Goal: Task Accomplishment & Management: Manage account settings

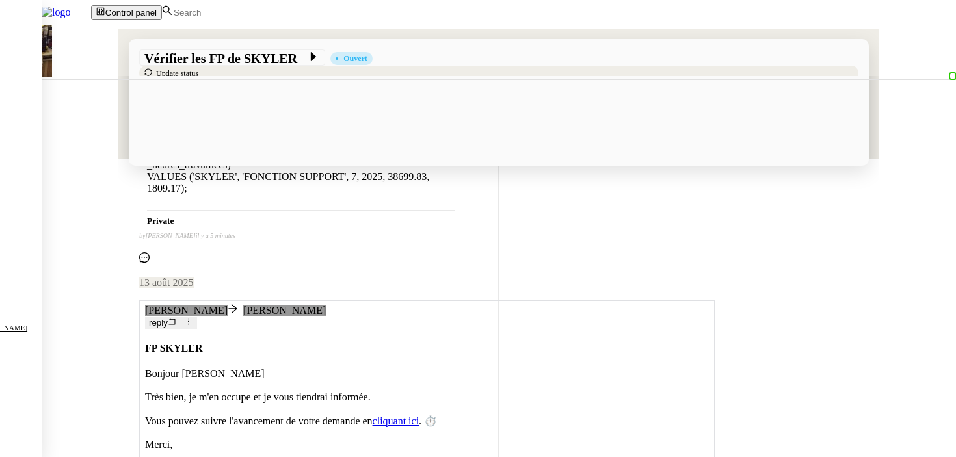
scroll to position [493, 0]
click at [180, 318] on button "reply" at bounding box center [162, 324] width 35 height 12
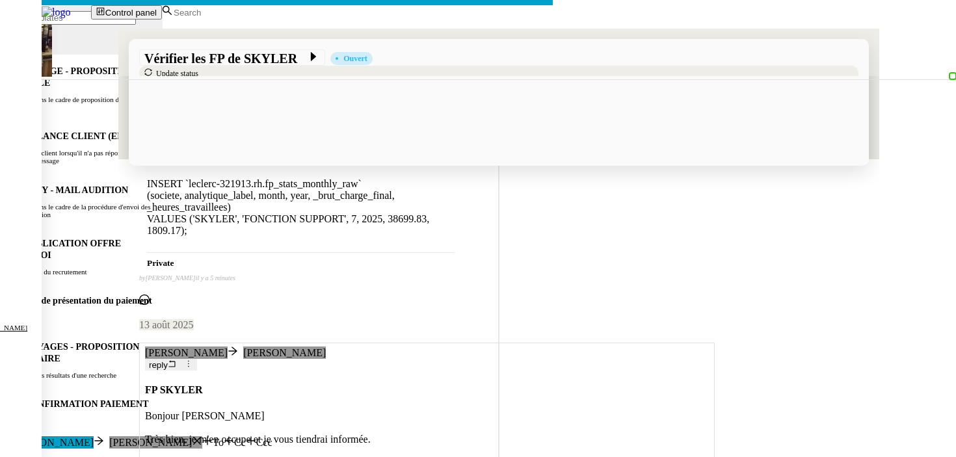
scroll to position [643, 0]
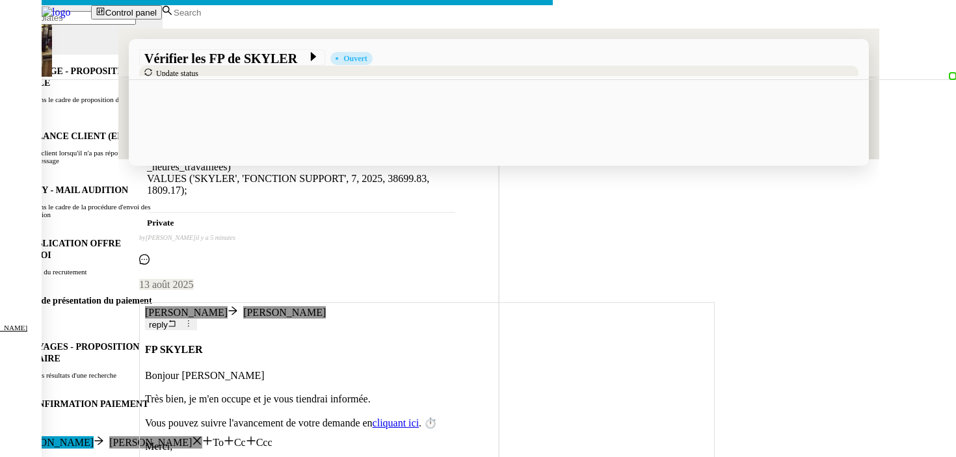
scroll to position [668, 0]
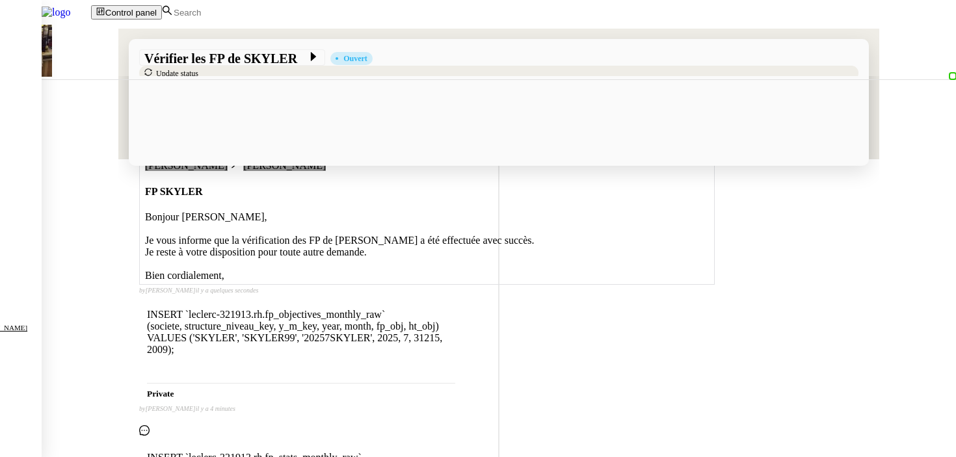
scroll to position [0, 0]
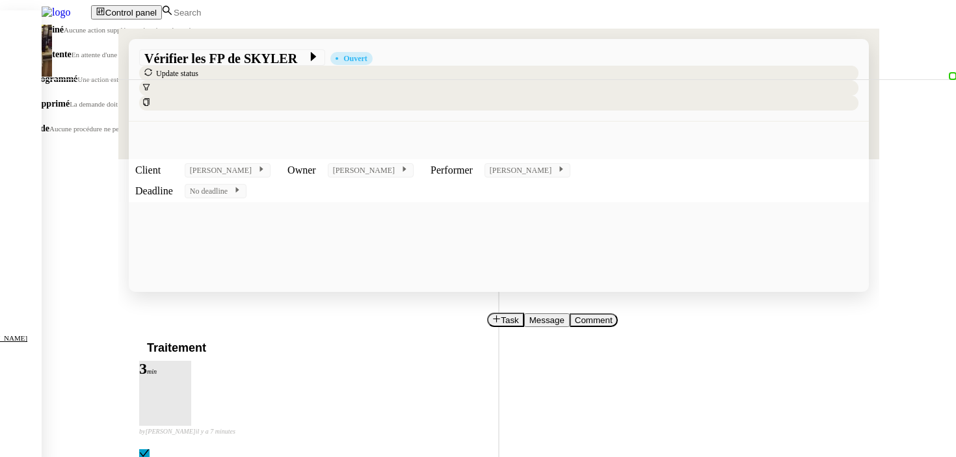
click at [64, 34] on span "Terminé" at bounding box center [47, 30] width 33 height 10
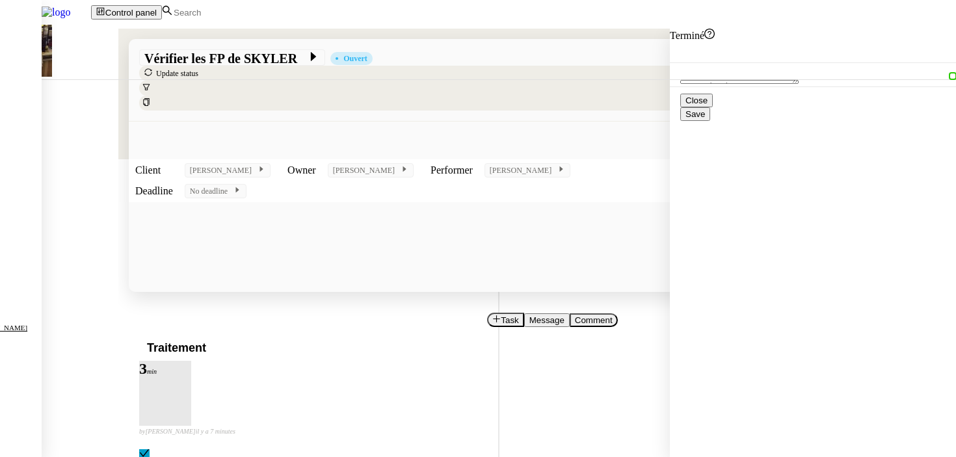
click at [705, 119] on span "Save" at bounding box center [695, 114] width 20 height 10
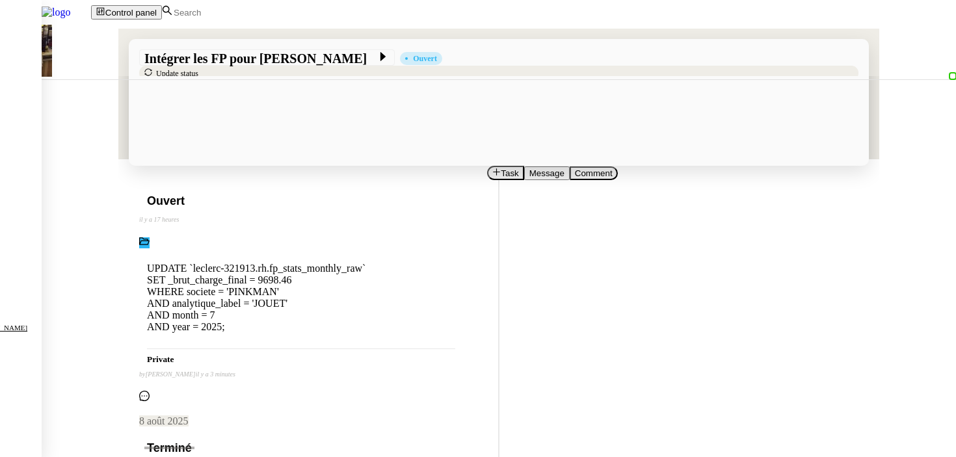
scroll to position [253, 0]
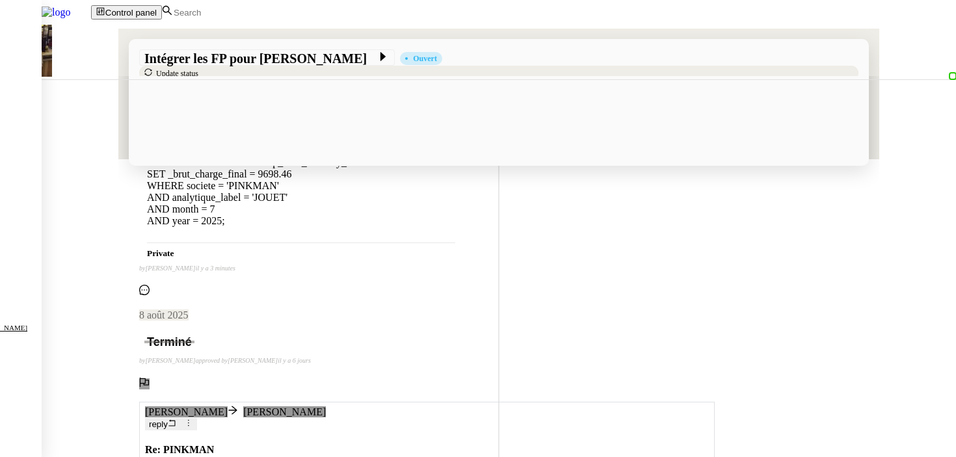
click at [168, 420] on span "reply" at bounding box center [158, 425] width 19 height 10
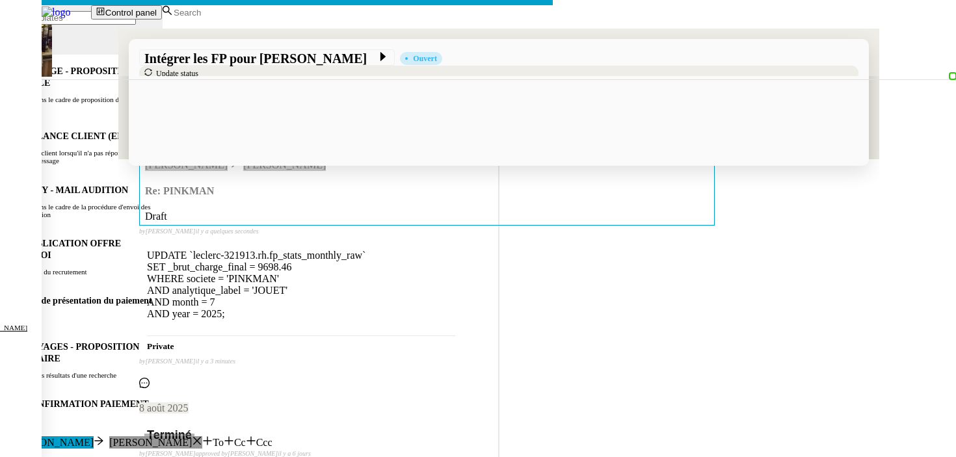
scroll to position [352, 0]
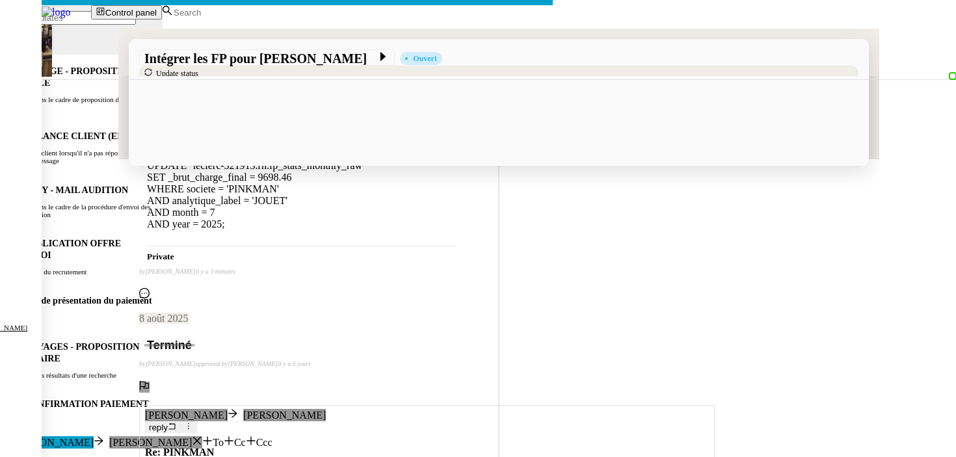
click at [43, 266] on nz-modal-container "Service TA - VOYAGE - PROPOSITION GLOBALE A utiliser dans le cadre de propositi…" at bounding box center [478, 341] width 956 height 682
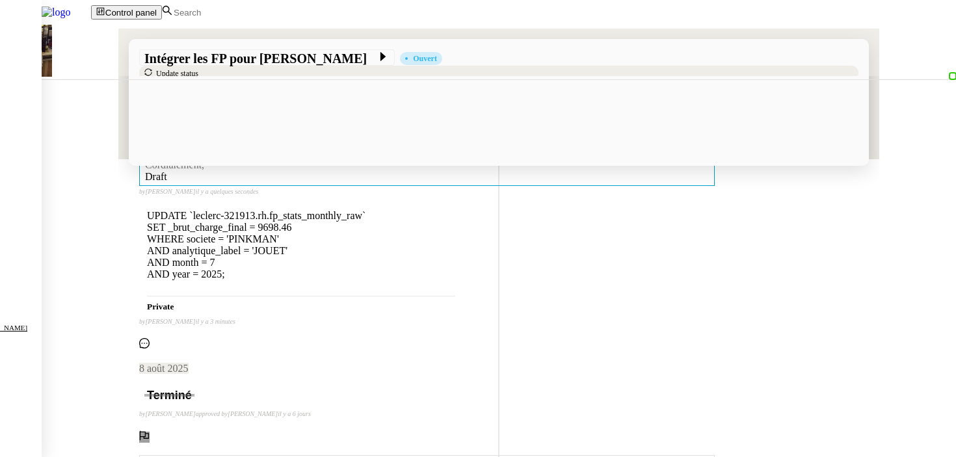
scroll to position [34, 0]
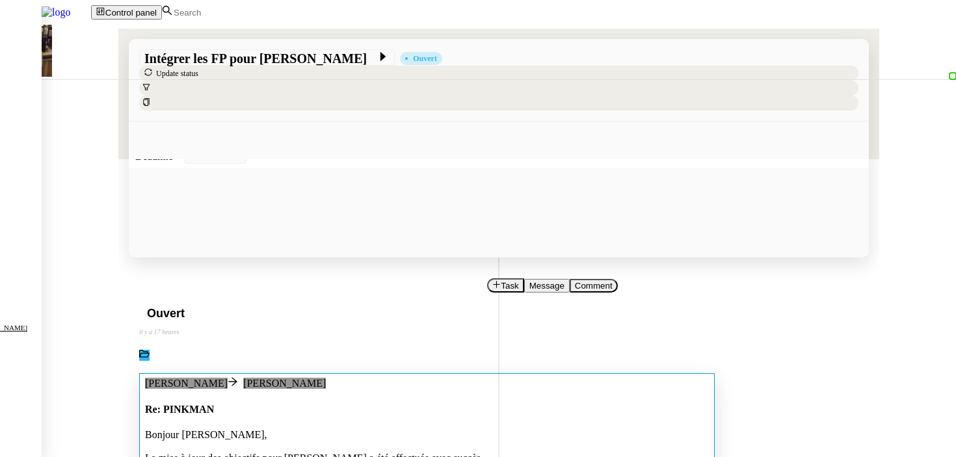
click at [371, 429] on div "Bonjour [PERSON_NAME]," at bounding box center [427, 435] width 564 height 12
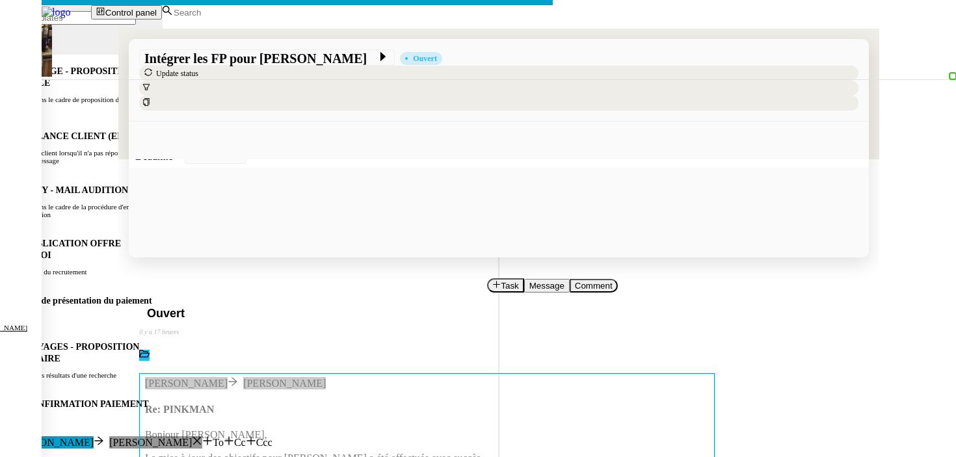
scroll to position [0, 27]
drag, startPoint x: 434, startPoint y: 136, endPoint x: 413, endPoint y: 136, distance: 20.8
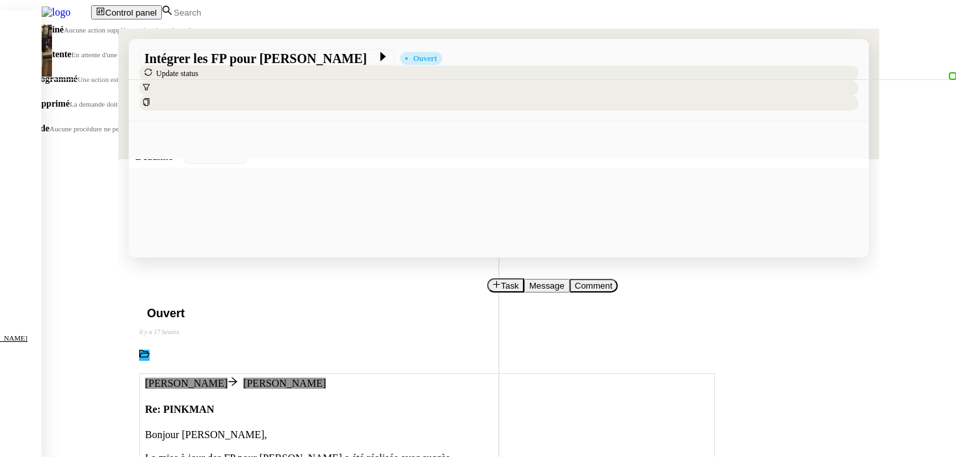
click at [198, 34] on span "Aucune action supplémentaire n'est nécessaire." at bounding box center [131, 30] width 135 height 8
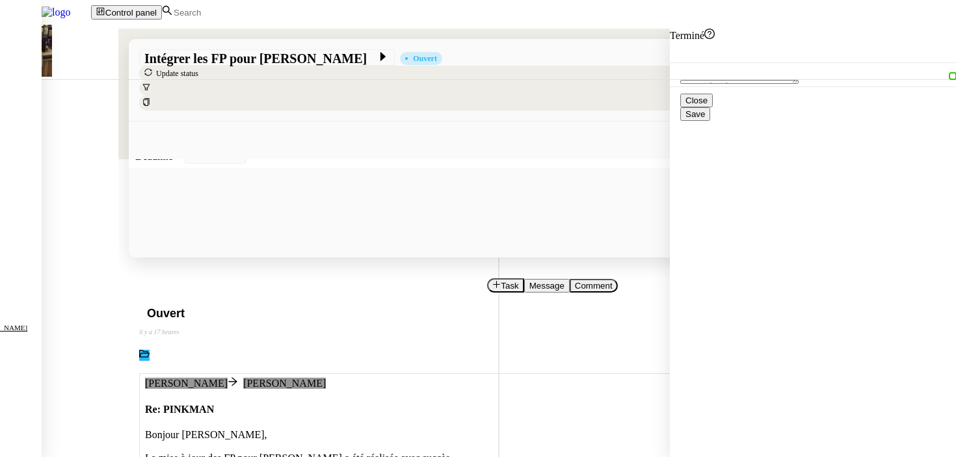
click at [705, 119] on span "Save" at bounding box center [695, 114] width 20 height 10
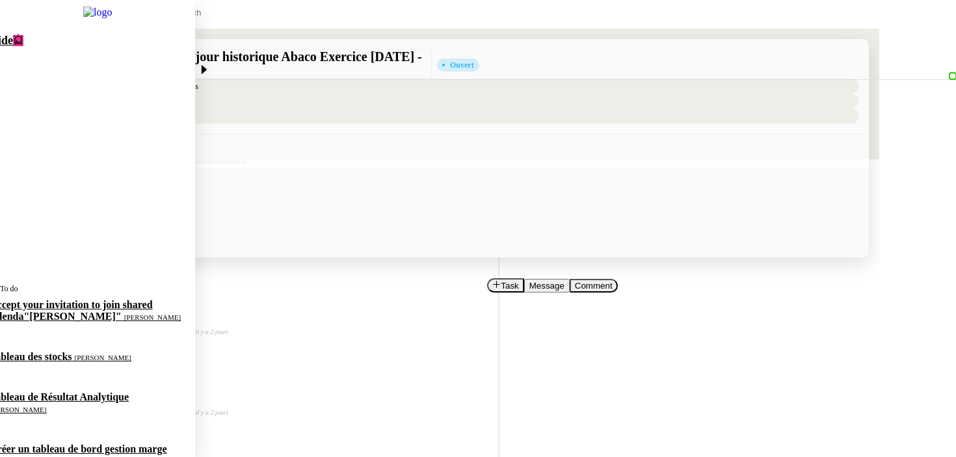
click at [54, 456] on span "[PERSON_NAME]" at bounding box center [39, 462] width 57 height 8
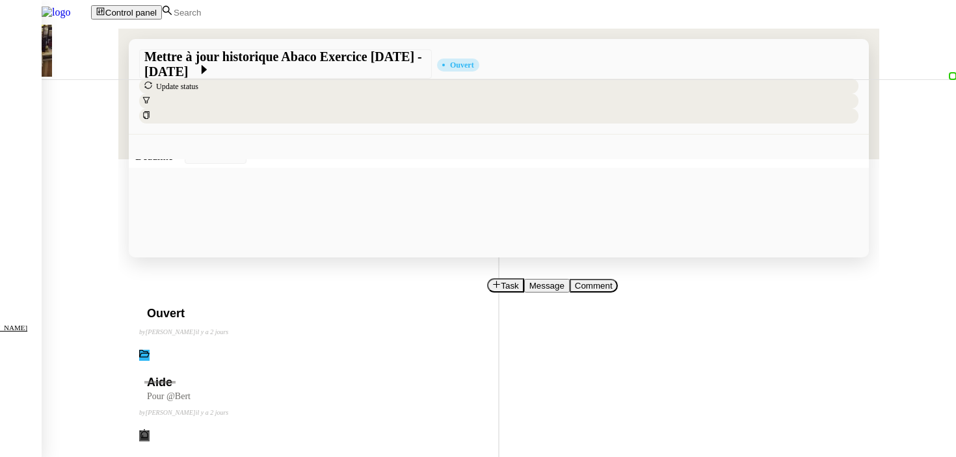
click at [501, 281] on span "Task" at bounding box center [510, 286] width 18 height 10
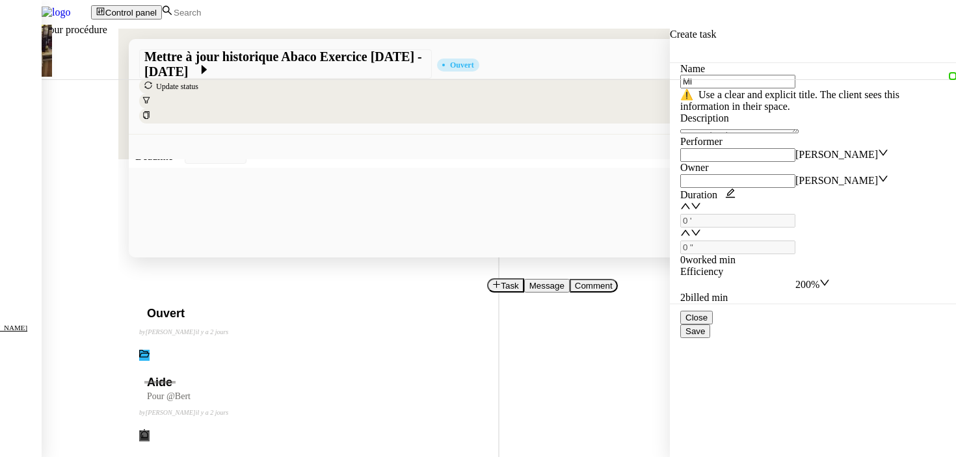
type input "M"
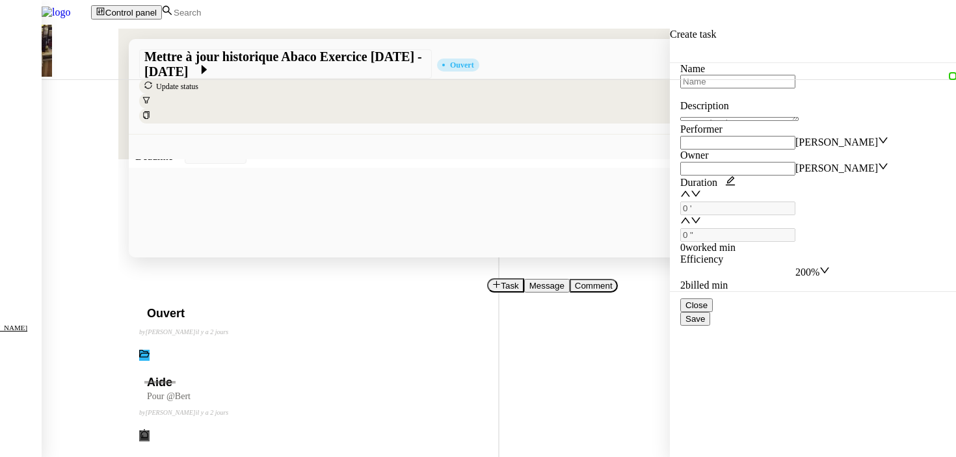
type input "A"
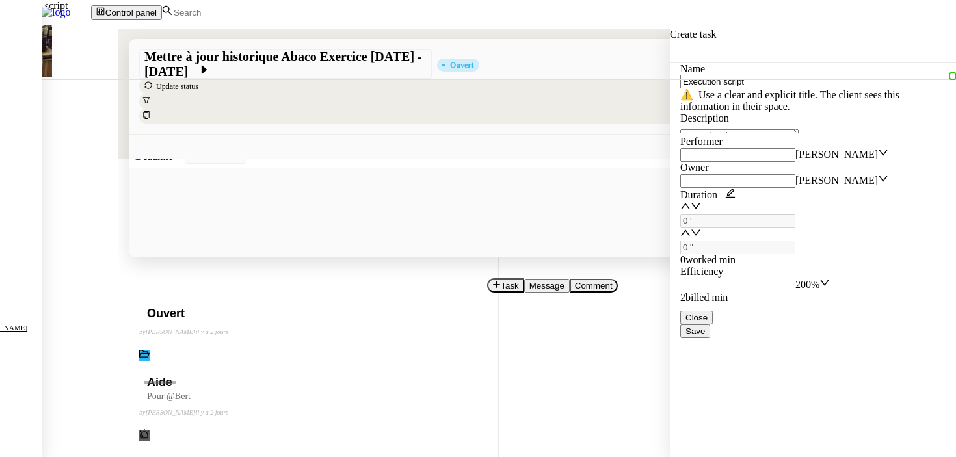
type input "Exécution script"
click at [705, 336] on span "Save" at bounding box center [695, 331] width 20 height 10
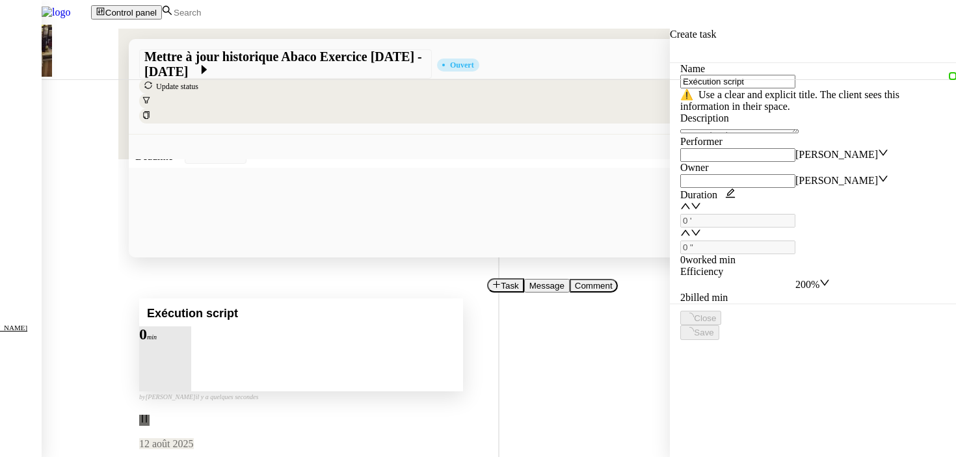
click at [165, 342] on div at bounding box center [152, 342] width 26 height 0
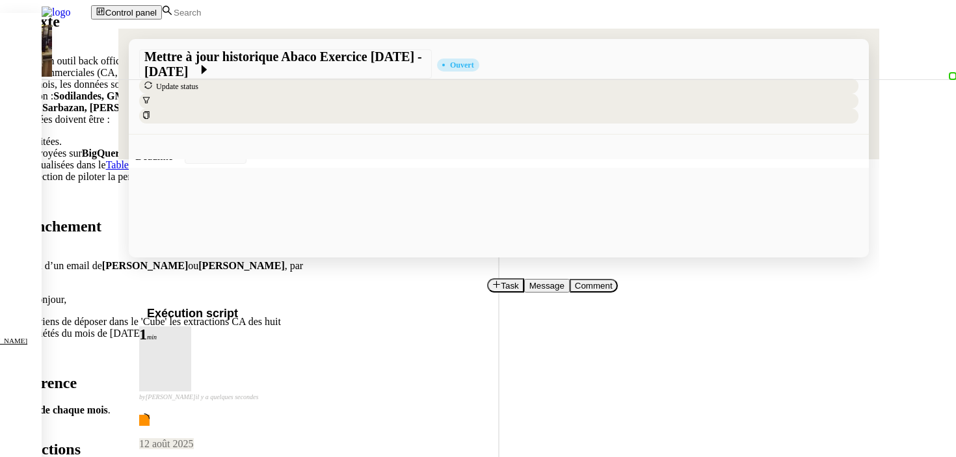
scroll to position [590, 0]
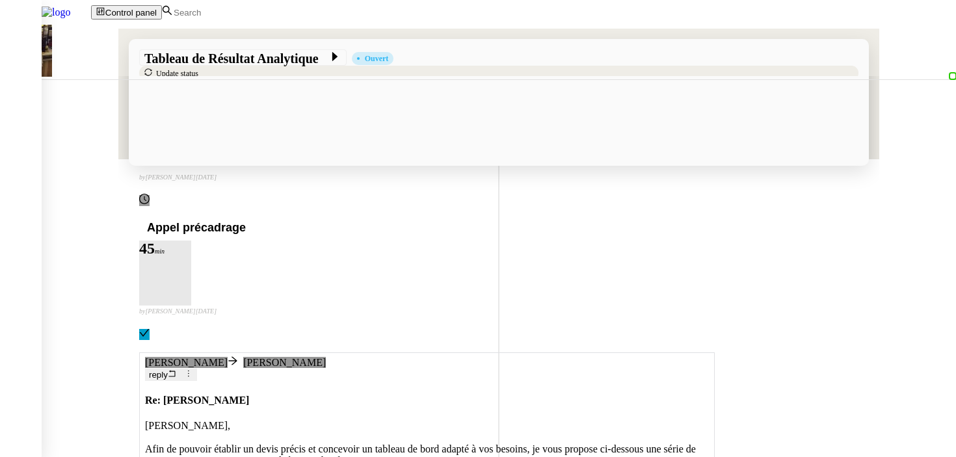
scroll to position [384, 0]
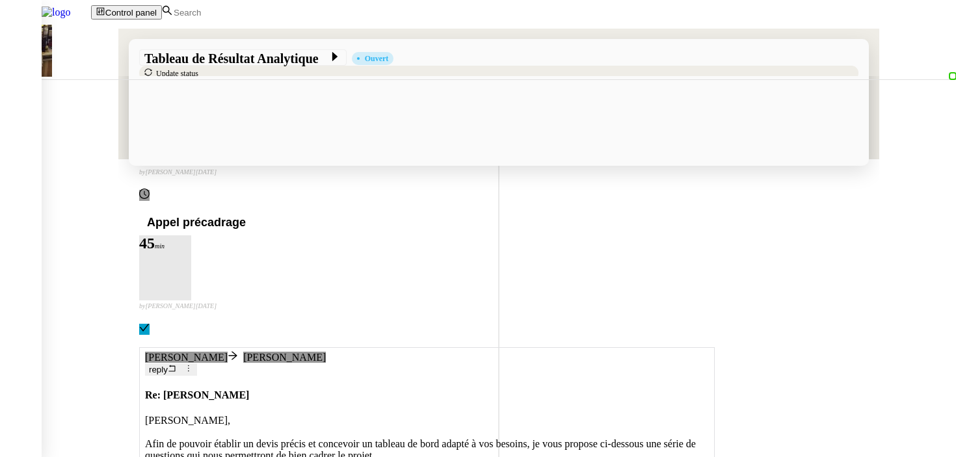
scroll to position [316, 0]
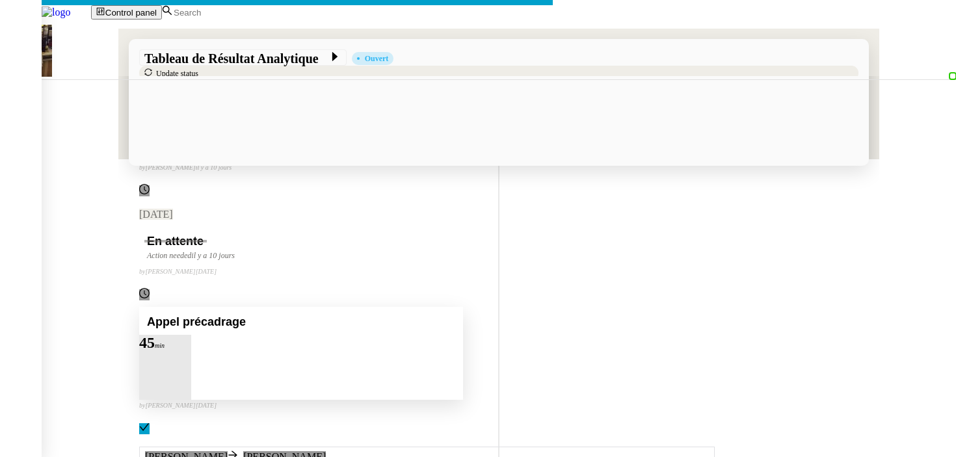
scroll to position [415, 0]
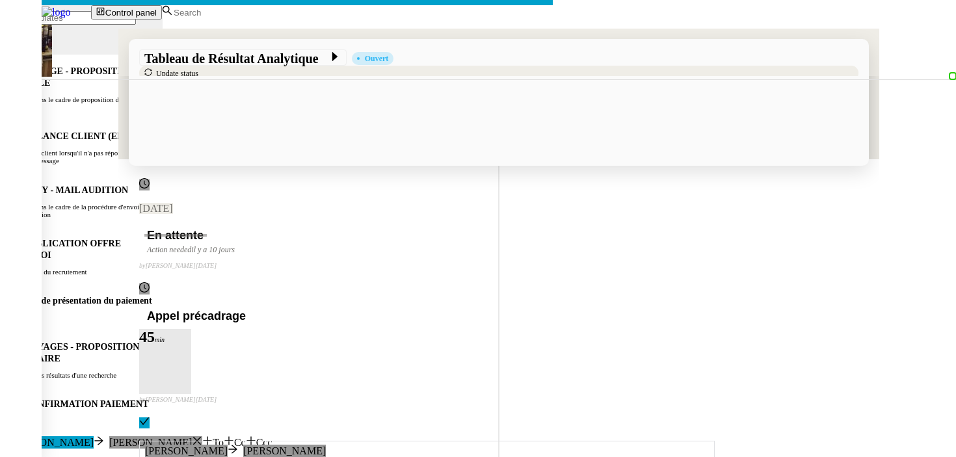
click at [127, 315] on nz-modal-container "Service TA - VOYAGE - PROPOSITION GLOBALE A utiliser dans le cadre de propositi…" at bounding box center [478, 317] width 956 height 635
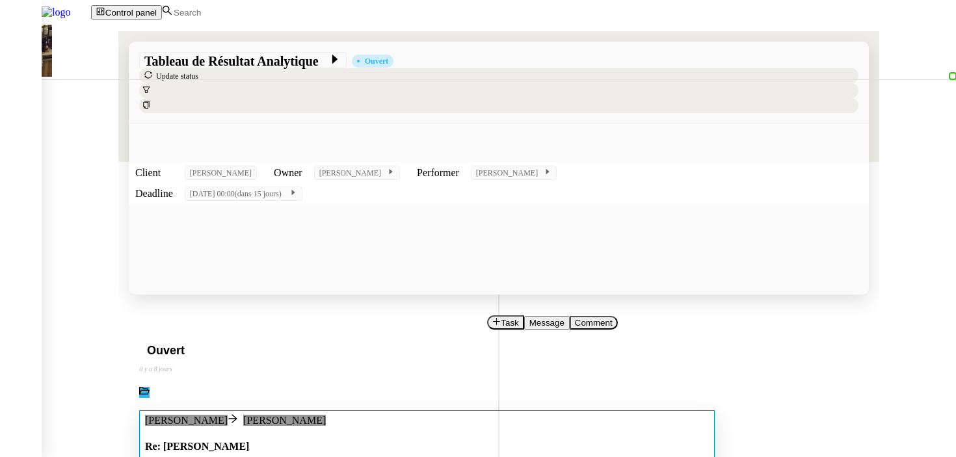
scroll to position [0, 0]
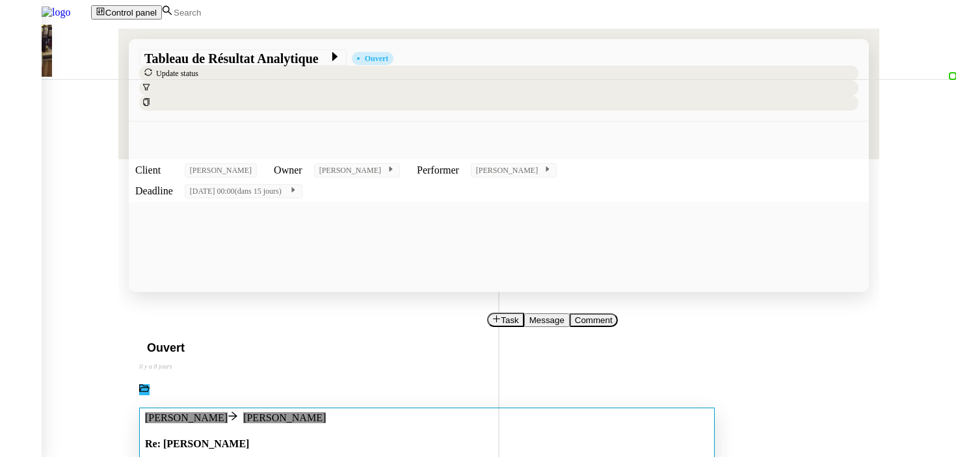
click at [426, 438] on h4 "Re: [PERSON_NAME]" at bounding box center [427, 444] width 564 height 12
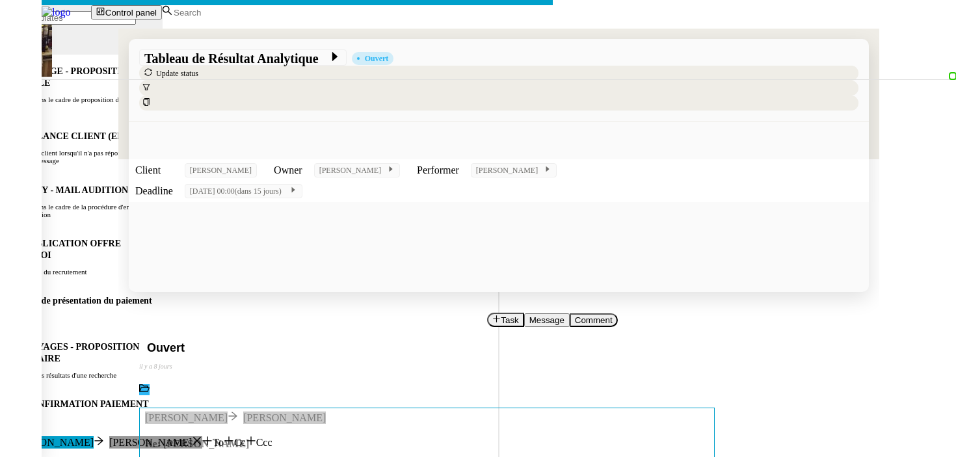
click at [135, 357] on nz-modal-container "Service TA - VOYAGE - PROPOSITION GLOBALE A utiliser dans le cadre de propositi…" at bounding box center [478, 329] width 956 height 659
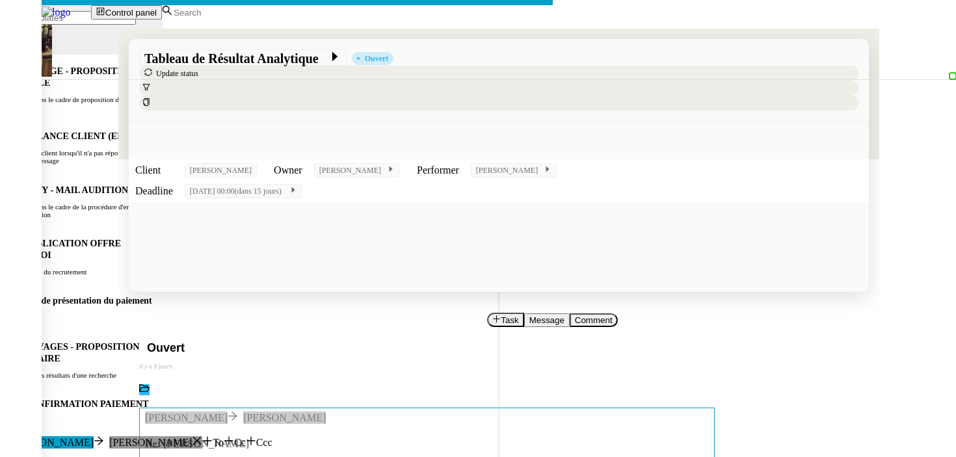
scroll to position [0, 27]
click at [137, 227] on nz-modal-container "Service TA - VOYAGE - PROPOSITION GLOBALE A utiliser dans le cadre de propositi…" at bounding box center [478, 329] width 956 height 659
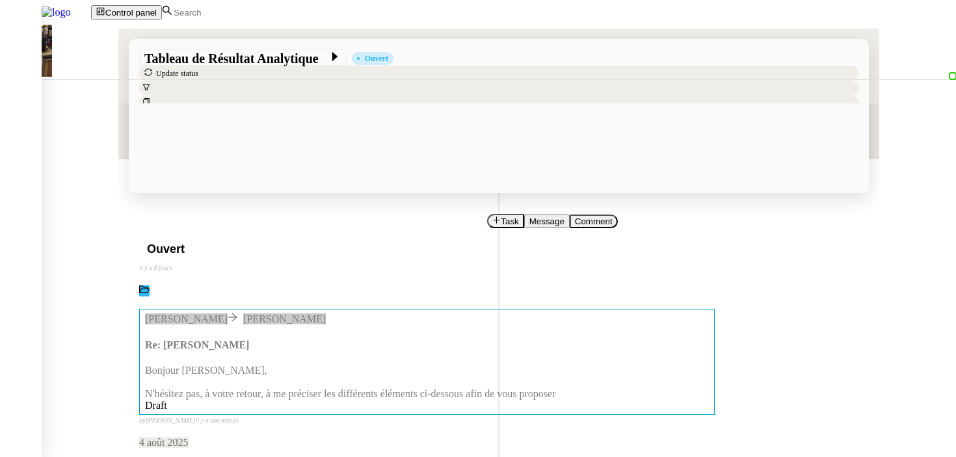
scroll to position [0, 0]
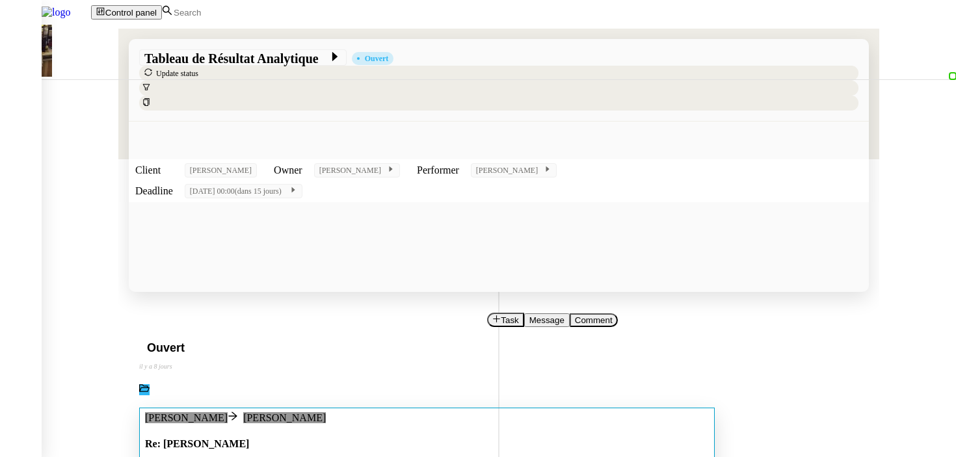
click at [348, 438] on h4 "Re: [PERSON_NAME]" at bounding box center [427, 444] width 564 height 12
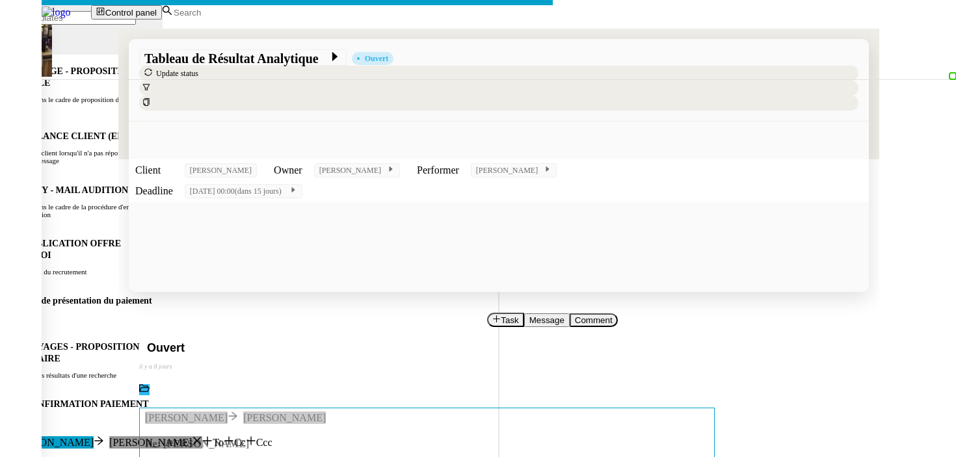
scroll to position [0, 27]
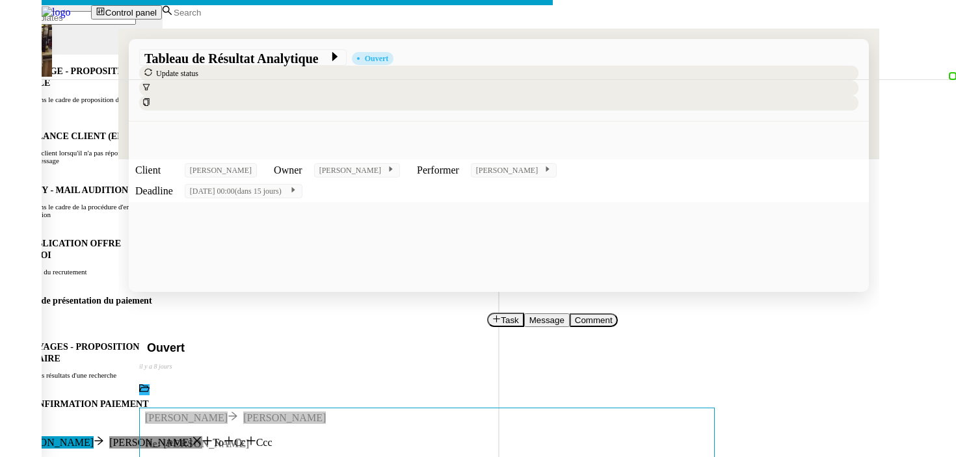
copy div "Bonjour Guillaume, N'hésitez pas, à votre retour, à me préciser les différents …"
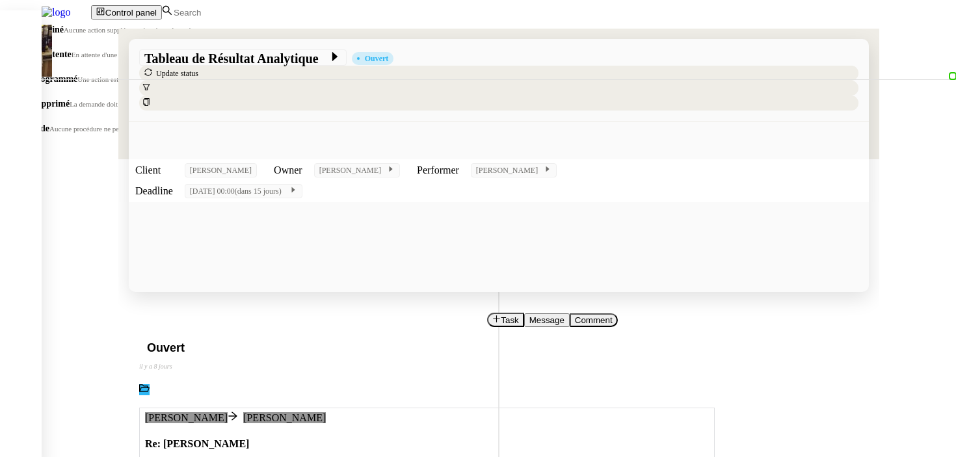
click at [77, 84] on span "Programmé" at bounding box center [54, 79] width 46 height 10
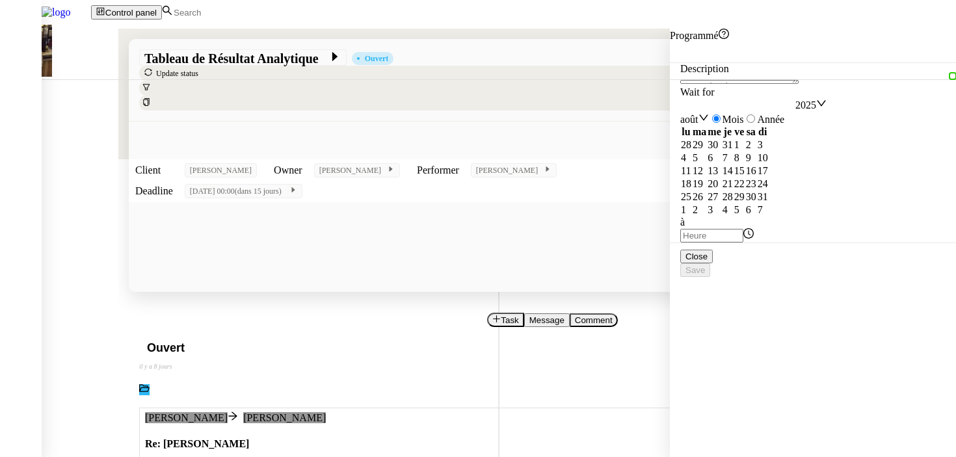
click at [706, 203] on div "26" at bounding box center [699, 197] width 14 height 12
click at [705, 275] on span "Save" at bounding box center [695, 270] width 20 height 10
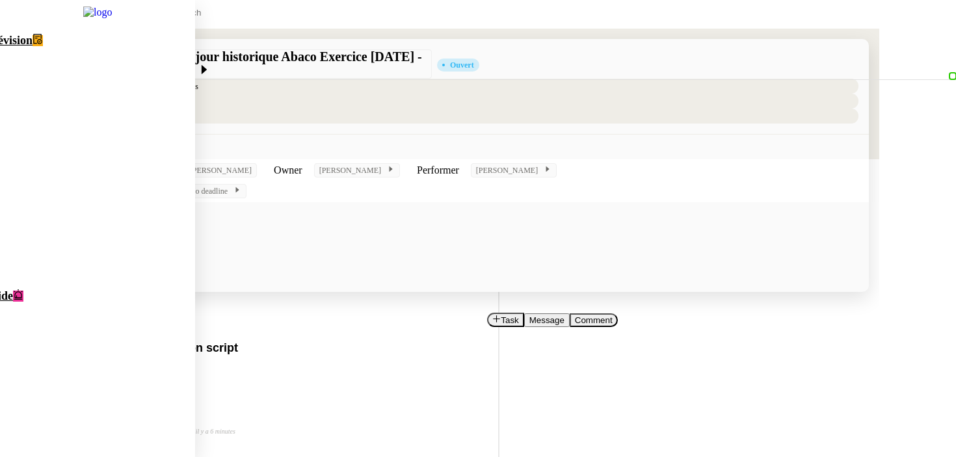
click at [13, 289] on span "Aide" at bounding box center [1, 295] width 23 height 13
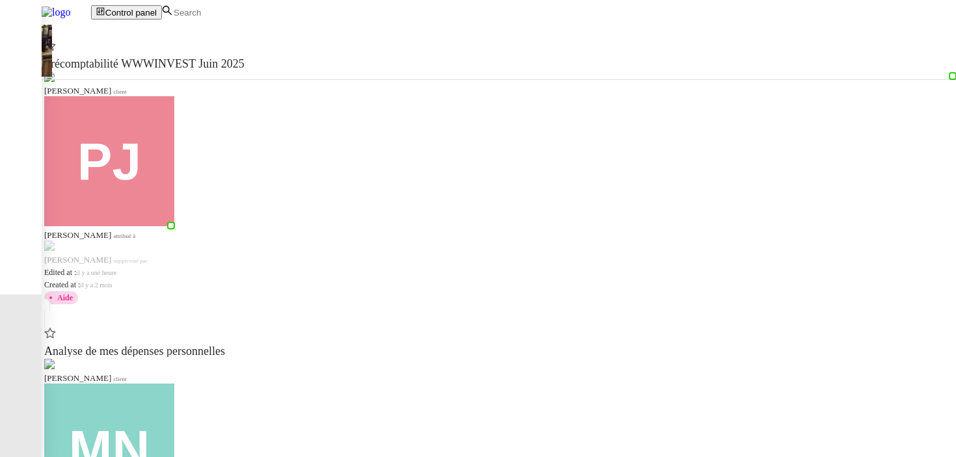
click at [42, 219] on div at bounding box center [499, 128] width 914 height 198
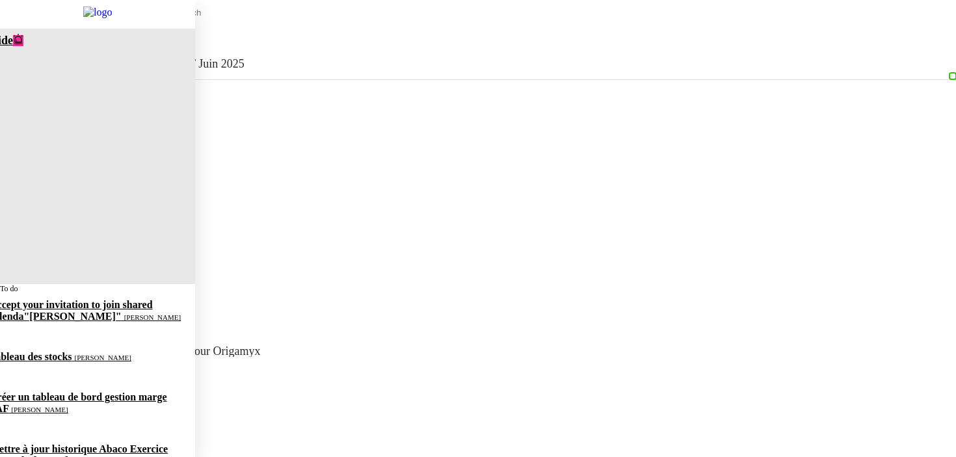
click at [29, 443] on span "Mettre à jour historique Abaco Exercice 2024 - 2025" at bounding box center [79, 454] width 178 height 23
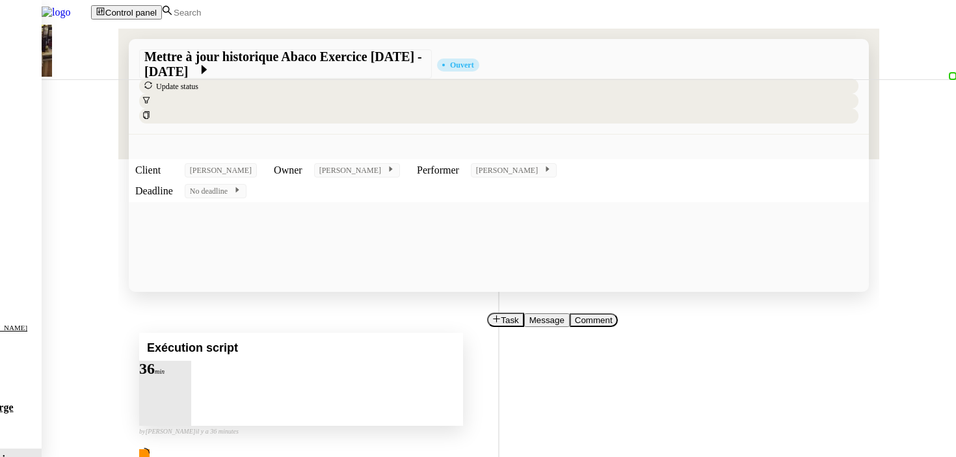
click at [191, 376] on div at bounding box center [165, 376] width 52 height 0
click at [463, 333] on div "Exécution script" at bounding box center [301, 347] width 324 height 28
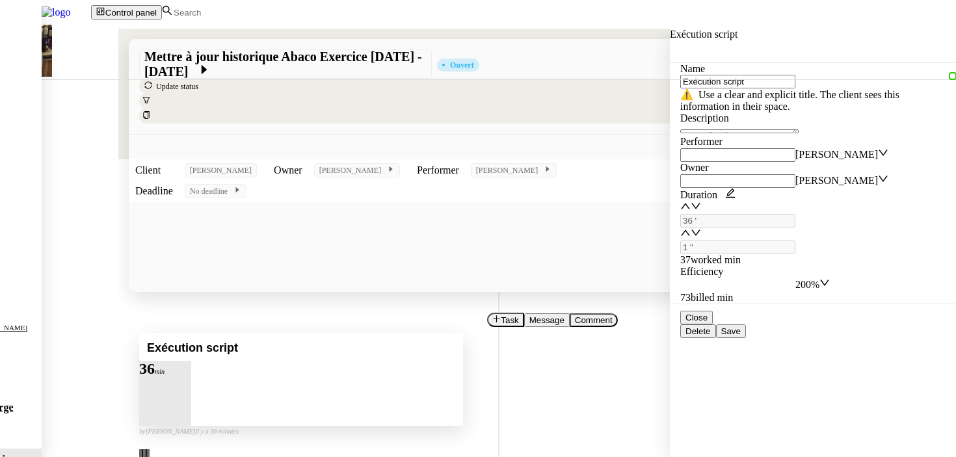
click at [819, 279] on nz-select-item "200%" at bounding box center [807, 284] width 24 height 11
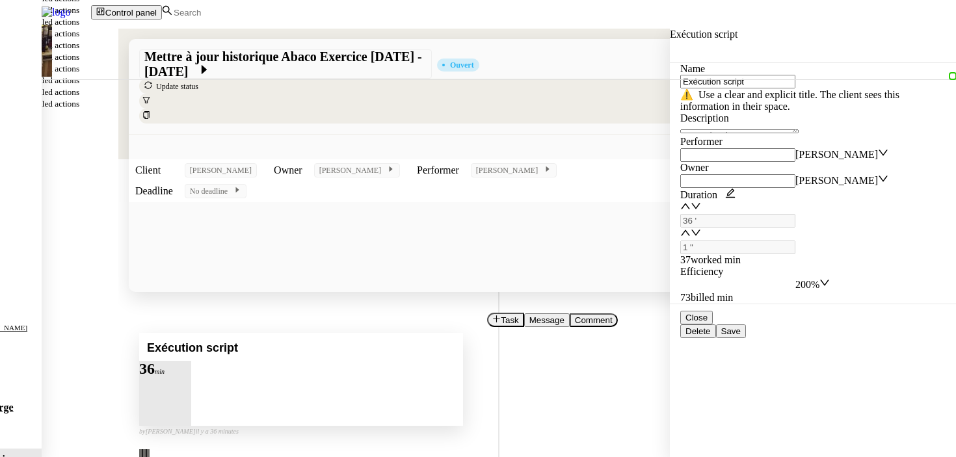
click at [740, 336] on span "Save" at bounding box center [731, 331] width 20 height 10
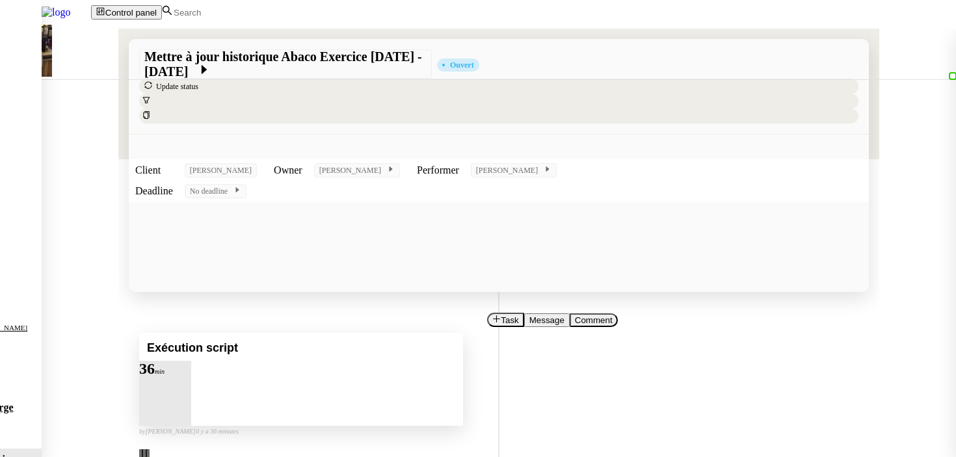
click at [463, 333] on div "Exécution script" at bounding box center [301, 347] width 324 height 28
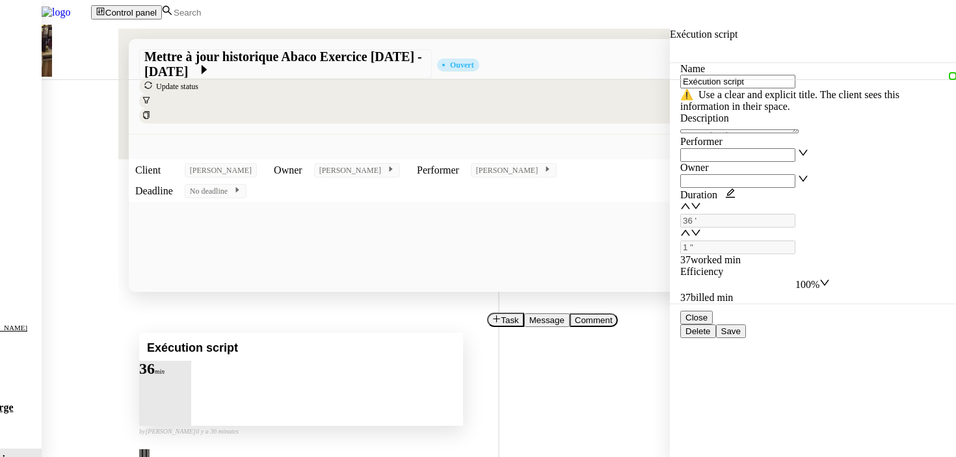
click at [165, 376] on div at bounding box center [152, 376] width 26 height 0
type input "Exécution script"
type input "36 '"
type input "1 ""
type input "Exécution script"
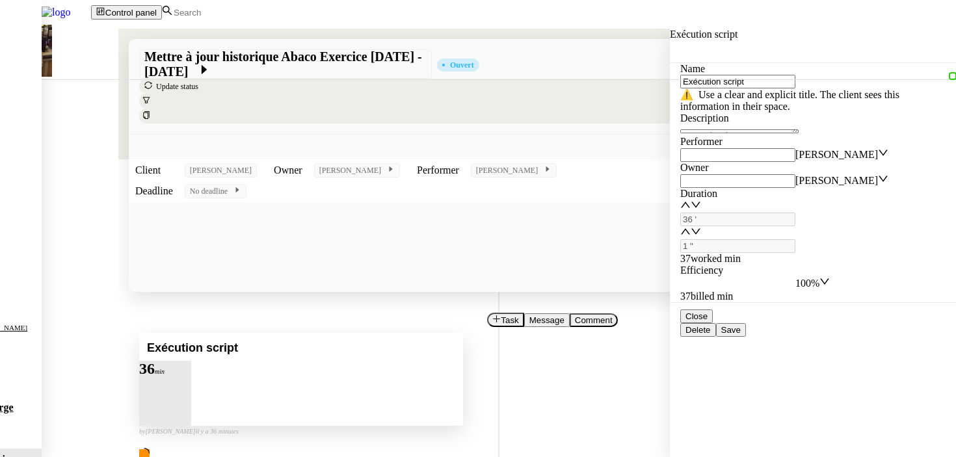
type input "36 '"
type input "59 ""
type input "37 '"
type input "43 ""
type input "Exécution script"
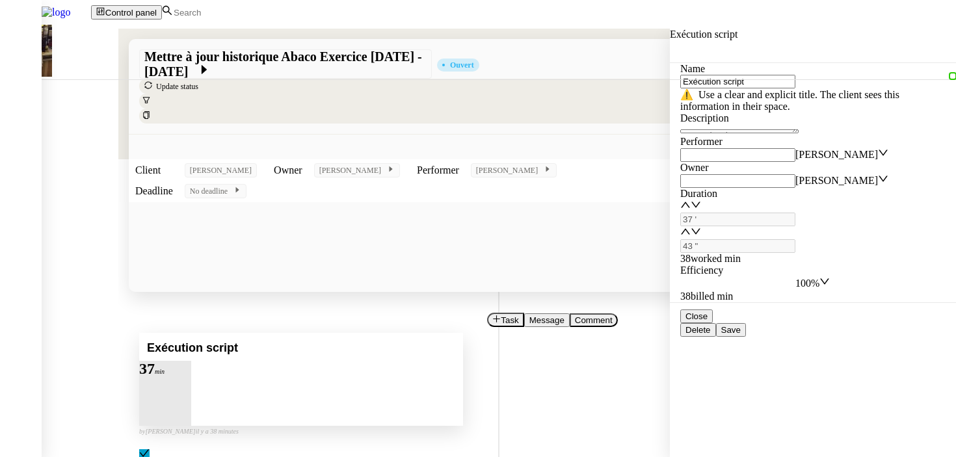
type input "37 '"
type input "43 ""
click at [64, 34] on span "Terminé" at bounding box center [47, 30] width 33 height 10
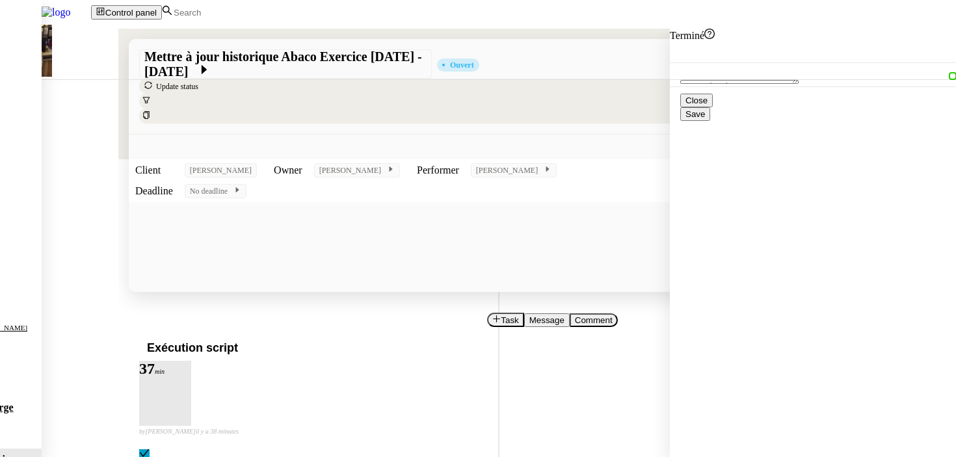
click at [705, 119] on span "Save" at bounding box center [695, 114] width 20 height 10
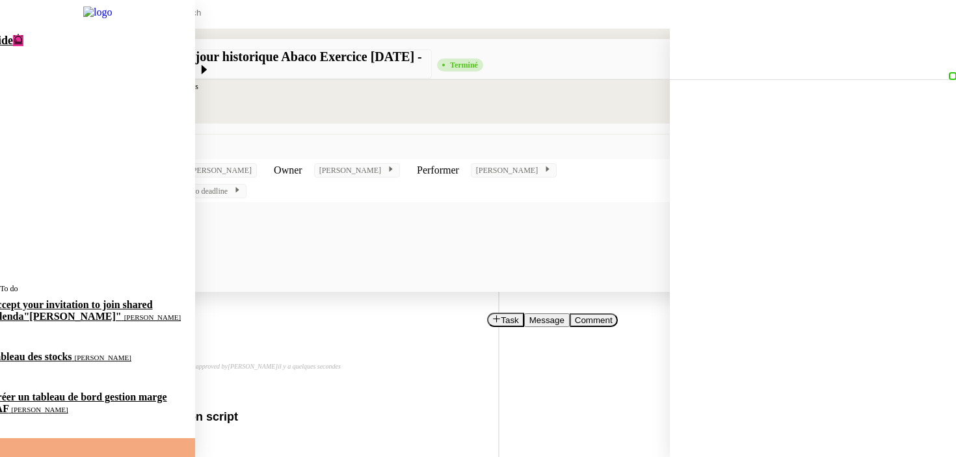
click at [51, 406] on span "[PERSON_NAME]" at bounding box center [39, 410] width 57 height 8
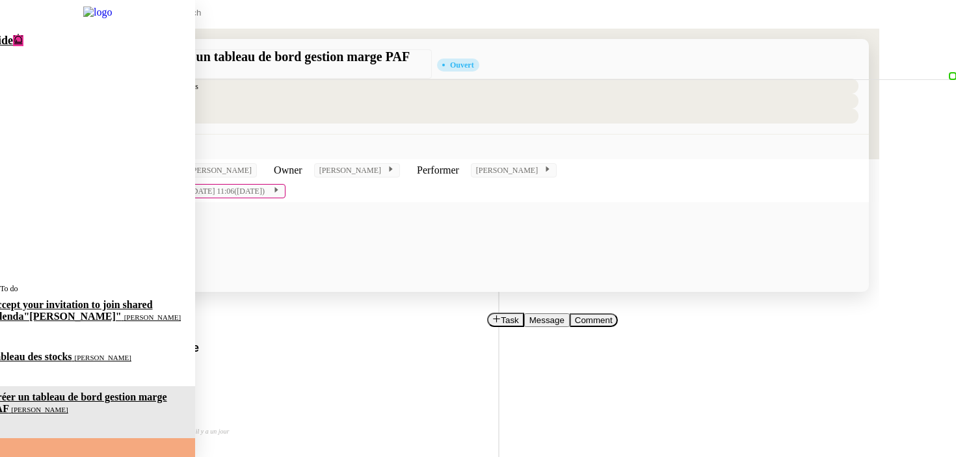
click at [72, 351] on span "Tableau des stocks" at bounding box center [31, 356] width 83 height 11
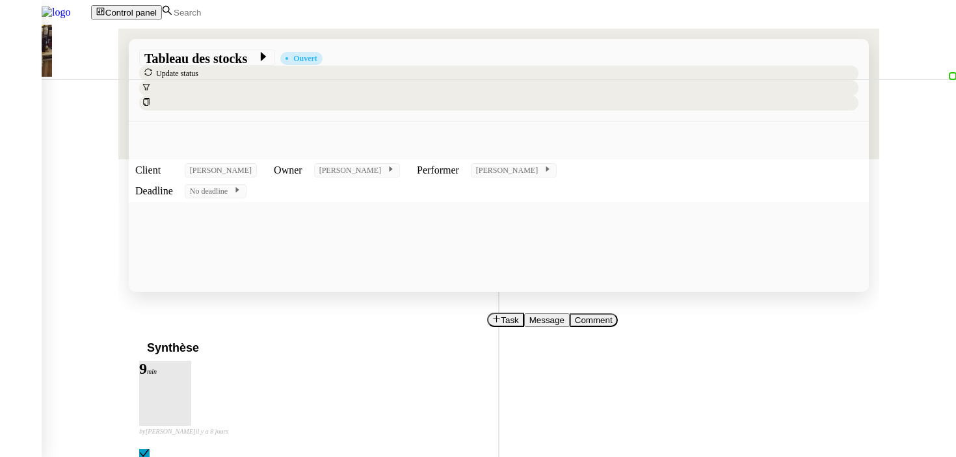
click at [91, 14] on img at bounding box center [45, 12] width 91 height 25
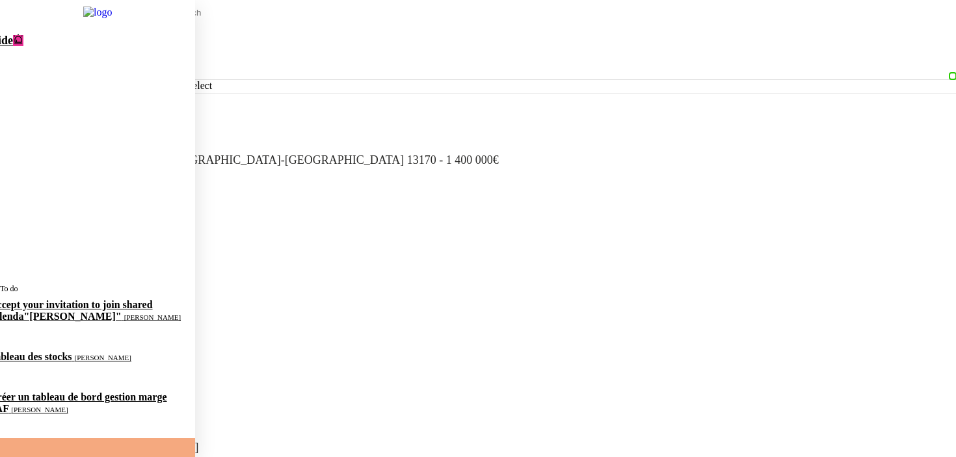
click at [61, 391] on span "Créer un tableau de bord gestion marge PAF" at bounding box center [78, 402] width 177 height 23
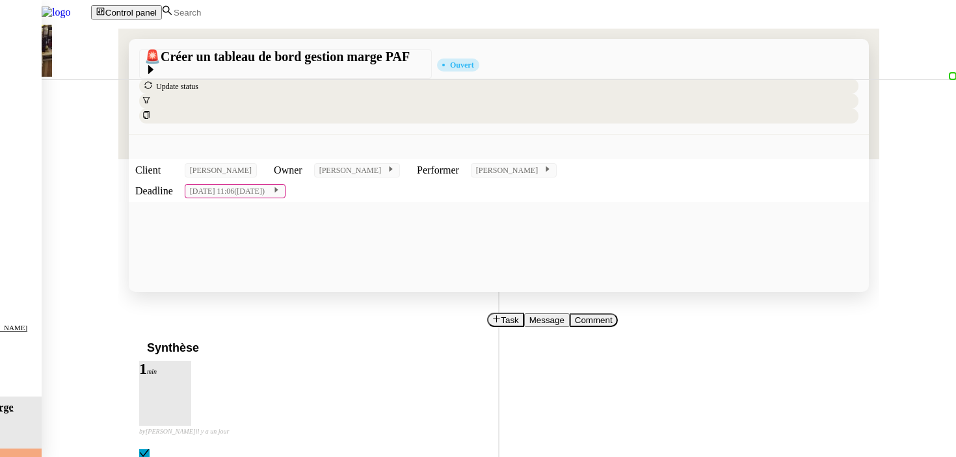
click at [487, 313] on button "Task" at bounding box center [505, 320] width 37 height 14
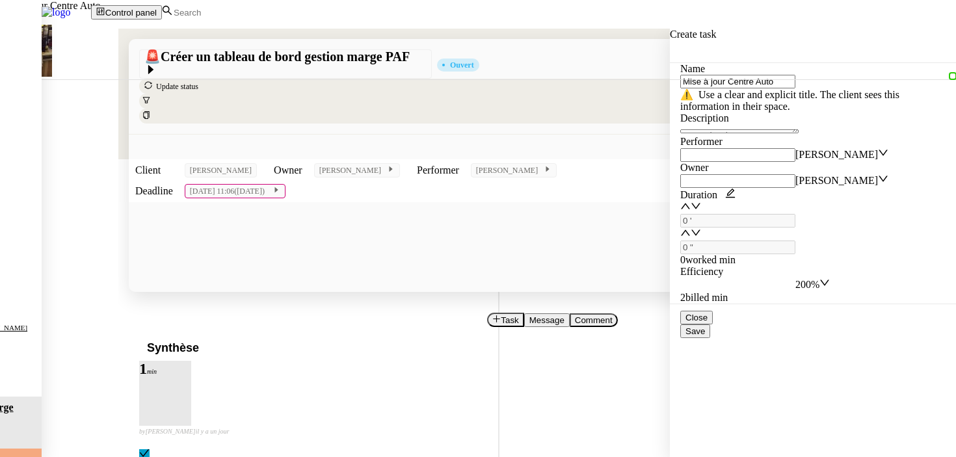
type input "Mise à jour Centre Auto"
click at [936, 345] on div "Close Save" at bounding box center [813, 324] width 286 height 41
click at [705, 336] on span "Save" at bounding box center [695, 331] width 20 height 10
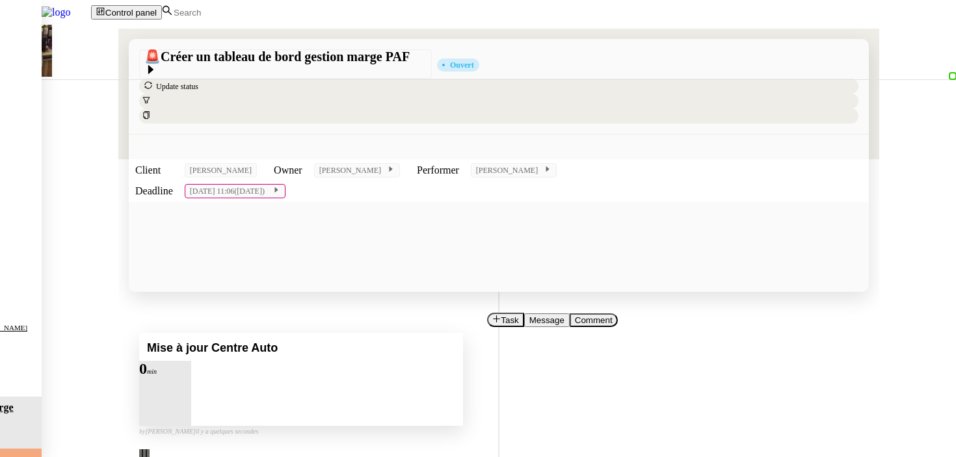
click at [165, 376] on div at bounding box center [152, 376] width 26 height 0
click at [170, 370] on icon at bounding box center [165, 375] width 10 height 10
click at [191, 376] on button at bounding box center [178, 376] width 26 height 0
click at [463, 333] on div "Mise à jour Centre Auto" at bounding box center [301, 347] width 324 height 28
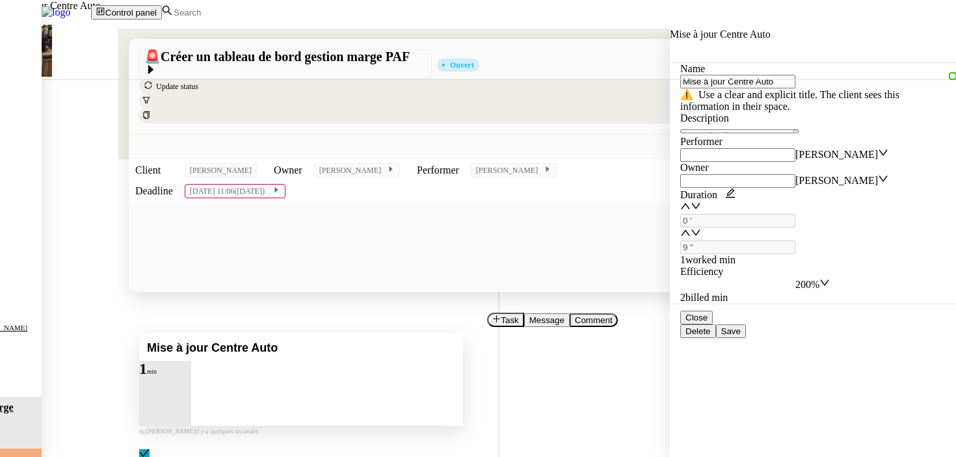
click at [746, 86] on input "Mise à jour Centre Auto" at bounding box center [737, 82] width 115 height 14
drag, startPoint x: 746, startPoint y: 86, endPoint x: 821, endPoint y: 86, distance: 75.4
click at [795, 86] on input "Mise à jour Centre Auto" at bounding box center [737, 82] width 115 height 14
type input "Mise à jour structure table exceptions"
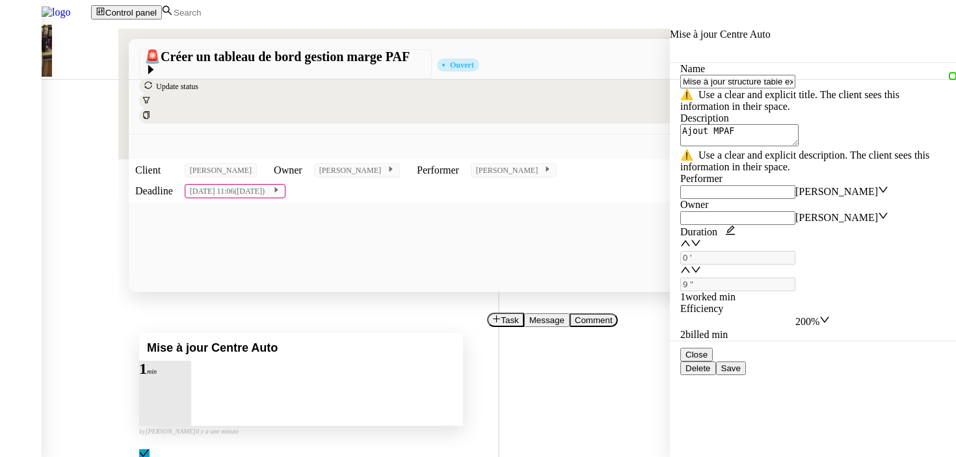
type textarea "Ajout MPAF"
click at [740, 373] on span "Save" at bounding box center [731, 368] width 20 height 10
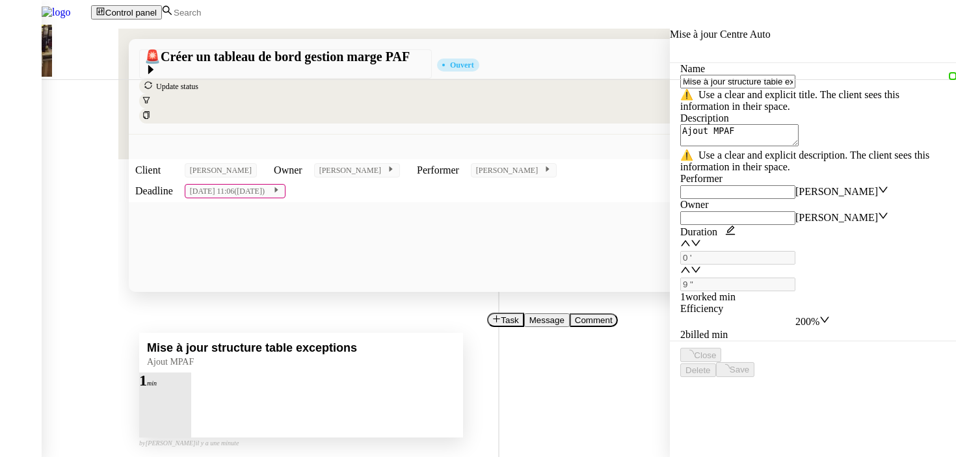
type input "Mise à jour structure table exceptions"
type textarea "Ajout MPAF"
type input "0 '"
type input "9 ""
click at [463, 333] on div "Mise à jour structure table exceptions Ajout MPAF" at bounding box center [301, 353] width 324 height 40
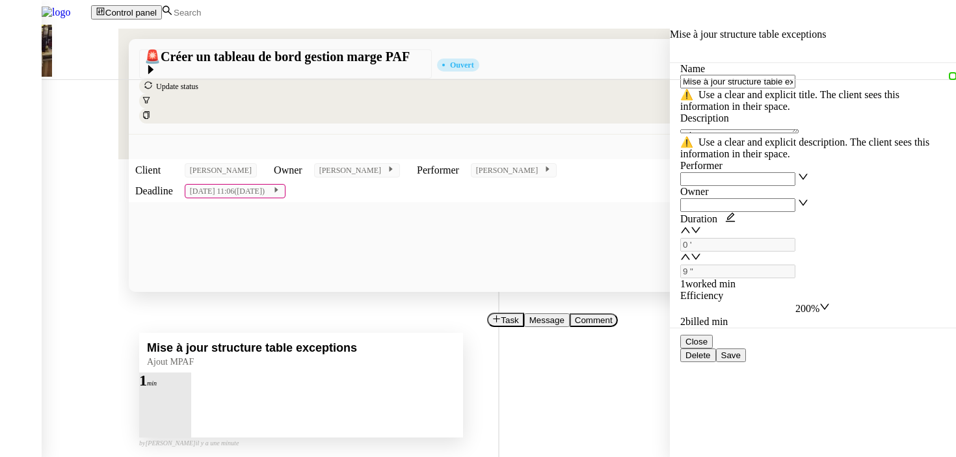
click at [191, 388] on button at bounding box center [165, 388] width 52 height 0
click at [139, 388] on div at bounding box center [139, 388] width 0 height 0
type input "Mise à jour structure table exceptions"
type textarea "Ajout MPAF"
type input "0 '"
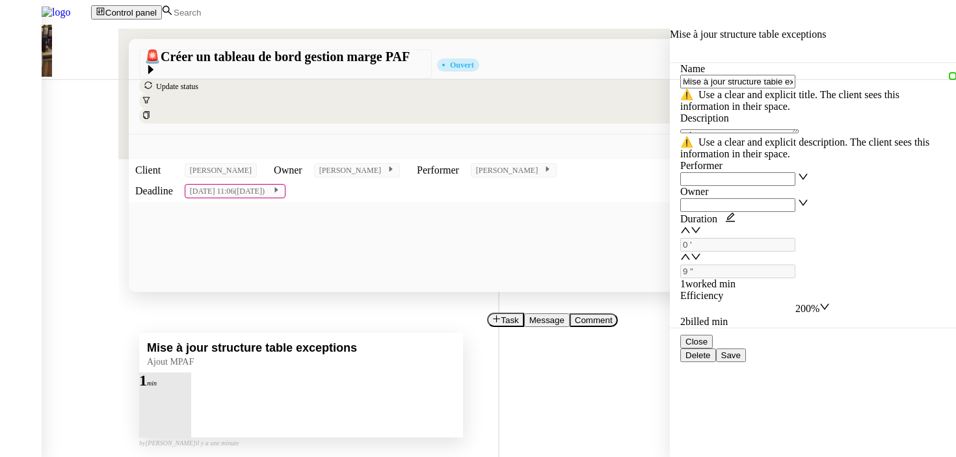
type input "9 ""
type input "Mise à jour structure table exceptions"
type textarea "Ajout MPAF"
type input "0 '"
type input "9 ""
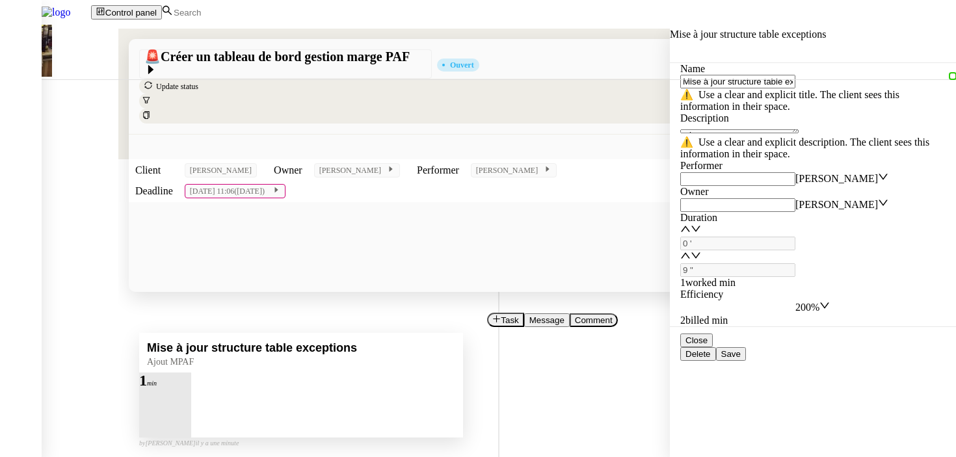
type input "Mise à jour structure table exceptions"
type textarea "Ajout MPAF"
type input "0 '"
click at [864, 289] on nz-form-item "Efficiency 200% 2 billed min" at bounding box center [812, 308] width 265 height 38
click at [819, 302] on nz-select-item "200%" at bounding box center [807, 307] width 24 height 11
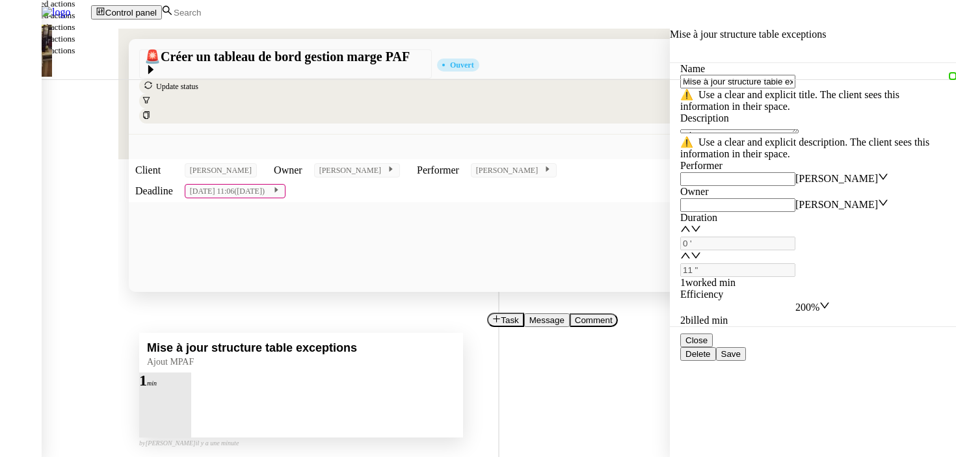
scroll to position [478, 0]
type input "12 ""
click at [740, 359] on span "Save" at bounding box center [731, 354] width 20 height 10
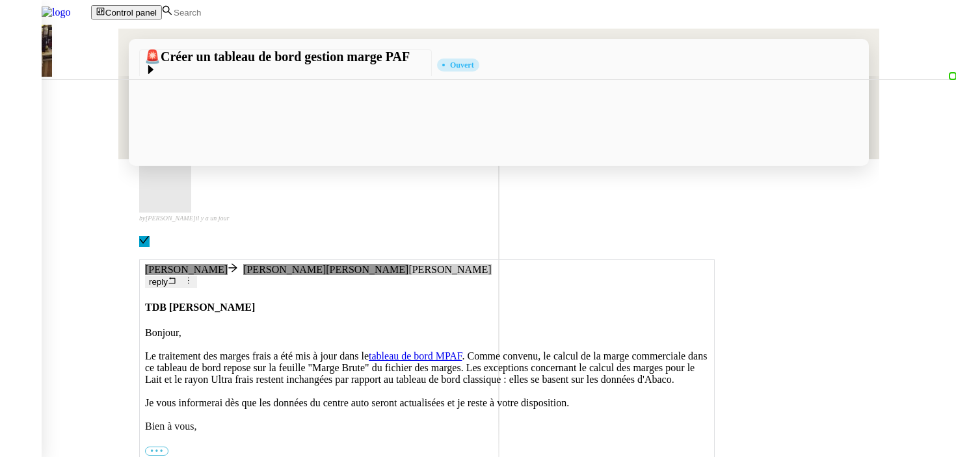
scroll to position [393, 0]
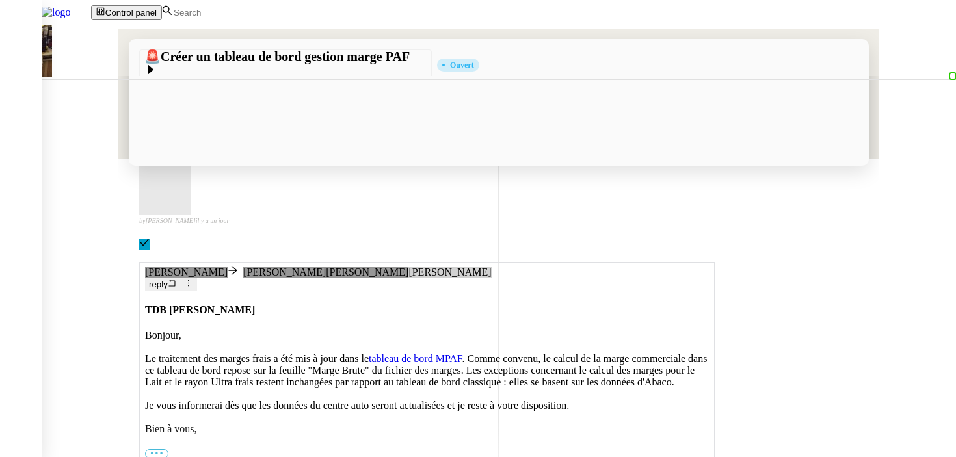
click at [135, 456] on link "[PERSON_NAME]" at bounding box center [93, 463] width 83 height 11
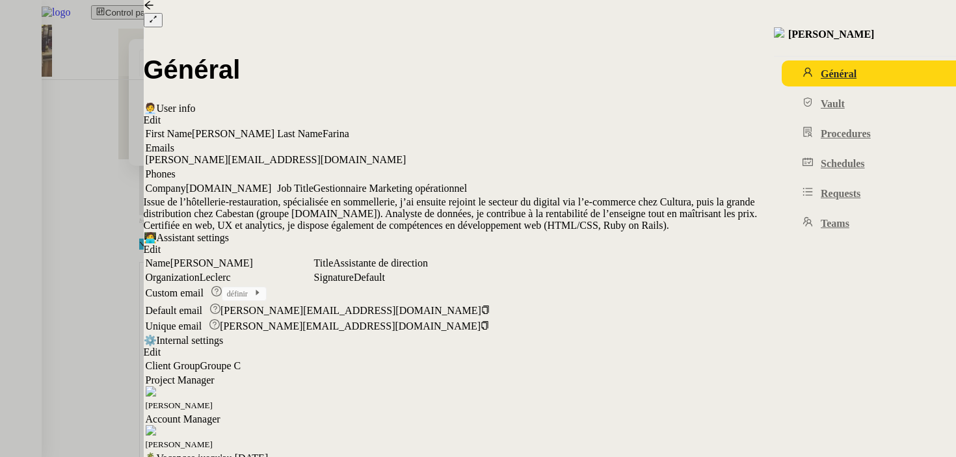
click at [163, 13] on button at bounding box center [153, 20] width 19 height 14
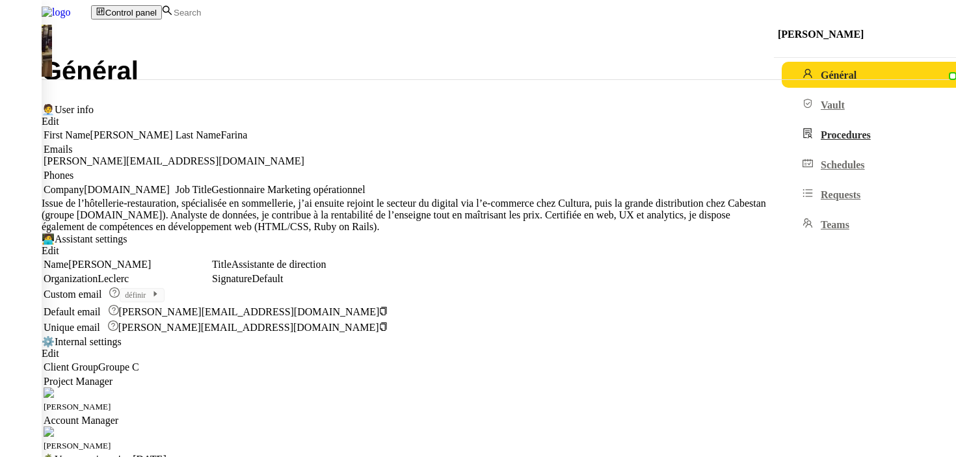
click at [820, 140] on span "Procedures" at bounding box center [845, 134] width 50 height 11
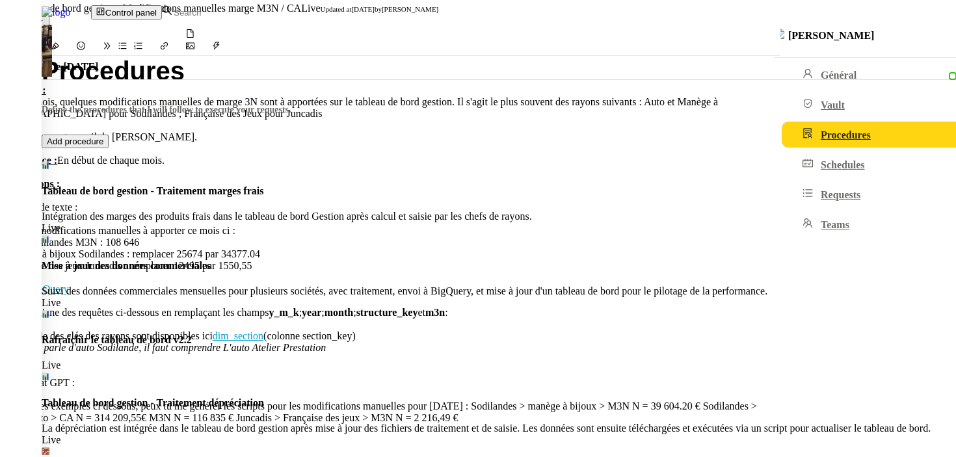
scroll to position [705, 0]
drag, startPoint x: 553, startPoint y: 372, endPoint x: 141, endPoint y: 356, distance: 411.9
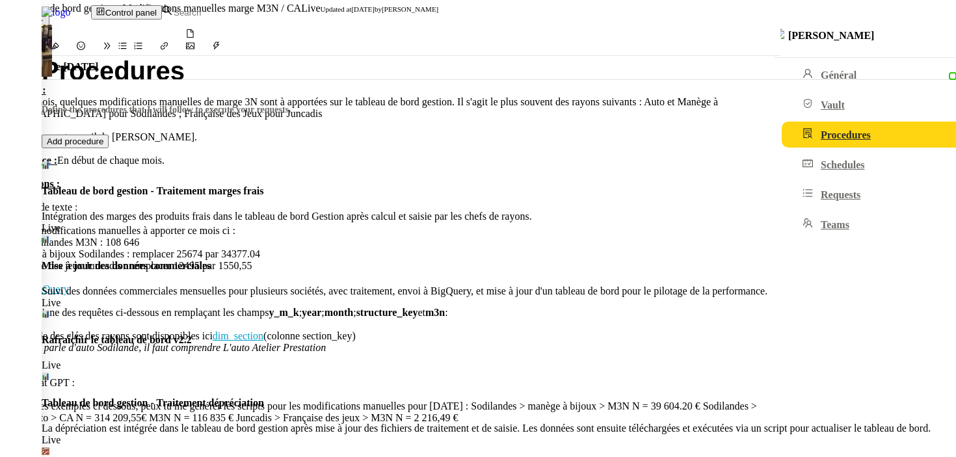
click at [266, 280] on div at bounding box center [390, 278] width 780 height 12
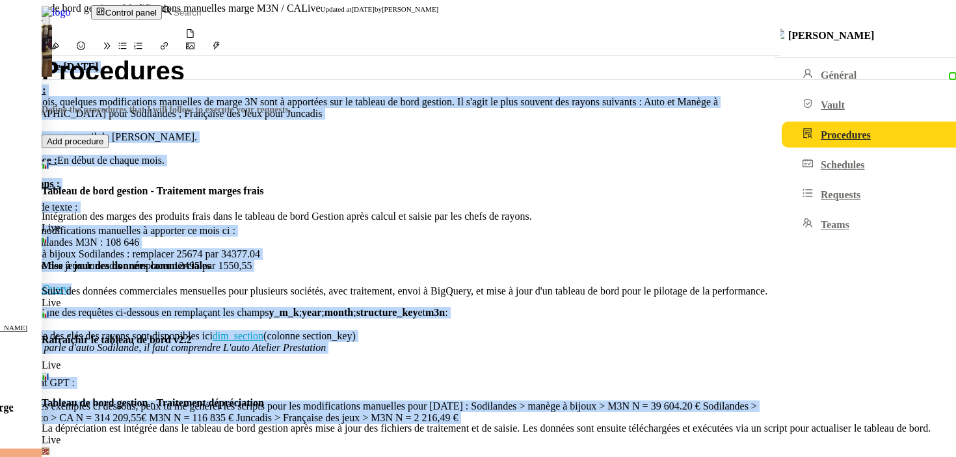
scroll to position [1127, 0]
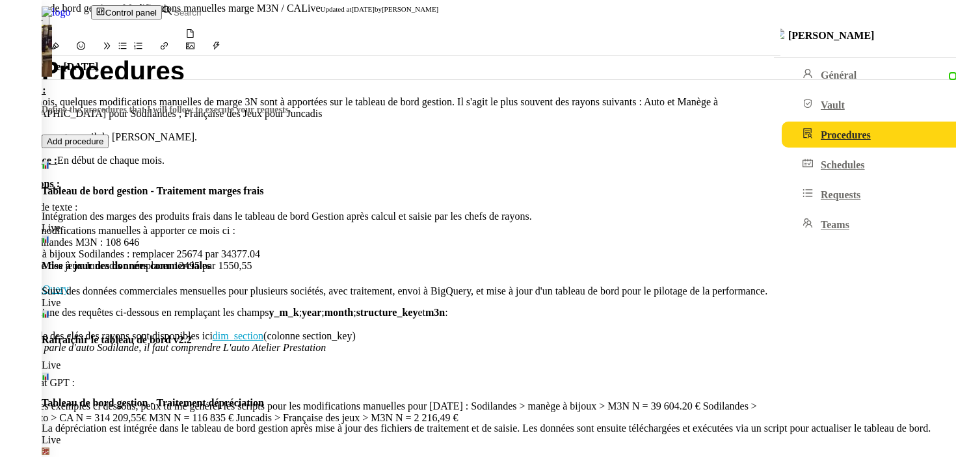
click at [109, 0] on div at bounding box center [478, 0] width 956 height 0
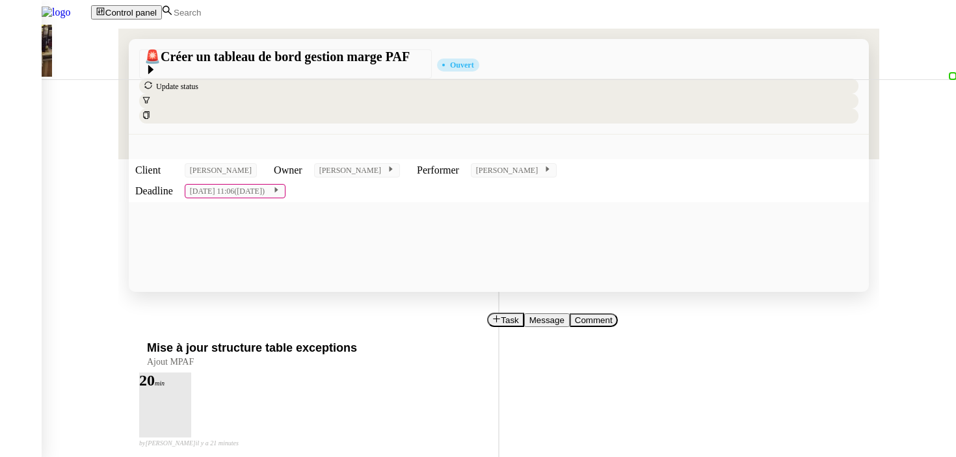
click at [191, 388] on div at bounding box center [165, 388] width 52 height 0
click at [194, 357] on span "Ajout MPAF" at bounding box center [170, 362] width 47 height 10
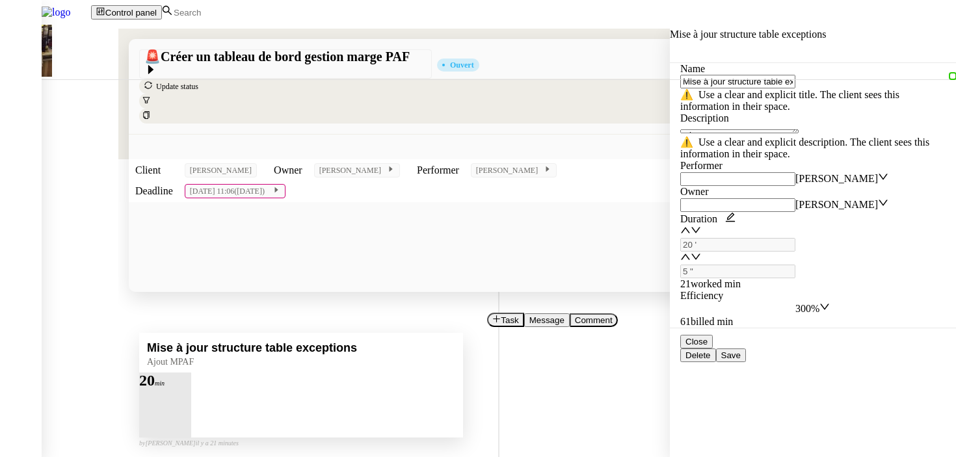
click at [157, 382] on icon at bounding box center [152, 387] width 10 height 10
type input "Mise à jour structure table exceptions"
type textarea "Ajout MPAF"
type input "20 '"
type input "5 ""
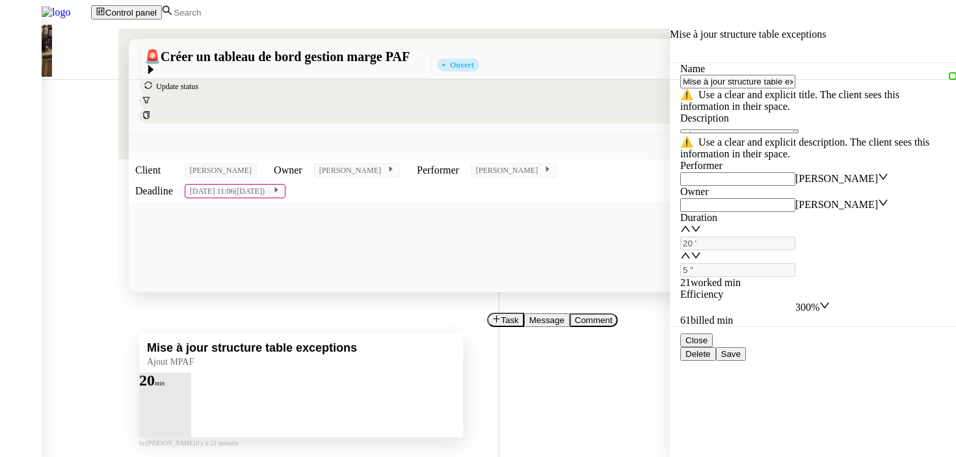
type input "Mise à jour structure table exceptions"
type textarea "Ajout MPAF"
type input "20 '"
click at [744, 133] on textarea "Ajout MPAF" at bounding box center [739, 131] width 118 height 4
type input "15 ""
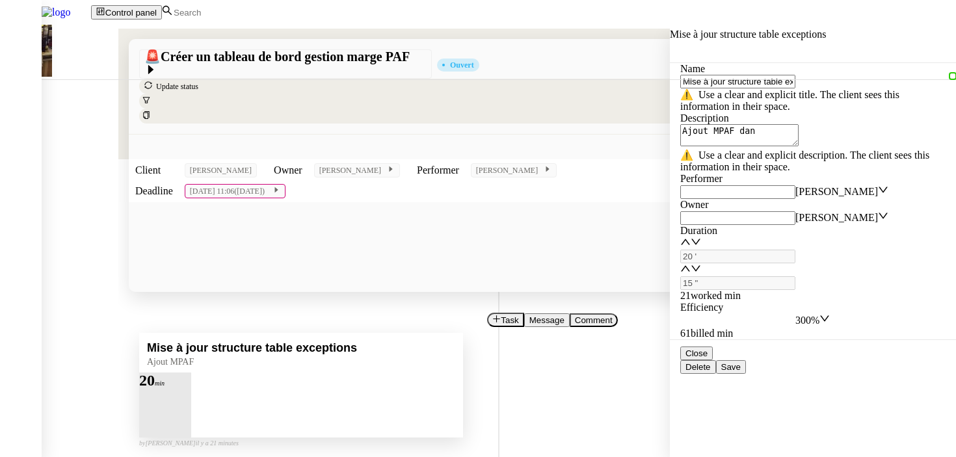
type textarea "Ajout MPAF dans"
type input "16 ""
paste textarea "levier_promo_marge_casse_stats_monthly_raw"
type textarea "Ajout MPAF dans levier_promo_marge_casse_stats_monthly_raw"
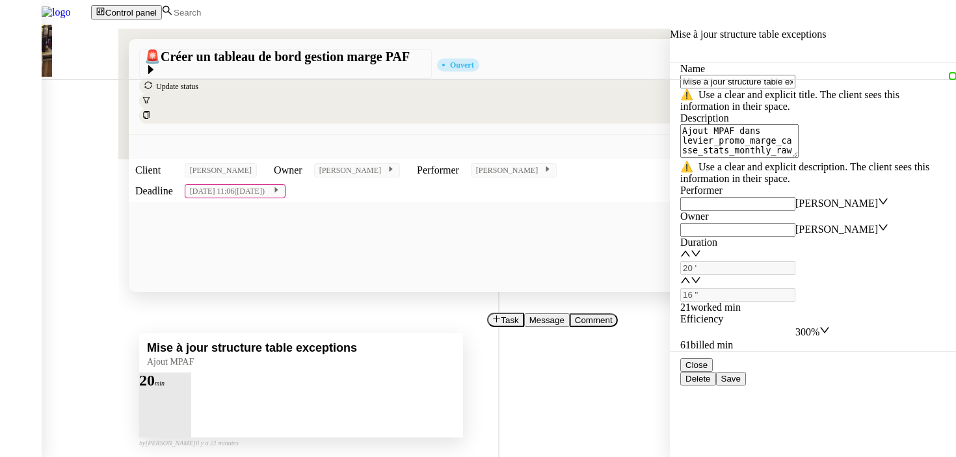
scroll to position [1, 0]
type input "17 ""
type textarea "Ajout MPAF dans levier_promo_marge_casse_stats_monthly_raw"
click at [740, 384] on span "Save" at bounding box center [731, 379] width 20 height 10
type input "18 ""
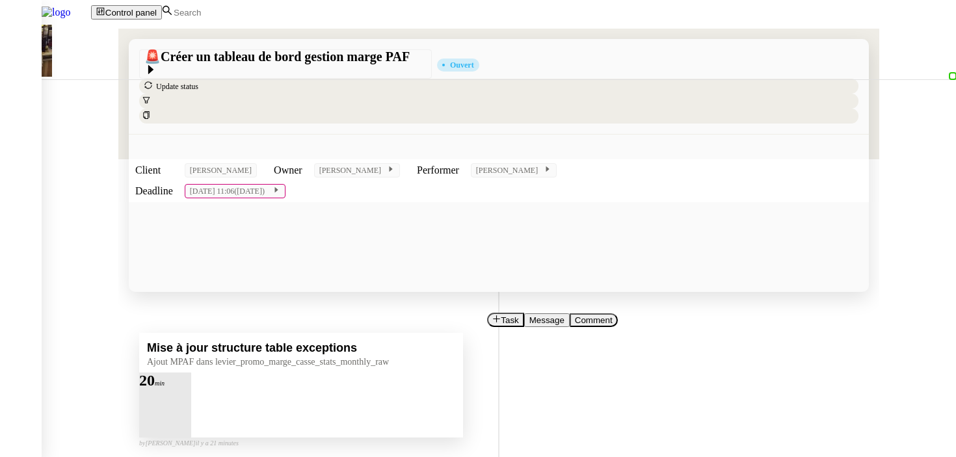
click at [389, 357] on span "Ajout MPAF dans levier_promo_marge_casse_stats_monthly_raw" at bounding box center [268, 362] width 242 height 10
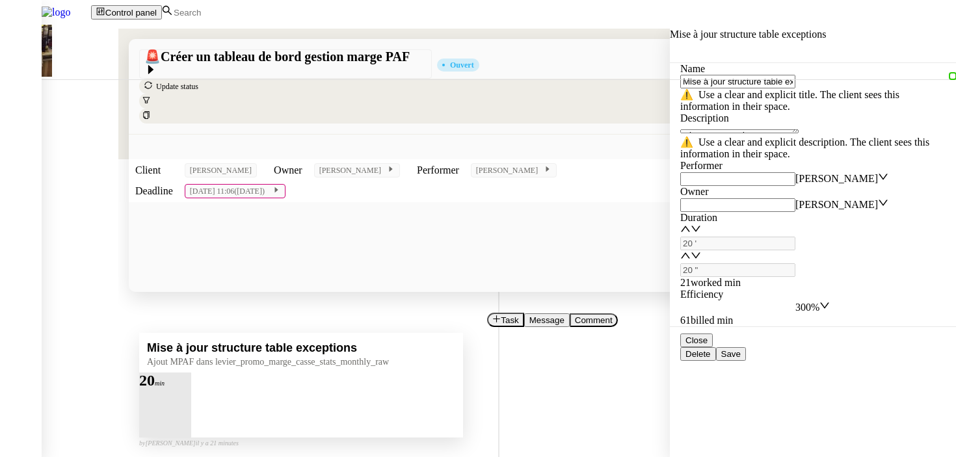
click at [740, 359] on span "Save" at bounding box center [731, 354] width 20 height 10
type input "21 ""
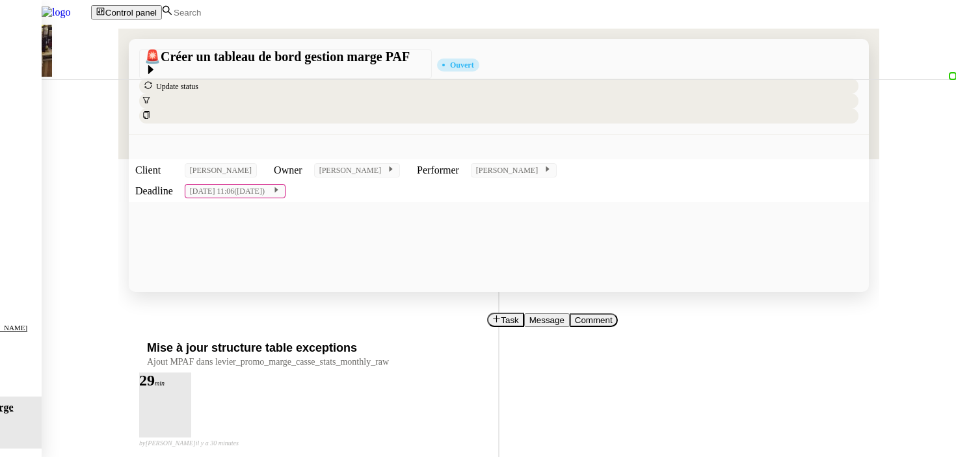
click at [191, 388] on div at bounding box center [165, 388] width 52 height 0
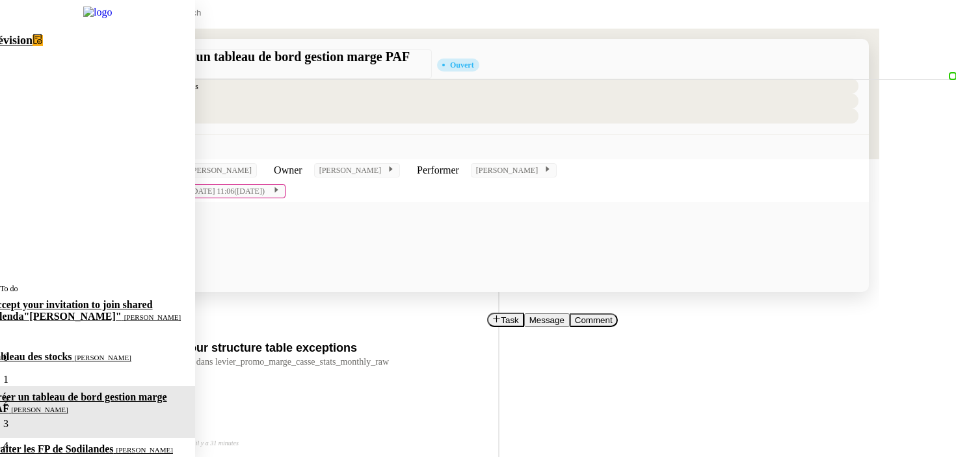
click at [116, 446] on span "[PERSON_NAME]" at bounding box center [144, 450] width 57 height 8
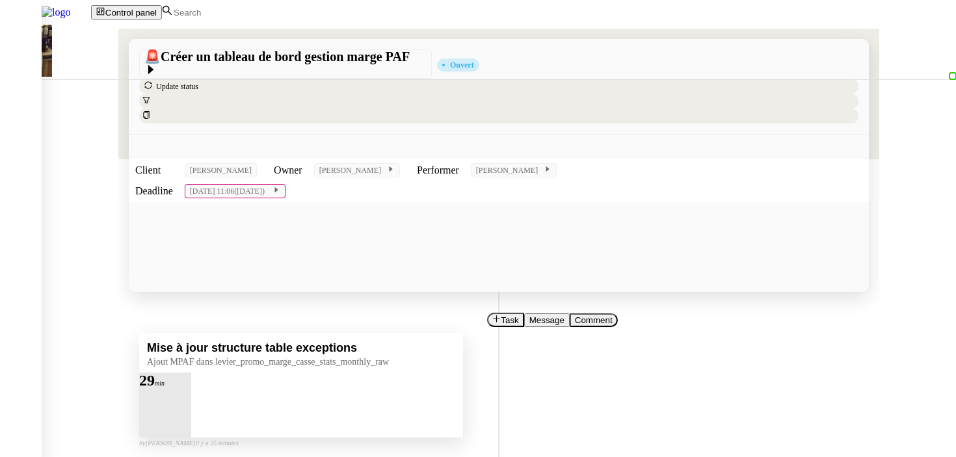
click at [191, 388] on button at bounding box center [178, 388] width 26 height 0
click at [487, 313] on button "Task" at bounding box center [505, 320] width 37 height 14
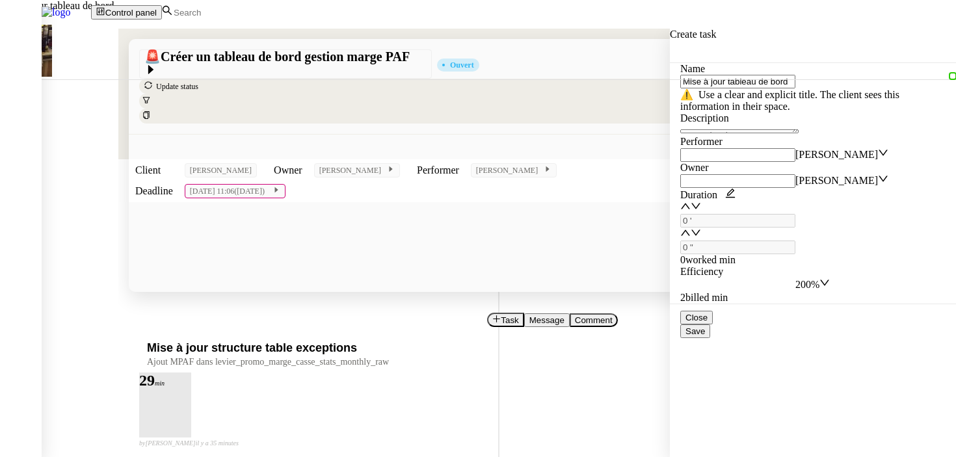
click at [265, 12] on div "Mise à jour tableau de bord" at bounding box center [132, 6] width 265 height 12
type input "Mise à jour tableau de bord"
click at [705, 336] on span "Save" at bounding box center [695, 331] width 20 height 10
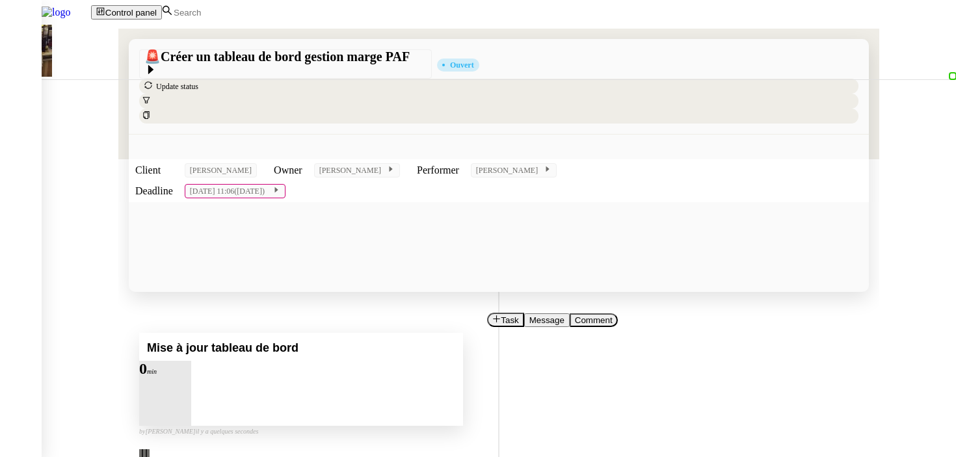
click at [165, 376] on div at bounding box center [152, 376] width 26 height 0
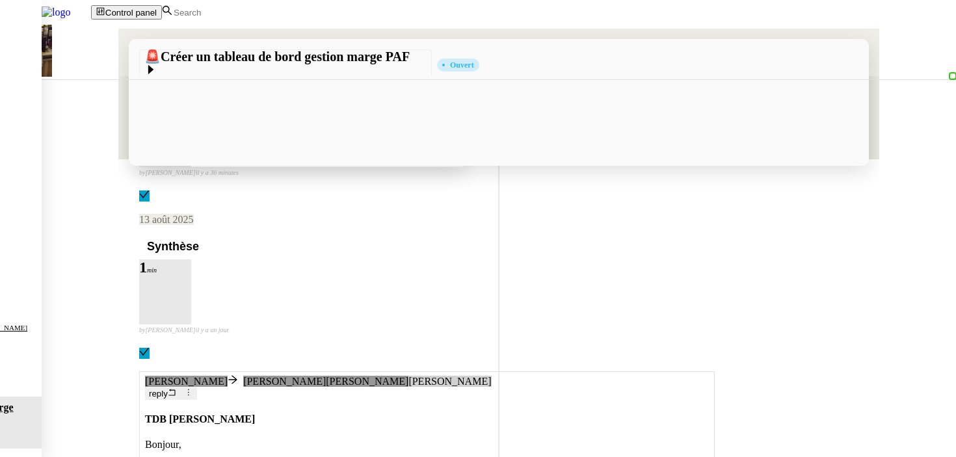
scroll to position [413, 0]
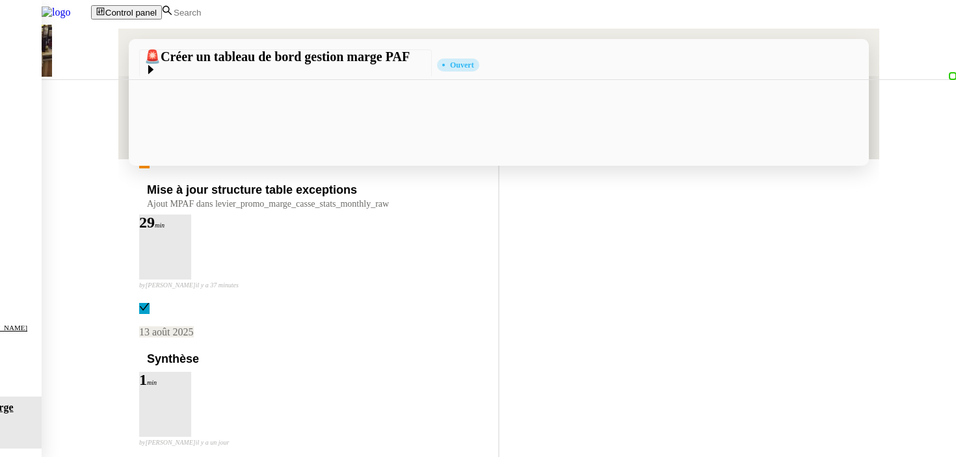
scroll to position [0, 0]
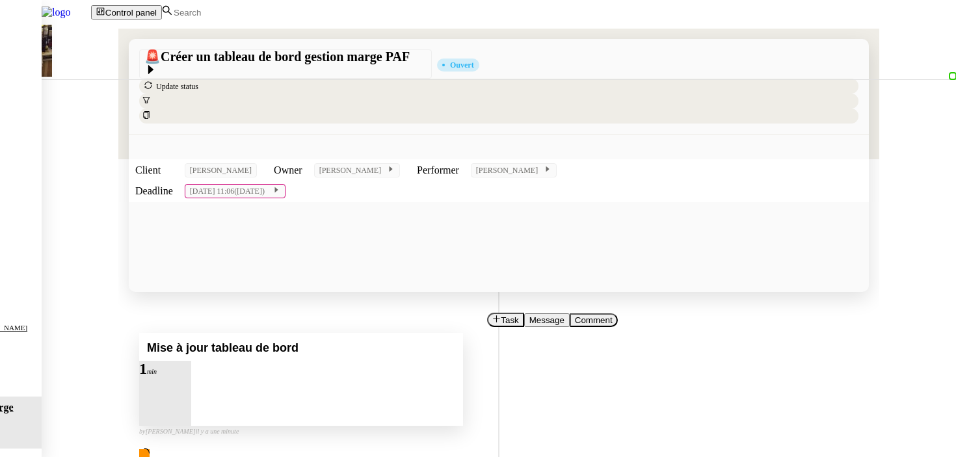
click at [191, 376] on div at bounding box center [165, 376] width 52 height 0
click at [191, 376] on button at bounding box center [178, 376] width 26 height 0
click at [487, 313] on button "Task" at bounding box center [505, 320] width 37 height 14
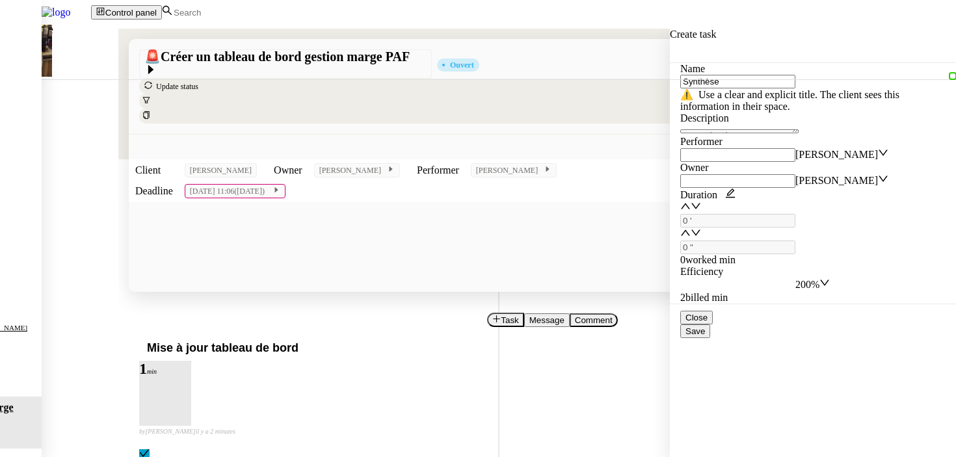
click at [265, 36] on div "📝 Synthèse" at bounding box center [132, 29] width 265 height 12
type input "Synthèse"
click at [705, 336] on span "Save" at bounding box center [695, 331] width 20 height 10
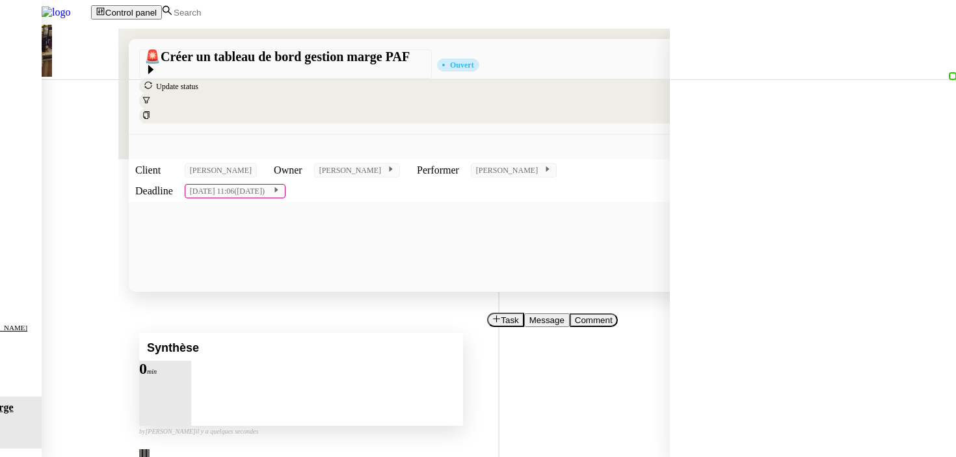
click at [463, 333] on div "Synthèse" at bounding box center [301, 347] width 324 height 28
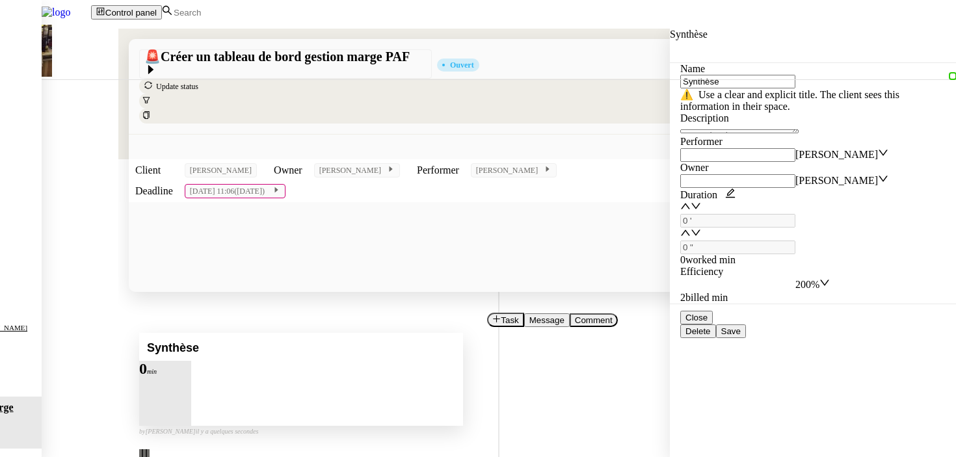
click at [165, 376] on div at bounding box center [152, 376] width 26 height 0
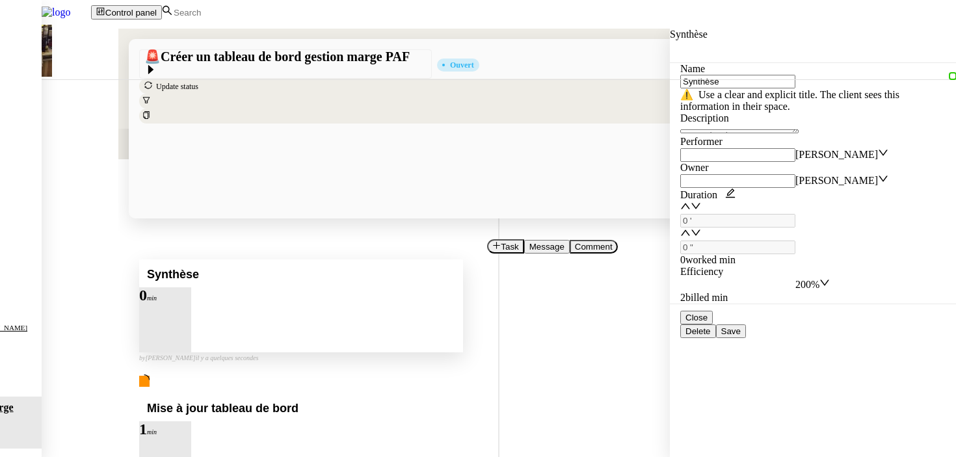
type input "Synthèse"
type input "0 '"
type input "0 ""
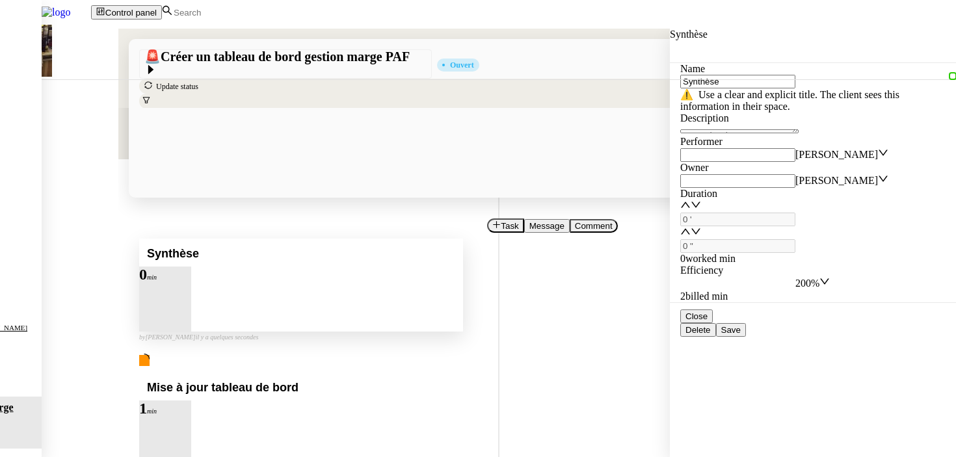
type input "Synthèse"
type input "0 '"
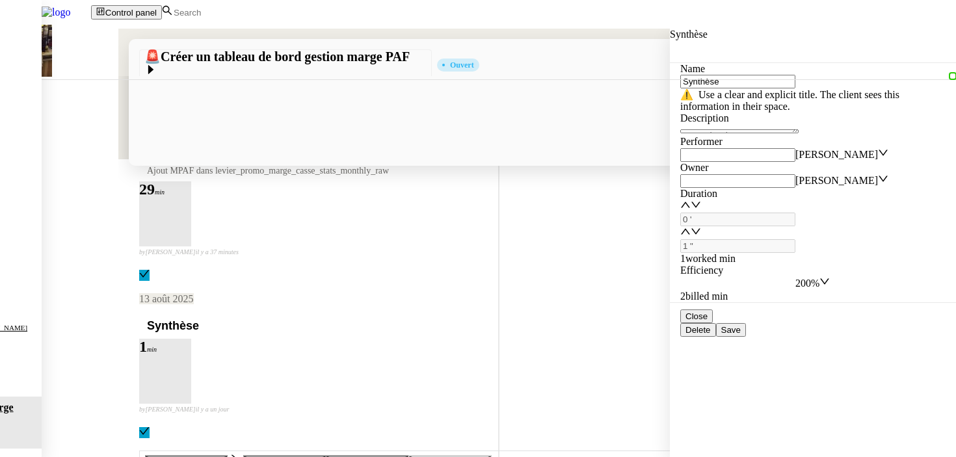
scroll to position [471, 0]
type input "2 ""
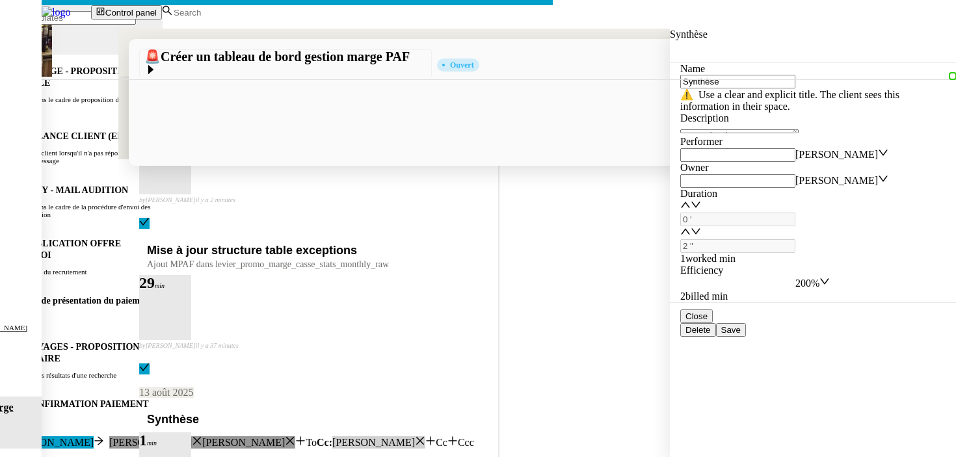
type input "Synthèse"
type input "0 '"
type input "2 ""
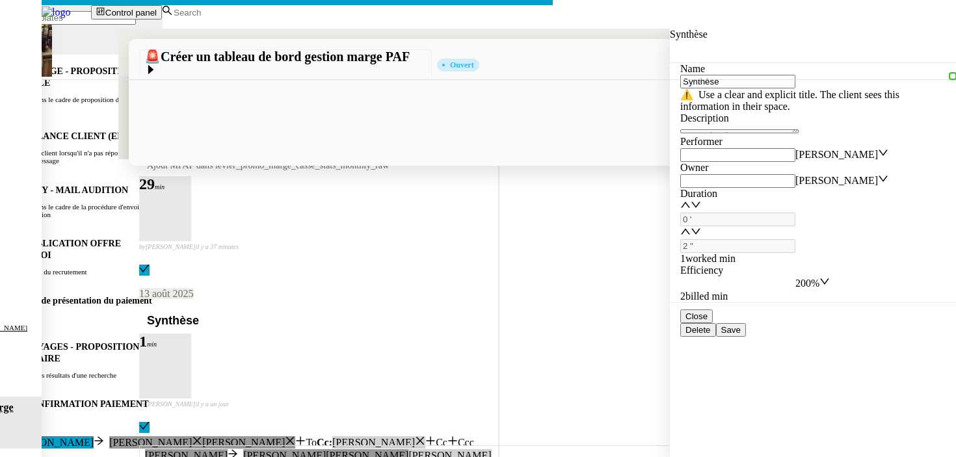
type input "Synthèse"
type input "0 '"
type input "3 ""
type input "Synthèse"
type input "0 '"
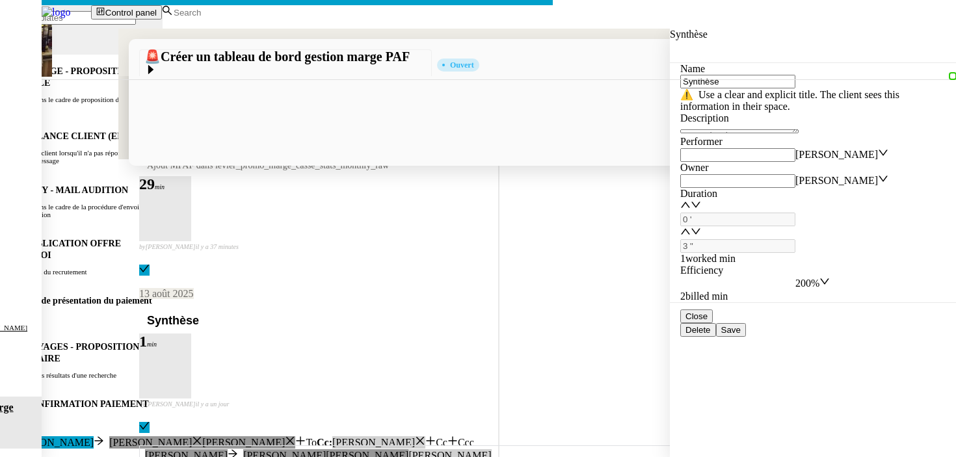
type input "3 ""
type input "Synthèse"
type input "0 '"
type input "3 ""
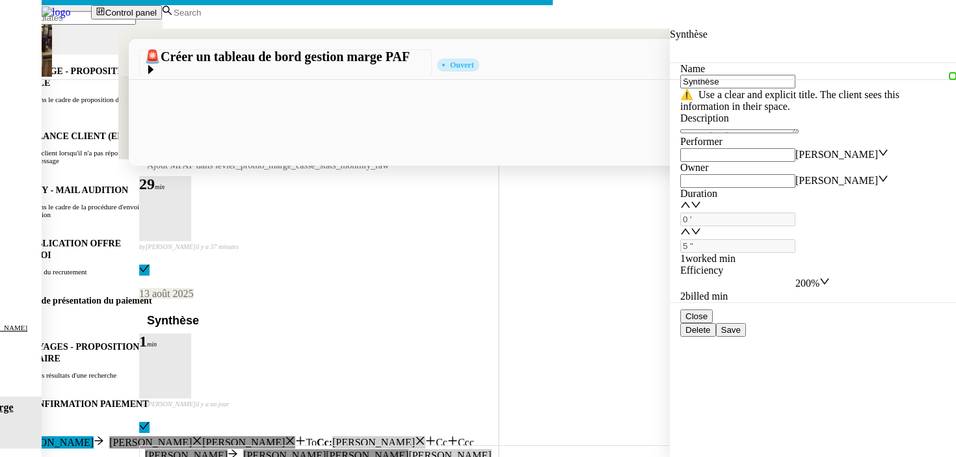
click at [95, 265] on nz-modal-container "Service TA - VOYAGE - PROPOSITION GLOBALE A utiliser dans le cadre de propositi…" at bounding box center [478, 329] width 956 height 659
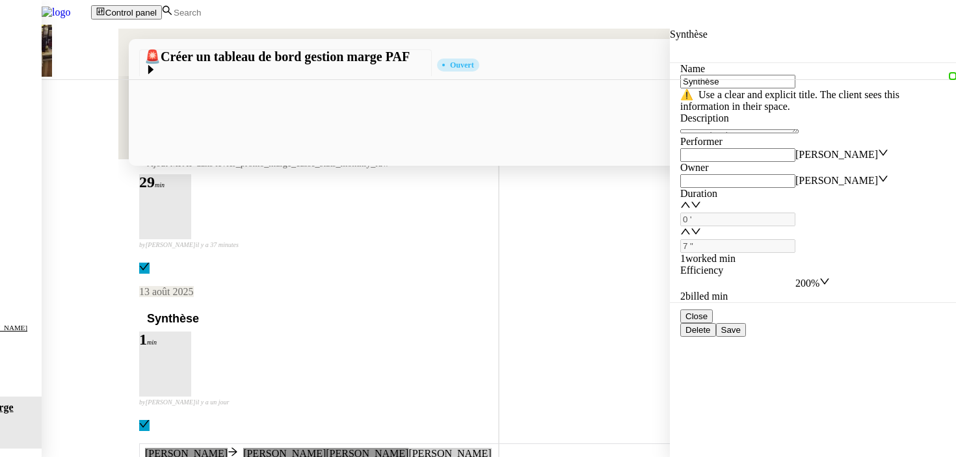
scroll to position [0, 0]
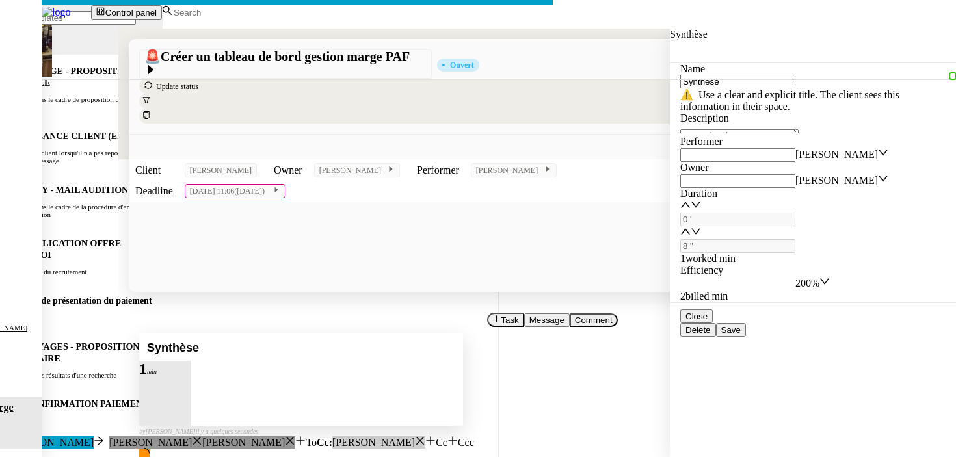
scroll to position [0, 27]
type input "10 ""
click at [82, 216] on nz-modal-container "Service TA - VOYAGE - PROPOSITION GLOBALE A utiliser dans le cadre de propositi…" at bounding box center [478, 329] width 956 height 659
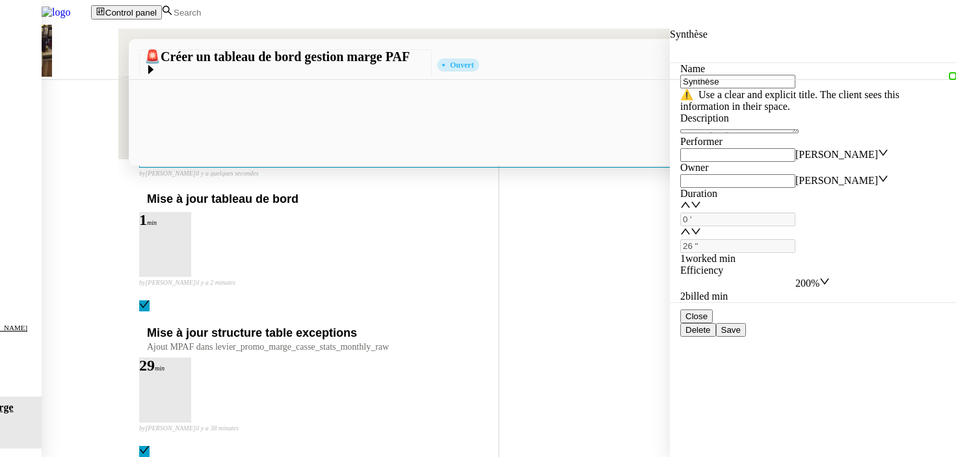
scroll to position [471, 0]
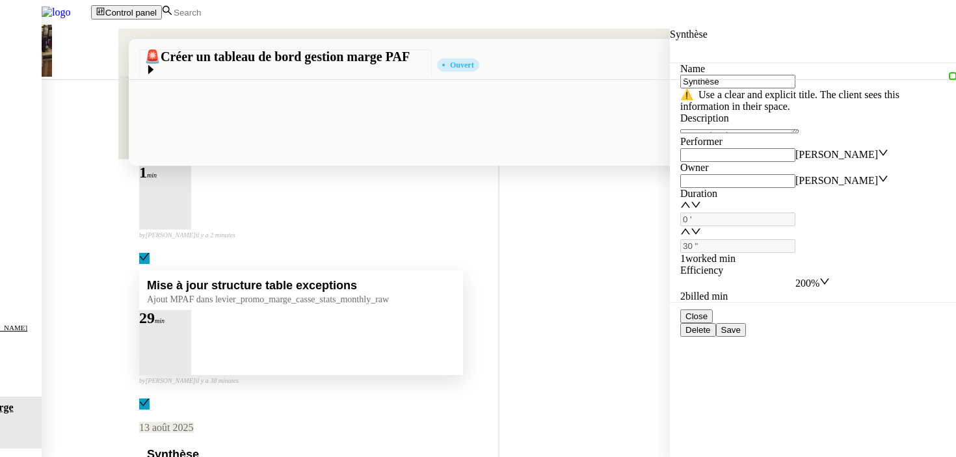
copy link "tableau de bord MPAF"
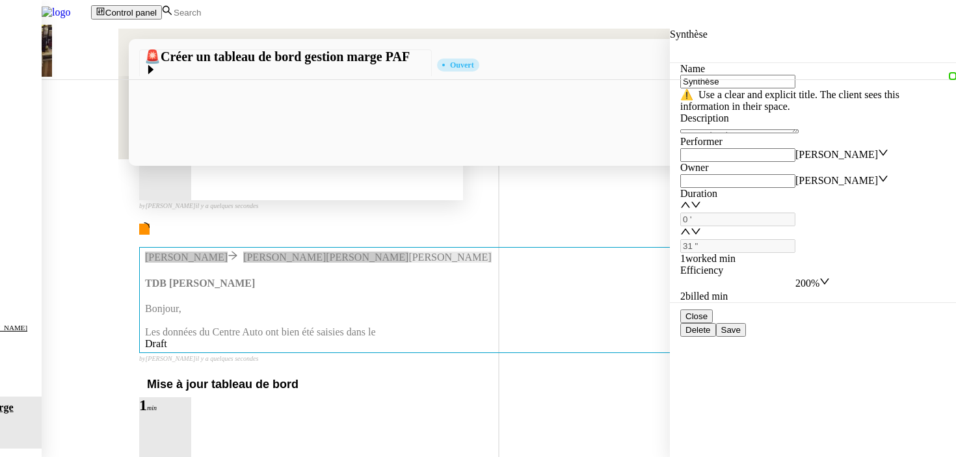
scroll to position [0, 0]
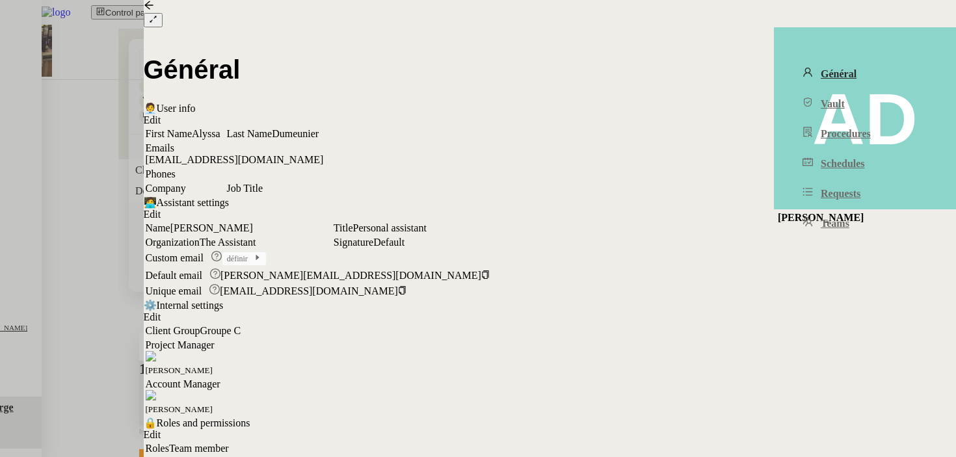
click at [59, 305] on div at bounding box center [478, 228] width 956 height 457
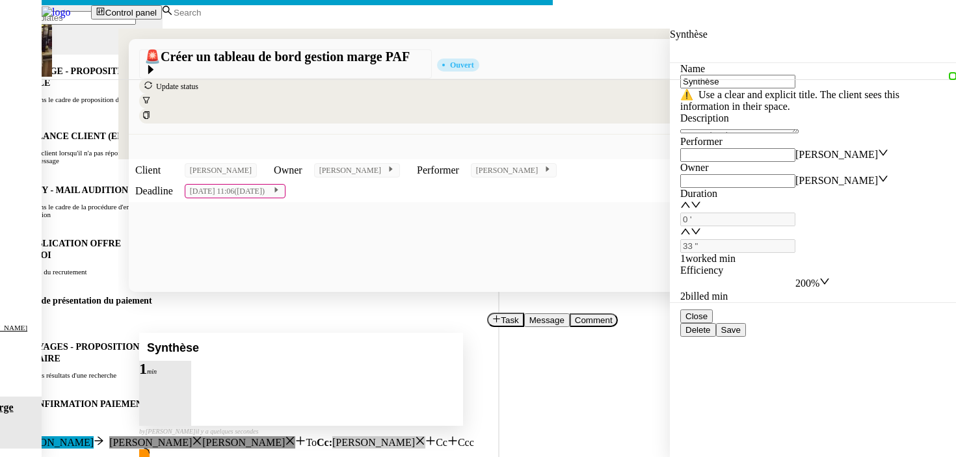
scroll to position [0, 27]
click at [174, 249] on nz-modal-container "Service TA - VOYAGE - PROPOSITION GLOBALE A utiliser dans le cadre de propositi…" at bounding box center [478, 329] width 956 height 659
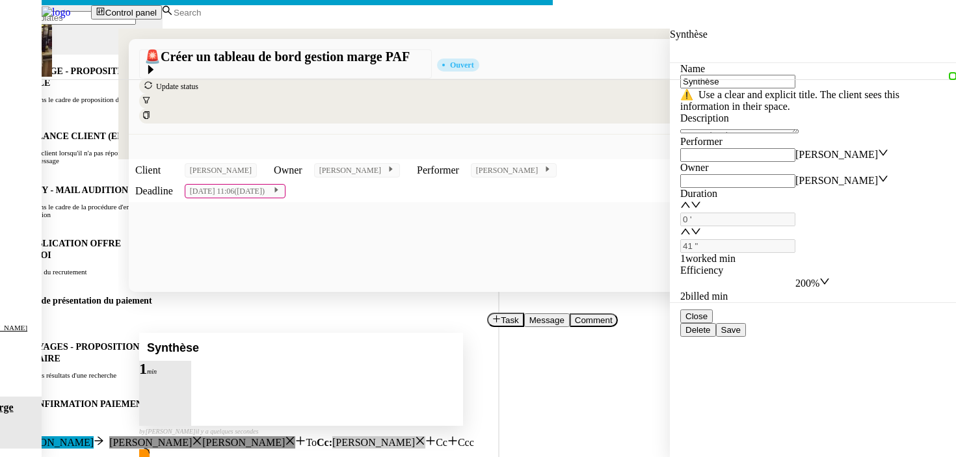
type input "51 ""
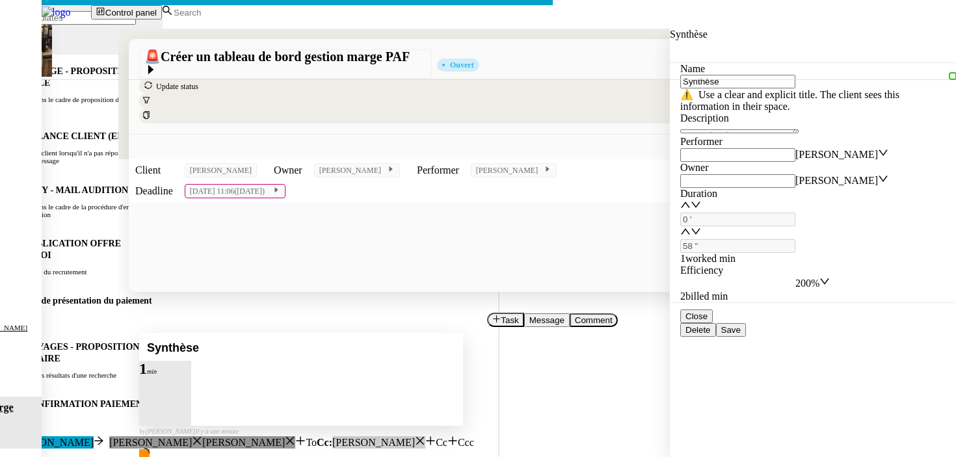
copy div "Bonjour, Les données du Centre Auto ont bien été saisies dans le tableau de bor…"
type input "59 ""
type input "1 '"
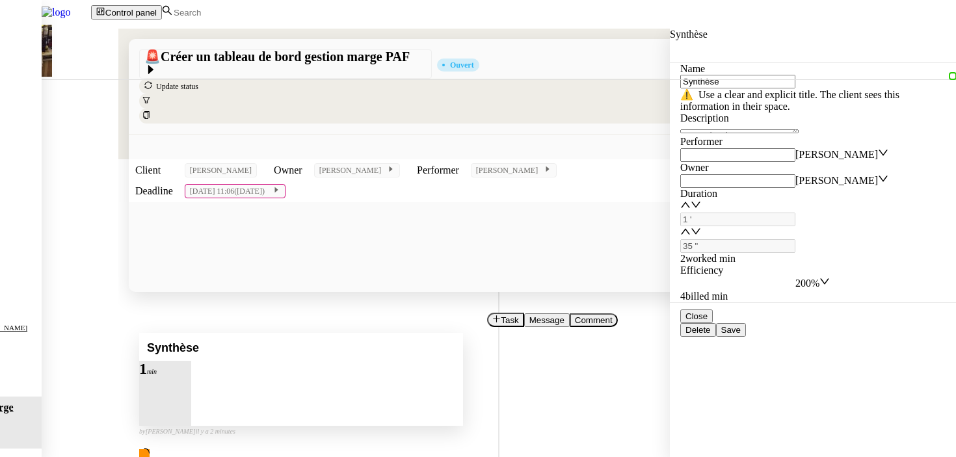
type input "36 ""
type input "Synthèse"
type input "1 '"
type input "36 ""
click at [463, 425] on div "by Bert C. il y a 2 minutes" at bounding box center [301, 431] width 324 height 12
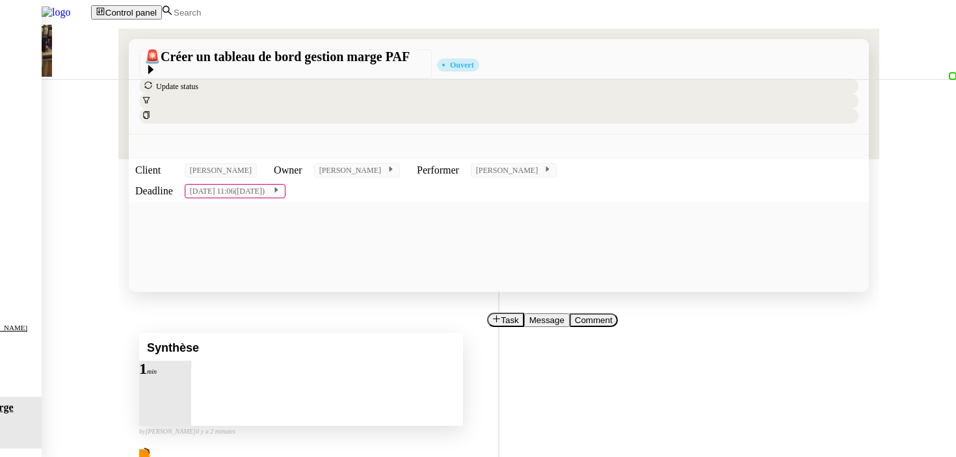
click at [191, 376] on div at bounding box center [165, 376] width 52 height 0
click at [191, 376] on button at bounding box center [178, 376] width 26 height 0
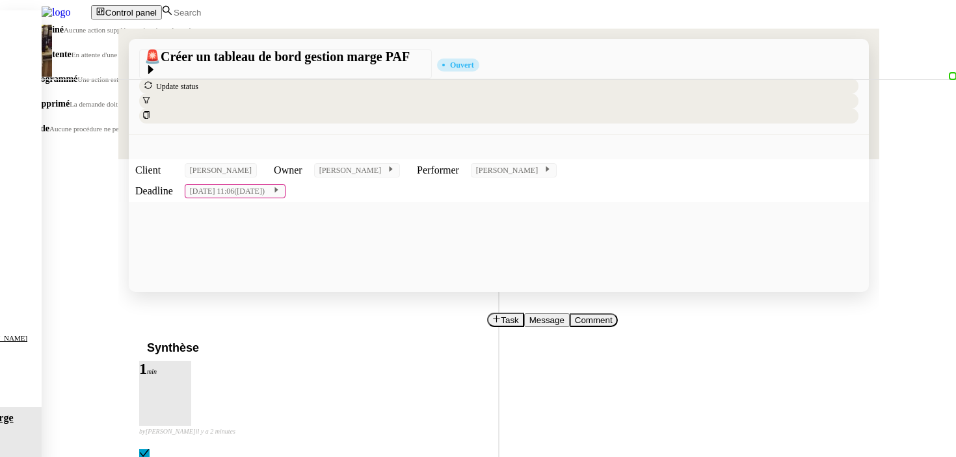
click at [72, 59] on span "En attente" at bounding box center [51, 54] width 40 height 10
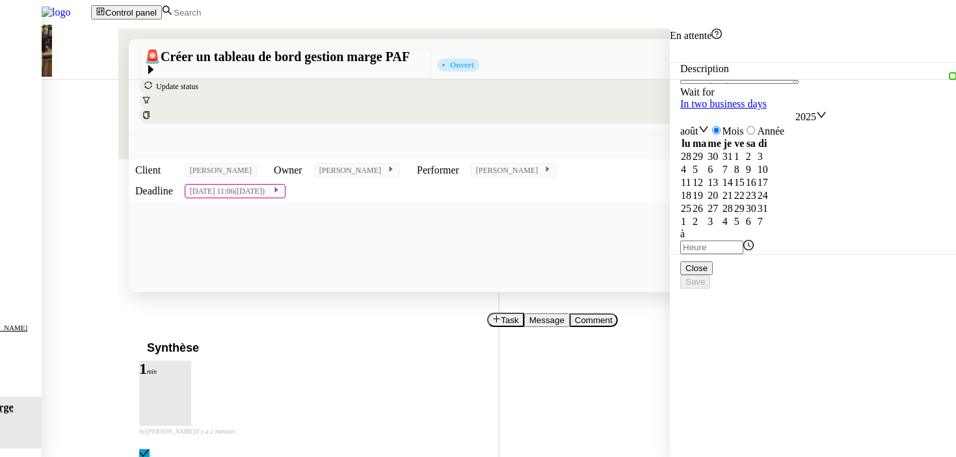
click at [746, 109] on link "In two business days" at bounding box center [723, 103] width 86 height 11
type input "07:00"
click at [705, 287] on span "Save" at bounding box center [695, 282] width 20 height 10
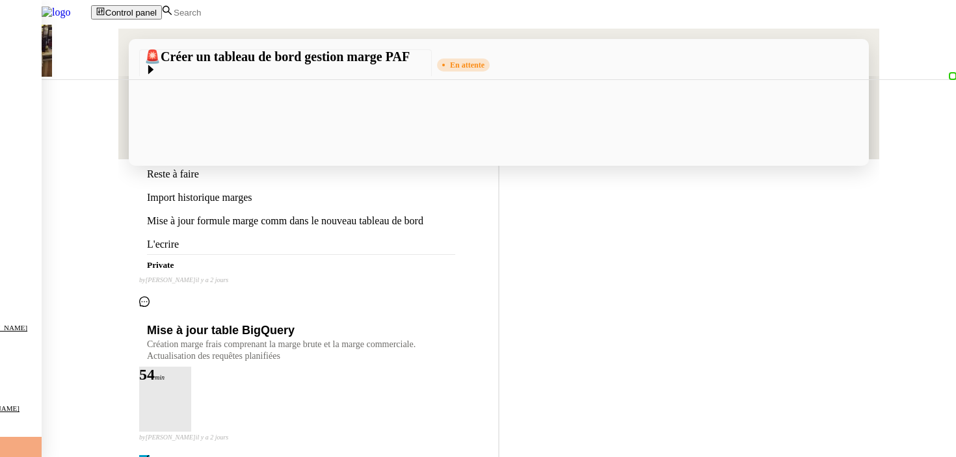
scroll to position [1887, 0]
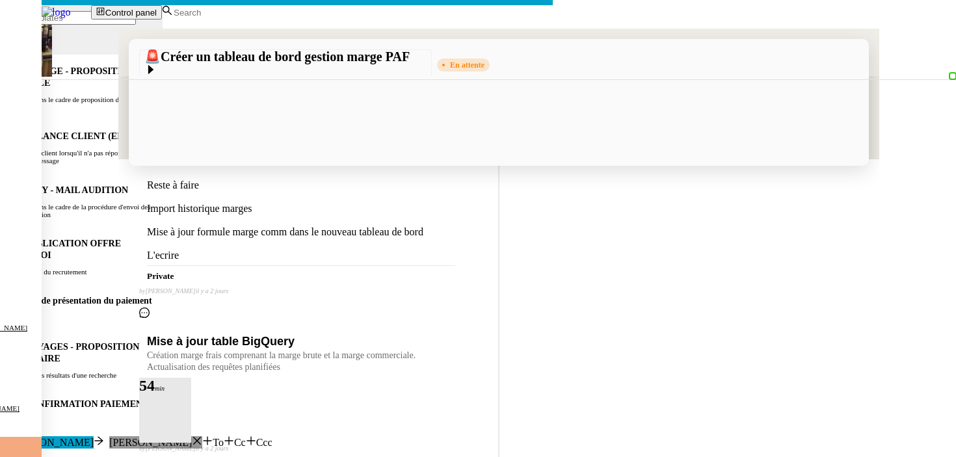
scroll to position [1987, 0]
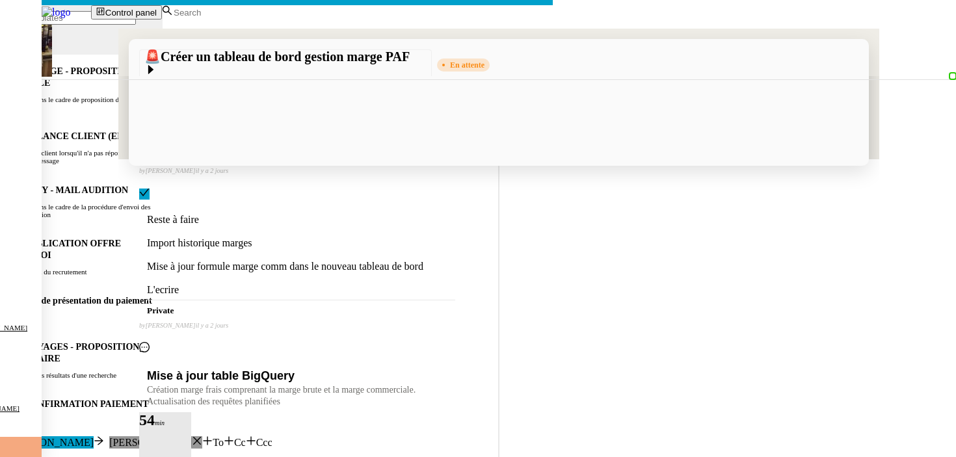
scroll to position [2026, 0]
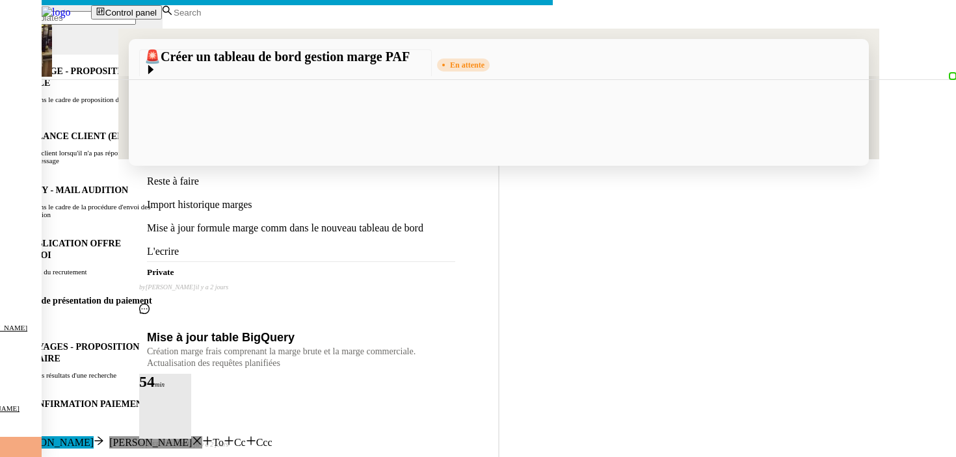
drag, startPoint x: 425, startPoint y: 134, endPoint x: 628, endPoint y: 131, distance: 203.5
click at [183, 328] on nz-modal-container "Service TA - VOYAGE - PROPOSITION GLOBALE A utiliser dans le cadre de propositi…" at bounding box center [478, 329] width 956 height 659
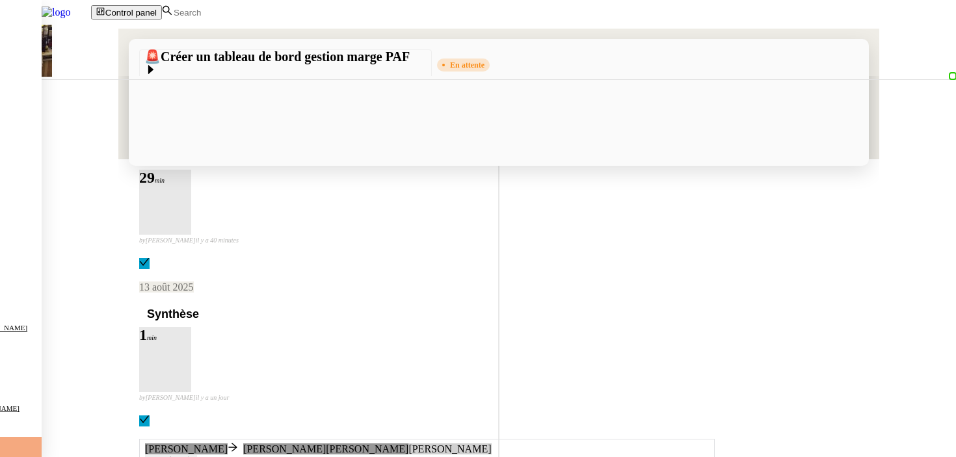
scroll to position [770, 0]
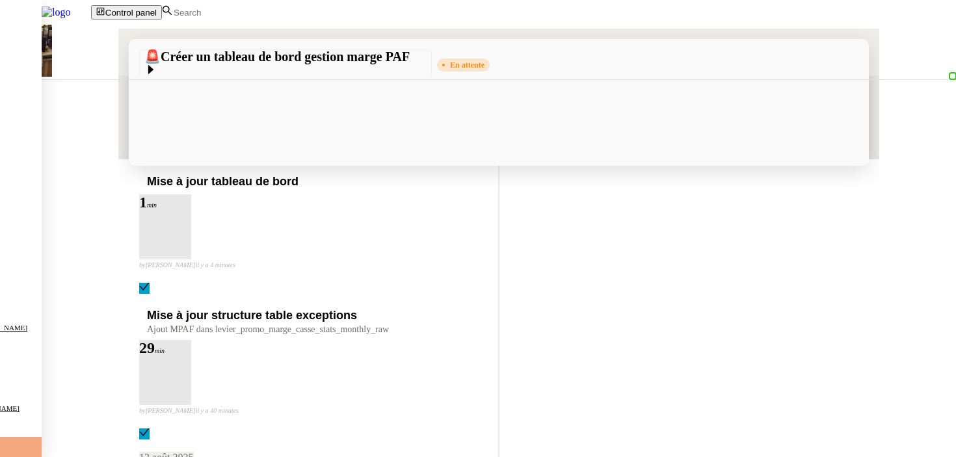
drag, startPoint x: 475, startPoint y: 343, endPoint x: 391, endPoint y: 344, distance: 83.2
copy link "tableau de bord MPAF"
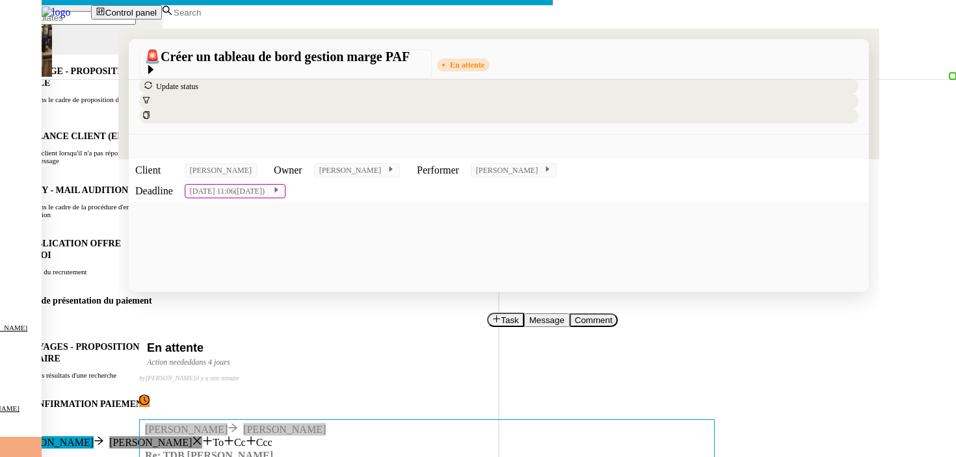
scroll to position [0, 27]
click at [0, 0] on lt-span "À" at bounding box center [0, 0] width 0 height 0
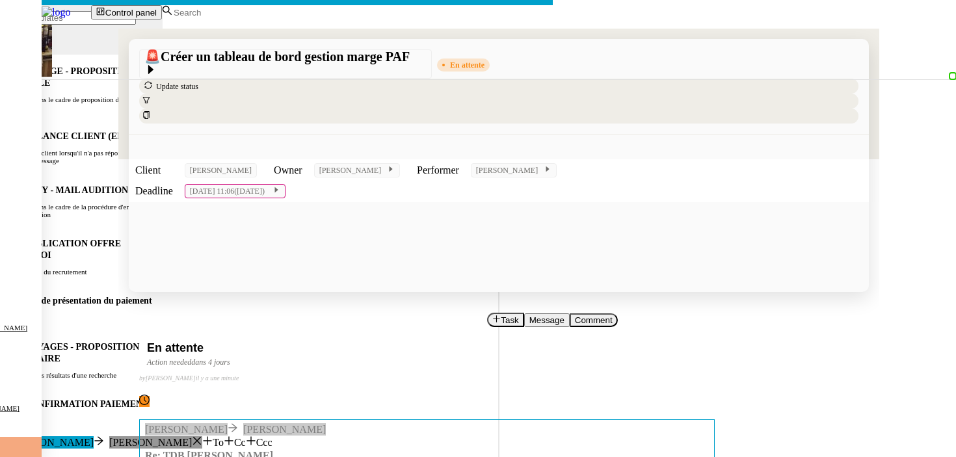
copy div "Guillaume, À votre retour, pourriez-vous me clarifier les points suivants pour …"
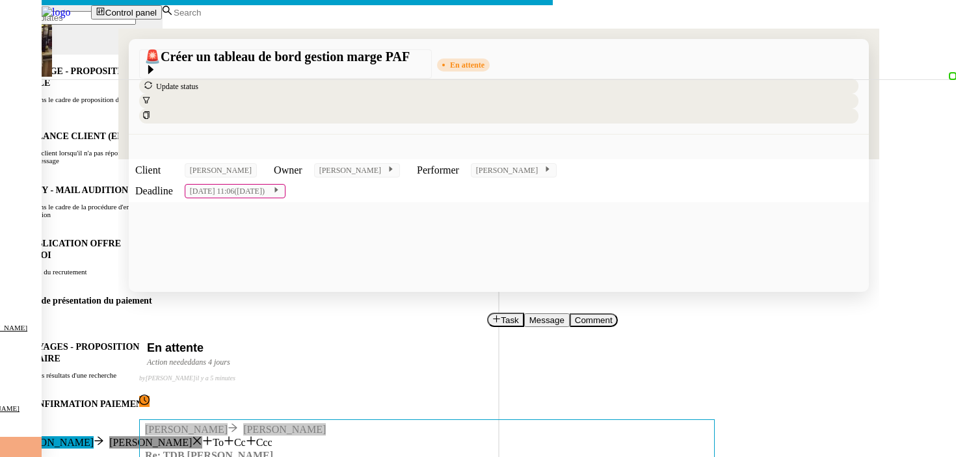
drag, startPoint x: 305, startPoint y: 253, endPoint x: 257, endPoint y: 253, distance: 47.5
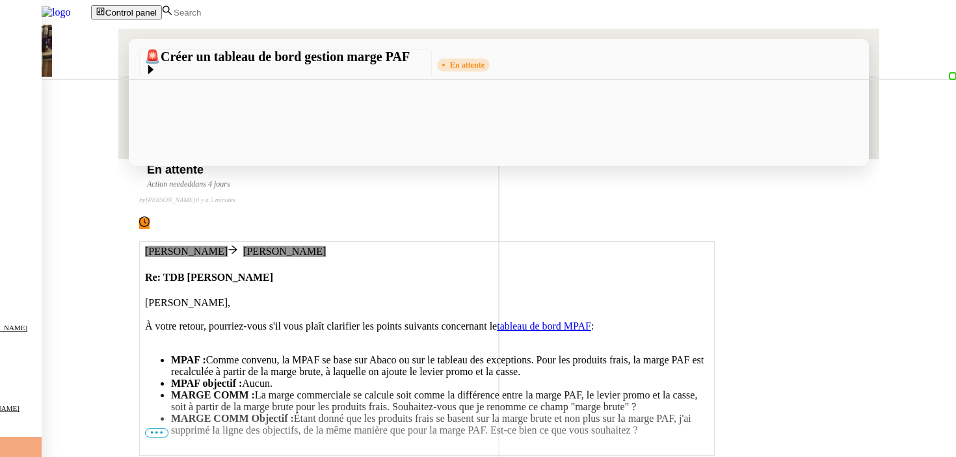
scroll to position [257, 0]
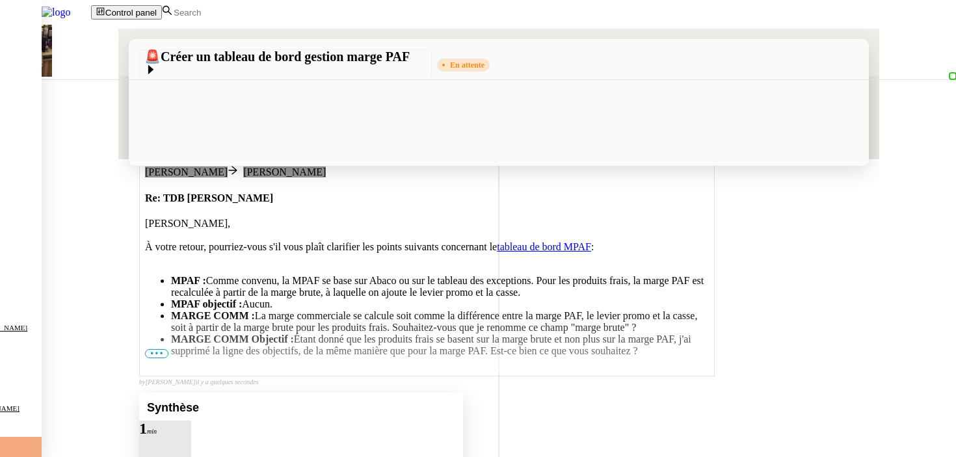
click at [463, 393] on div "Synthèse" at bounding box center [301, 407] width 324 height 28
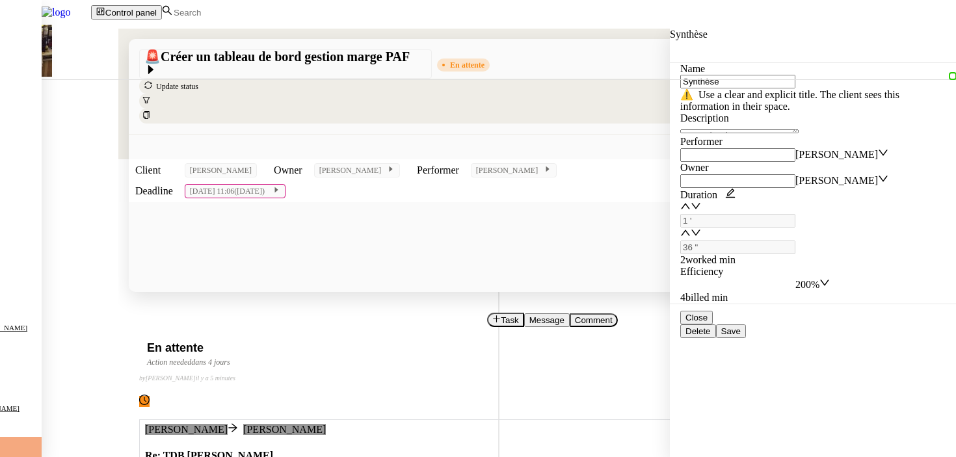
click at [487, 313] on button "Task" at bounding box center [505, 320] width 37 height 14
type input "Deman"
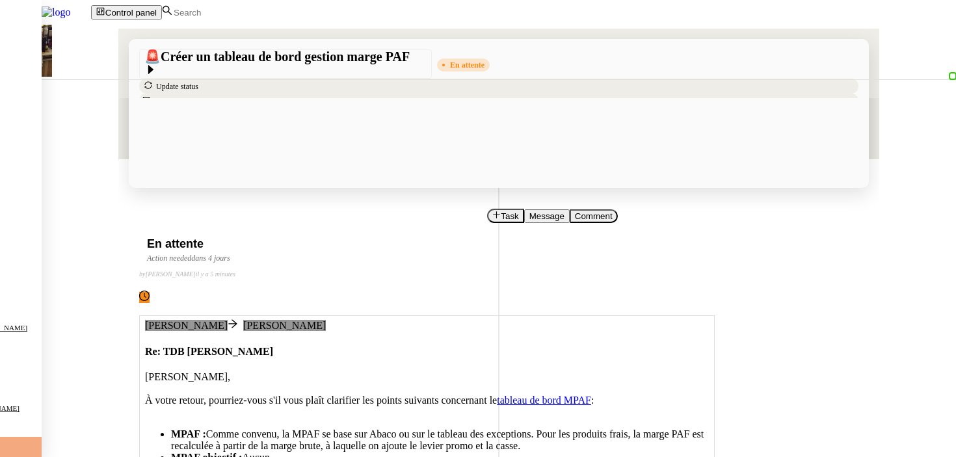
scroll to position [182, 0]
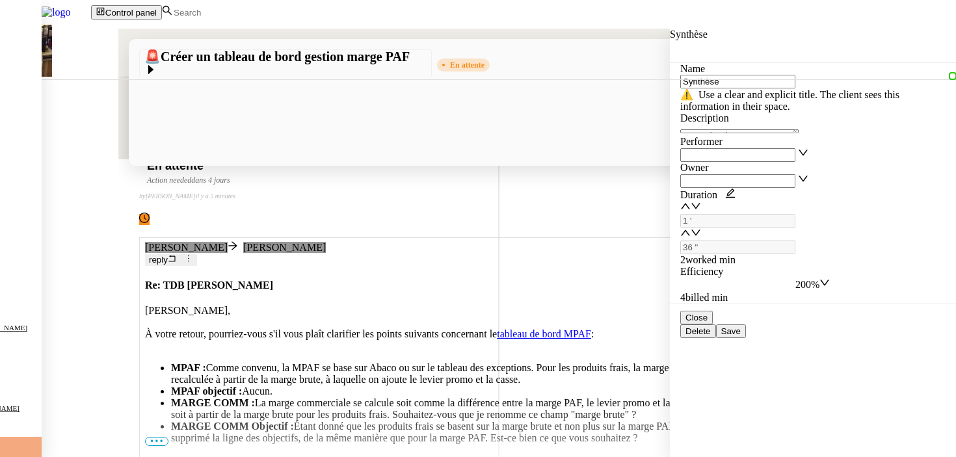
type input "Synthèse"
type input "1 '"
type input "36 ""
type input "Synthèse"
type input "1 '"
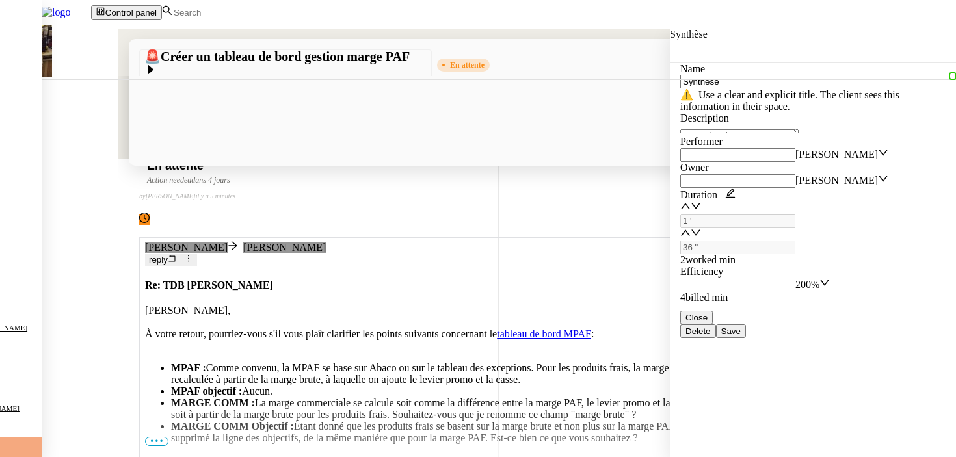
type input "36 ""
click at [718, 133] on textarea at bounding box center [739, 131] width 118 height 4
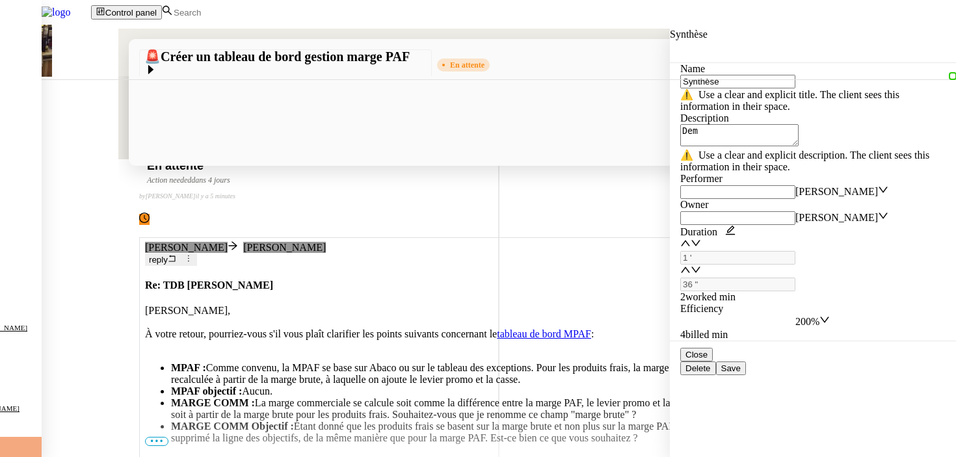
type textarea "Dema"
type input "Synthèse"
type input "1 '"
type input "36 ""
type textarea "n"
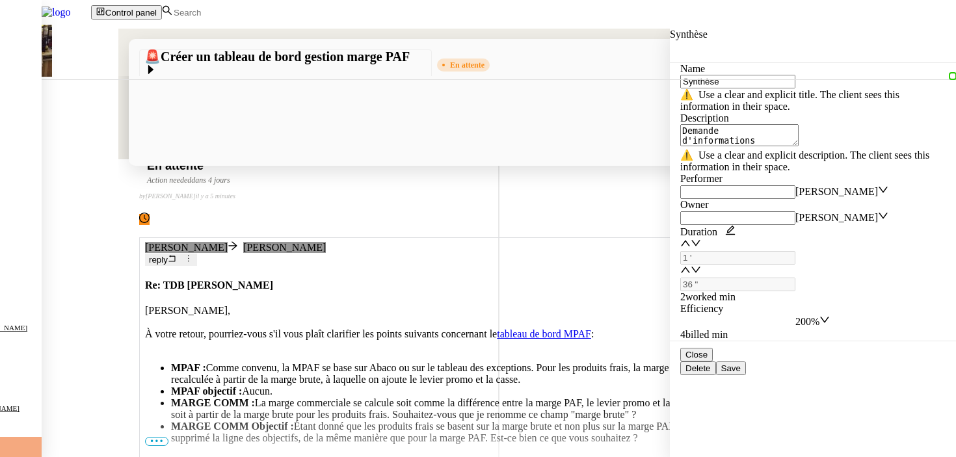
type textarea "Demande d'informations complémentaires"
click at [819, 316] on nz-select-item "200%" at bounding box center [807, 321] width 24 height 11
click at [740, 373] on span "Save" at bounding box center [731, 368] width 20 height 10
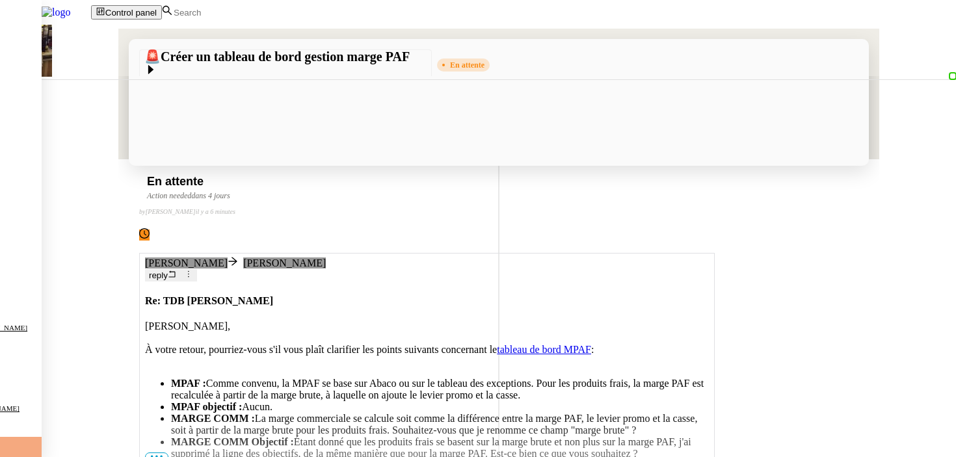
scroll to position [202, 0]
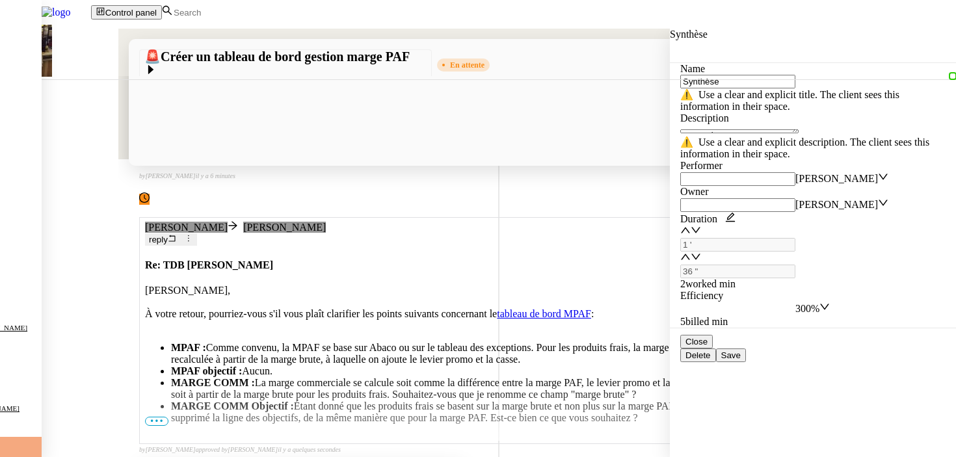
click at [148, 232] on div "camille Guillaume Farina reply Re: TDB Marge BRUTE Guillaume, À votre retour, p…" at bounding box center [498, 335] width 719 height 237
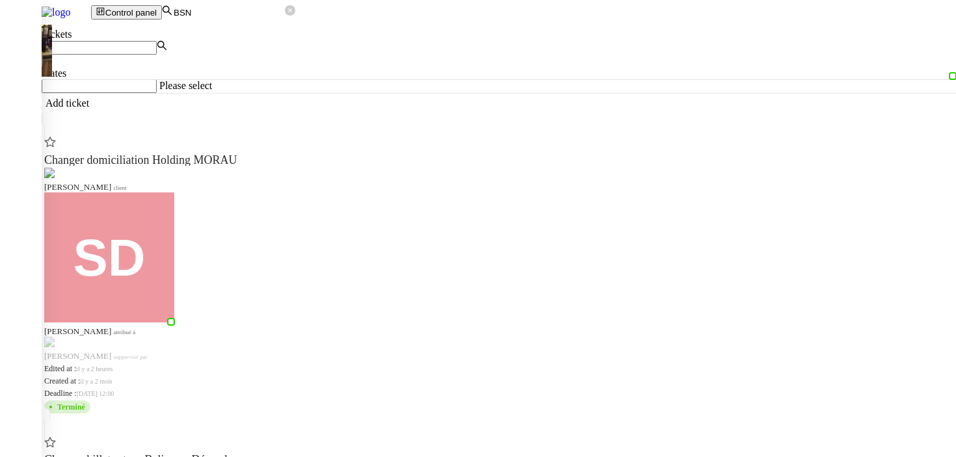
click at [124, 93] on app-tickets-filter "B States Please select" at bounding box center [499, 66] width 914 height 53
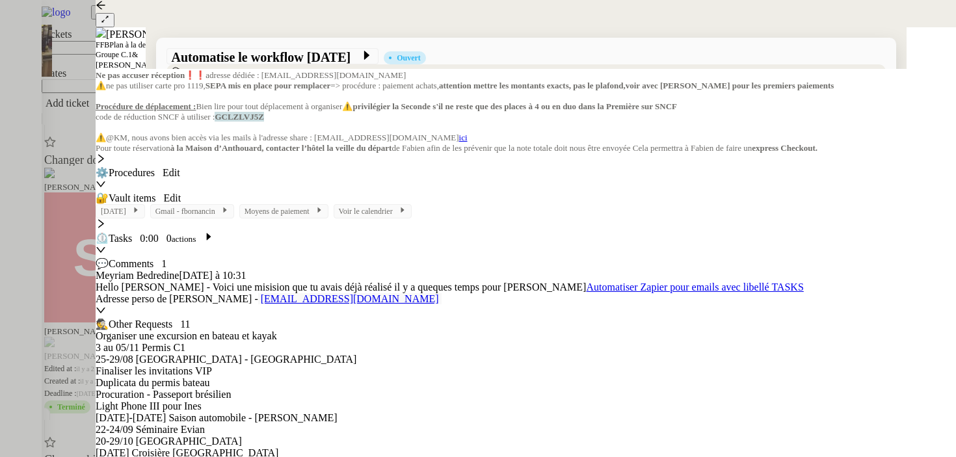
click at [42, 238] on div at bounding box center [478, 228] width 956 height 457
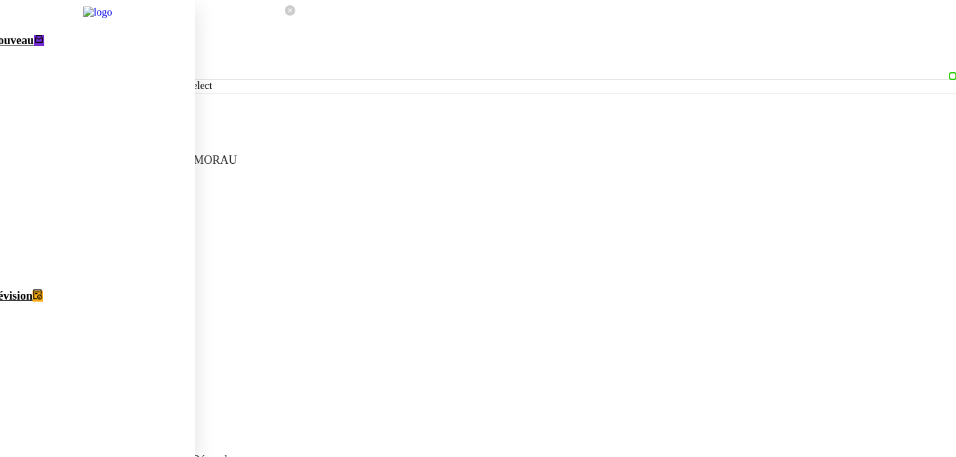
click at [86, 16] on img at bounding box center [87, 12] width 91 height 25
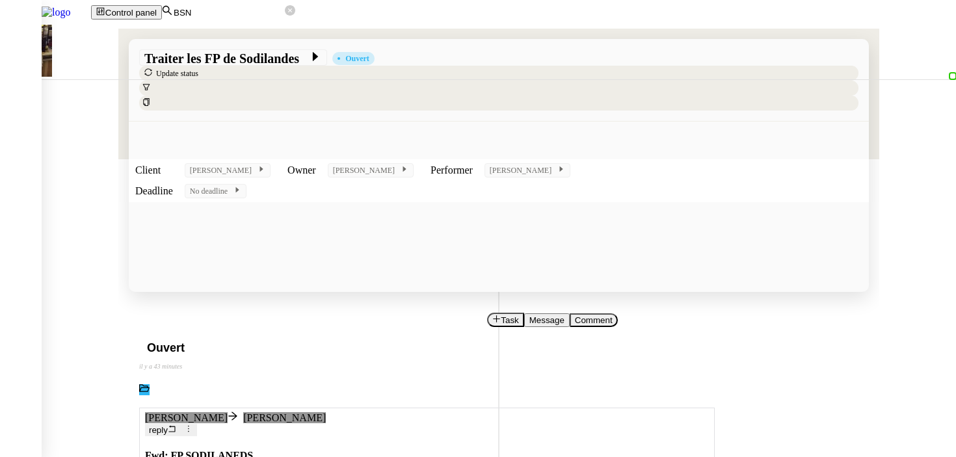
click at [501, 315] on span "Task" at bounding box center [510, 320] width 18 height 10
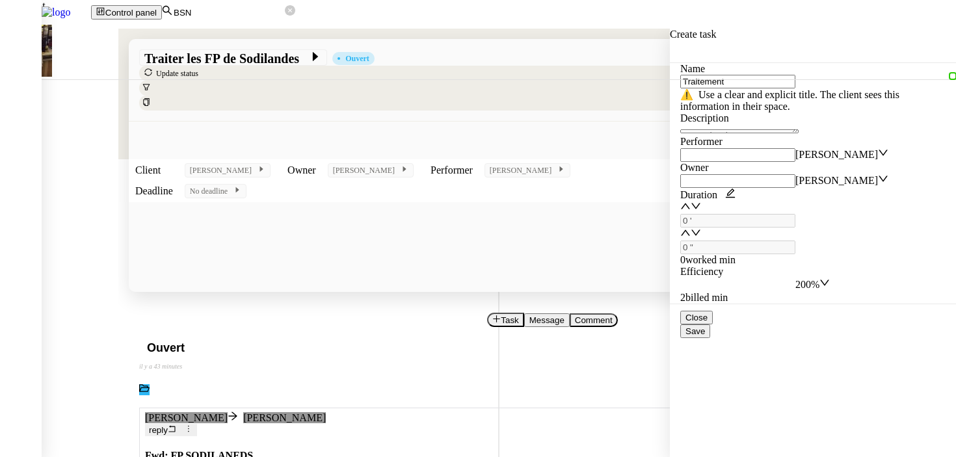
type input "Traitement"
click at [796, 130] on div "Name Traitement ⚠️ Use a clear and explicit title. The client sees this informa…" at bounding box center [812, 183] width 265 height 241
click at [796, 112] on div "⚠️ Use a clear and explicit title. The client sees this information in their sp…" at bounding box center [812, 100] width 265 height 24
click at [819, 279] on nz-select-item "200%" at bounding box center [807, 284] width 24 height 11
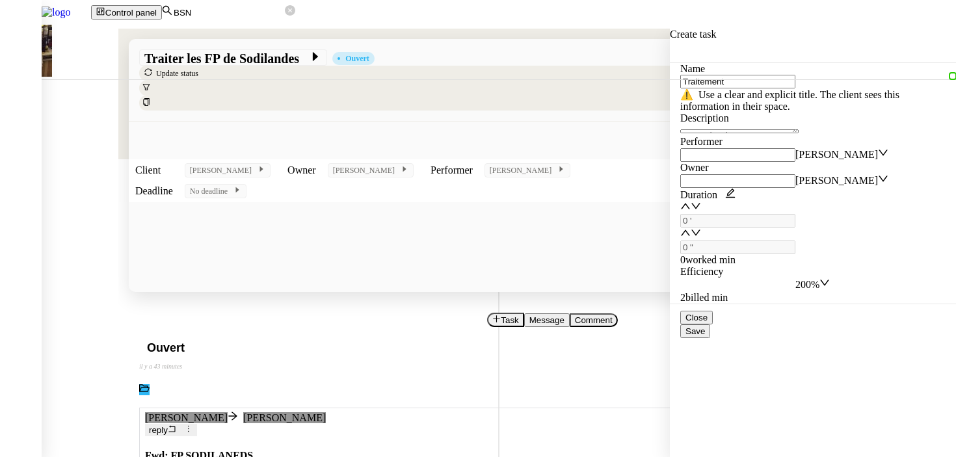
click at [705, 336] on span "Save" at bounding box center [695, 331] width 20 height 10
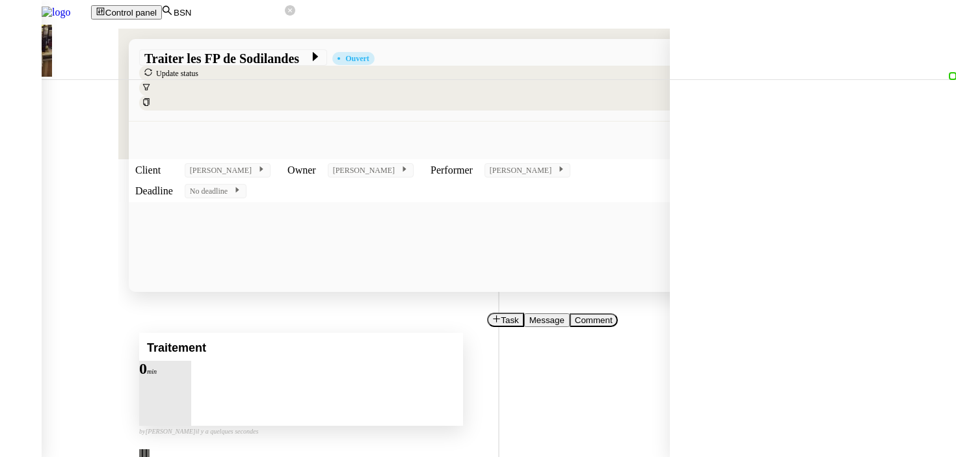
click at [165, 376] on div at bounding box center [152, 376] width 26 height 0
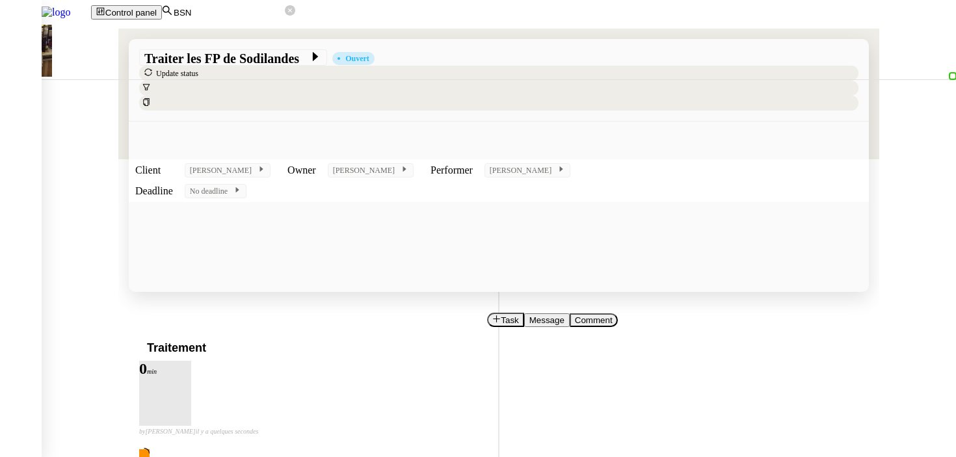
click at [250, 333] on div "Traitement 0 min false by [PERSON_NAME] il y a quelques secondes" at bounding box center [498, 397] width 719 height 128
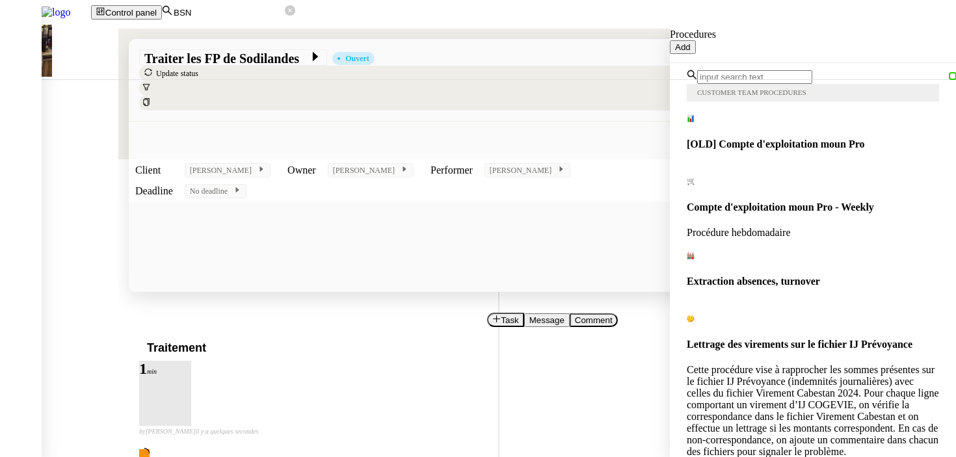
click at [793, 80] on input "text" at bounding box center [754, 77] width 115 height 14
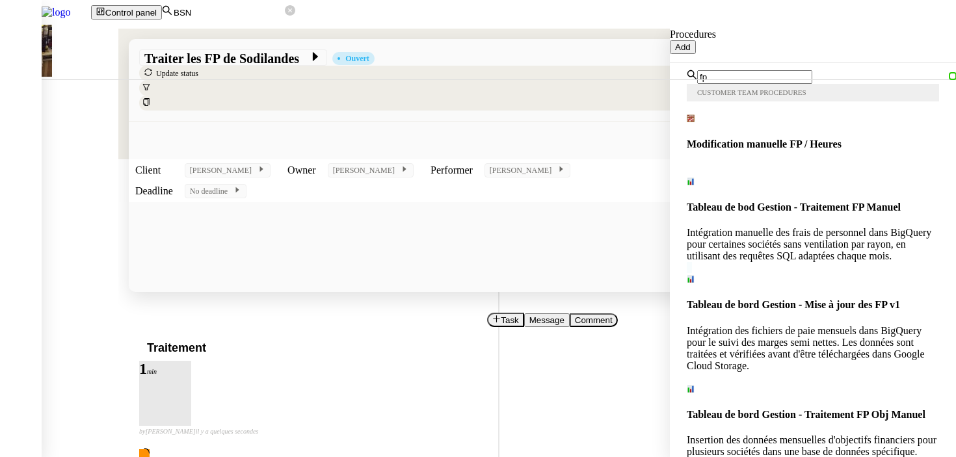
type input "fp"
click at [802, 325] on div "Intégration des fichiers de paie mensuels dans BigQuery pour le suivi des marge…" at bounding box center [813, 348] width 252 height 47
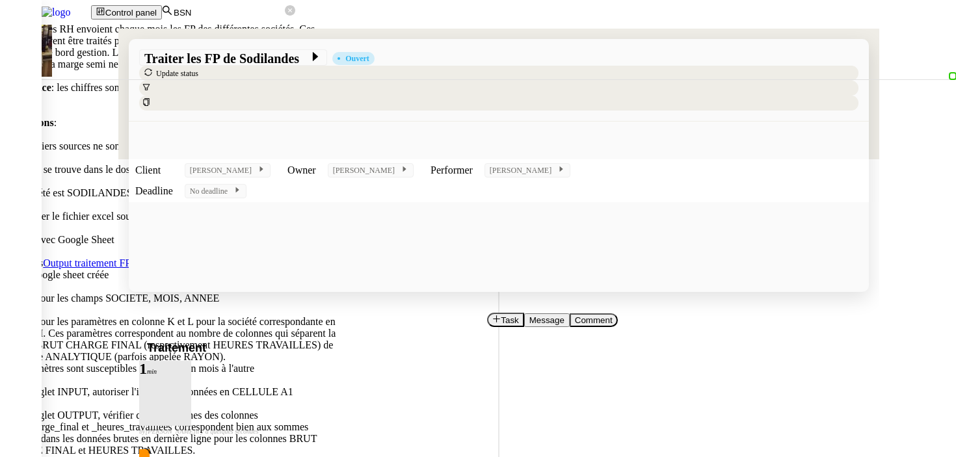
scroll to position [127, 0]
click at [131, 257] on link "Output traitement FP" at bounding box center [87, 262] width 88 height 11
click at [257, 181] on nz-modal-container "-- Contexte : les RH envoient chaque mois les FP des différentes sociétés. Ces …" at bounding box center [478, 369] width 956 height 739
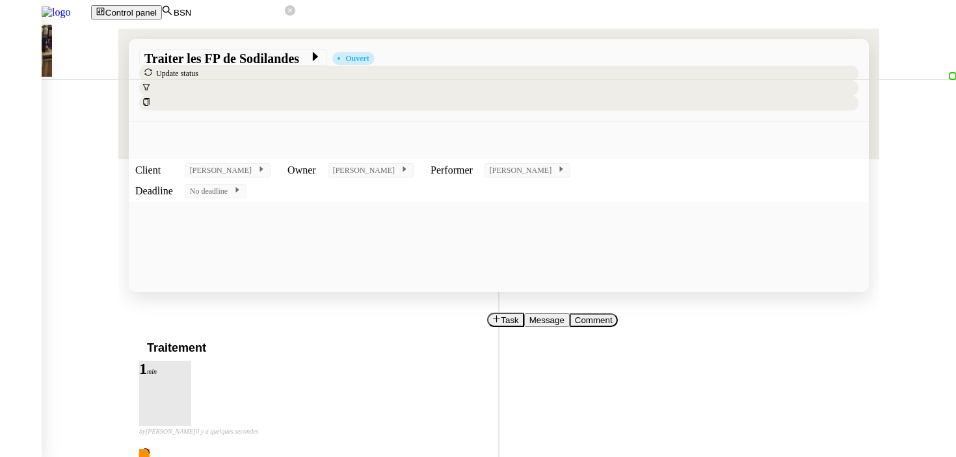
scroll to position [285, 0]
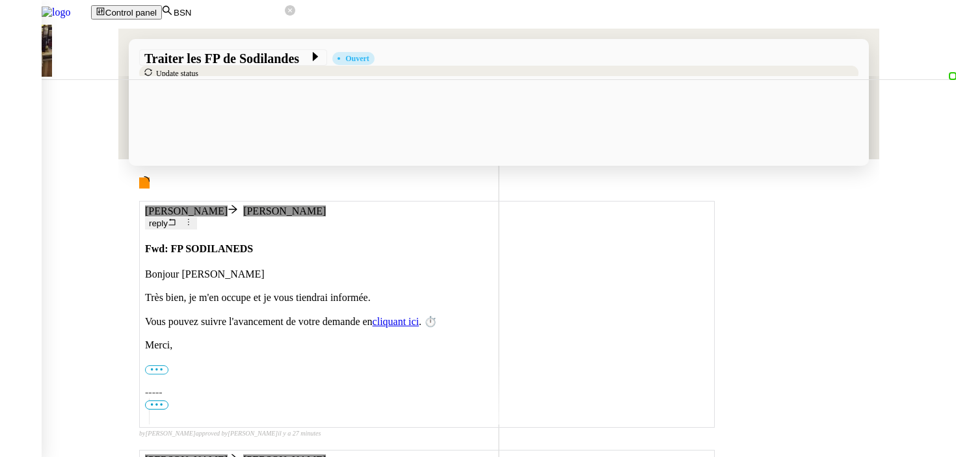
click at [0, 0] on input "•••" at bounding box center [0, 0] width 0 height 0
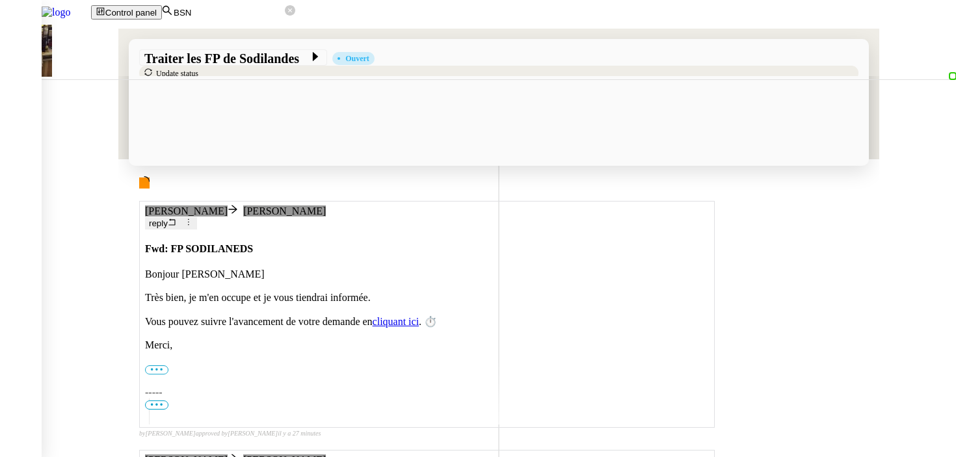
click at [0, 0] on input "•••" at bounding box center [0, 0] width 0 height 0
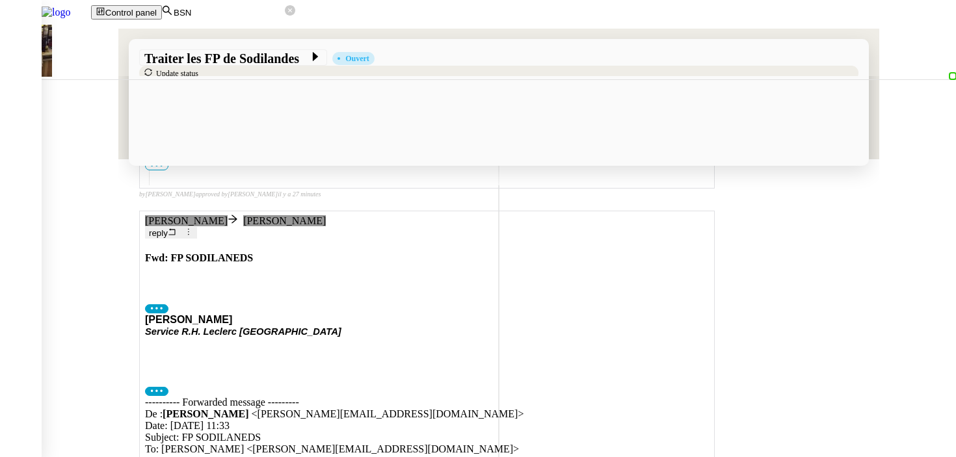
drag, startPoint x: 387, startPoint y: 335, endPoint x: 384, endPoint y: 324, distance: 11.4
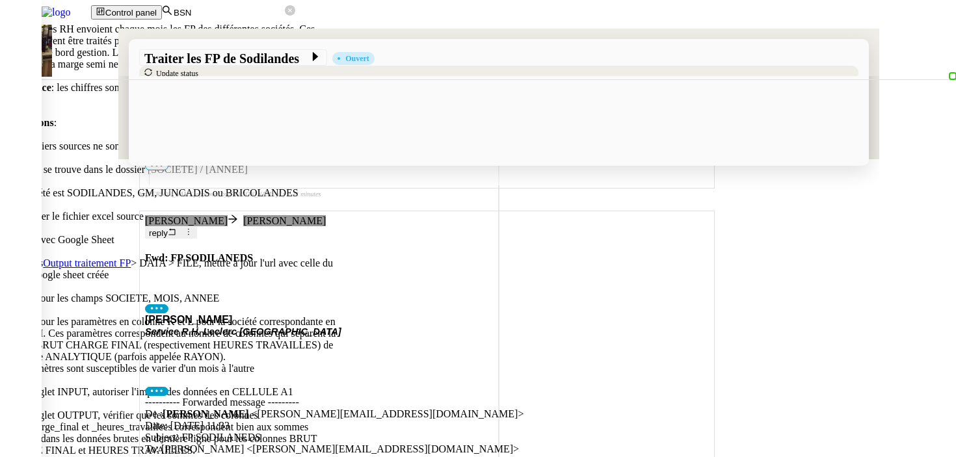
scroll to position [447, 0]
click at [209, 329] on nz-modal-container "-- Contexte : les RH envoient chaque mois les FP des différentes sociétés. Ces …" at bounding box center [478, 369] width 956 height 739
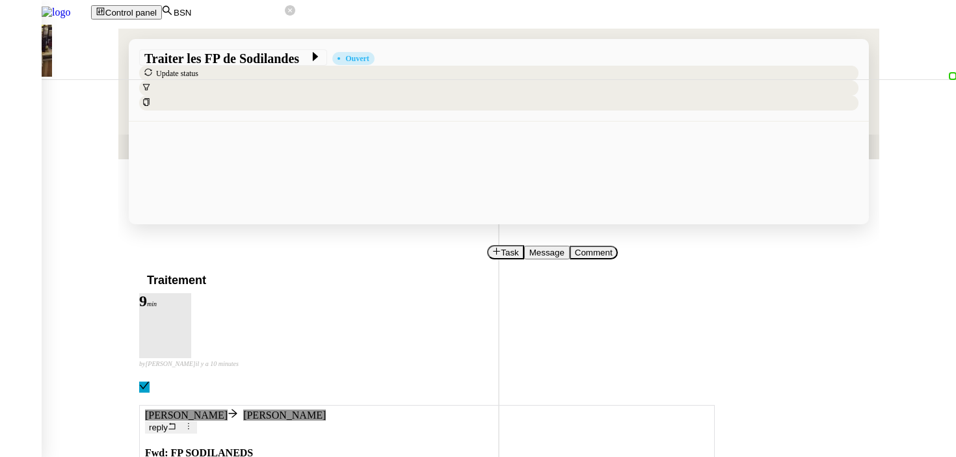
scroll to position [0, 0]
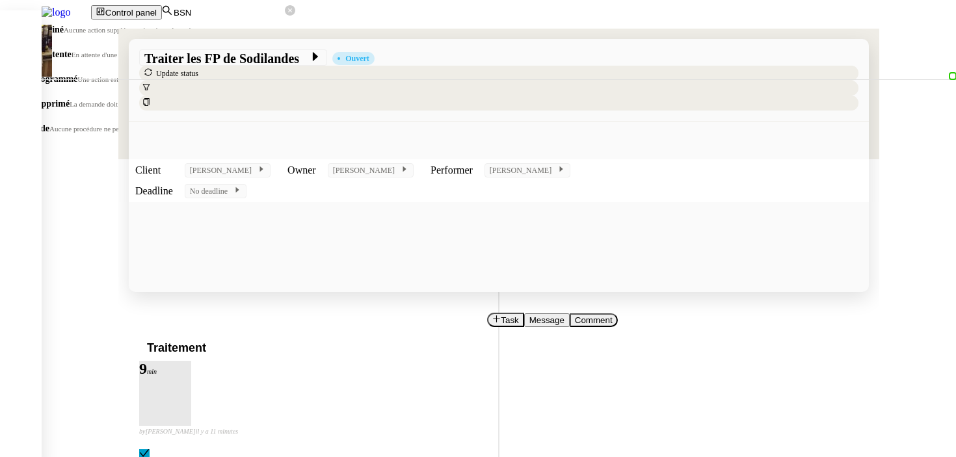
click at [64, 34] on span "Terminé" at bounding box center [47, 30] width 33 height 10
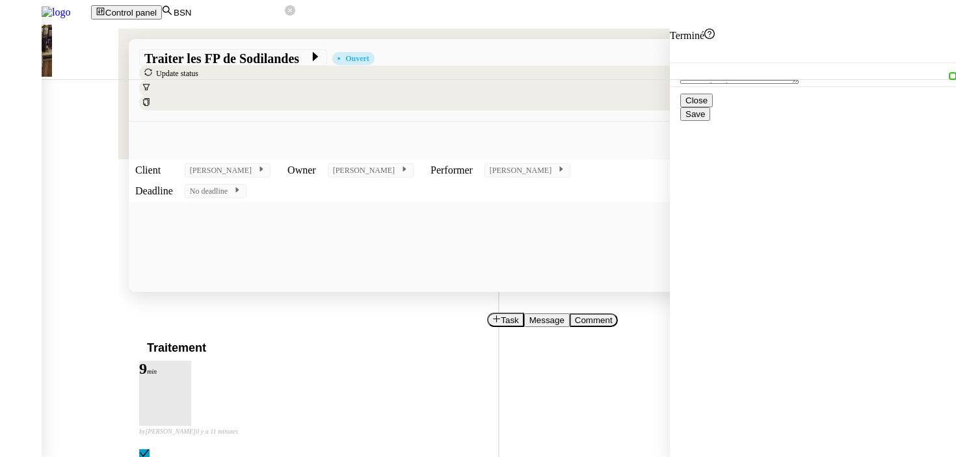
click at [705, 119] on span "Save" at bounding box center [695, 114] width 20 height 10
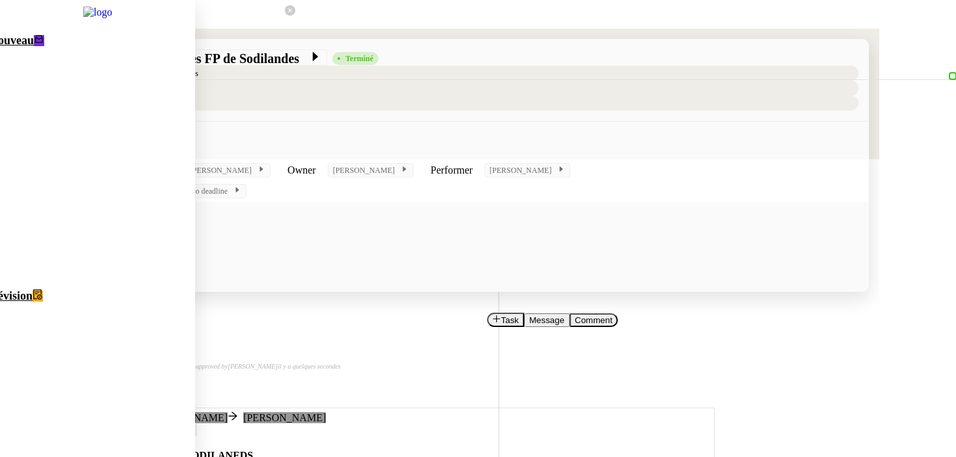
click at [14, 18] on link at bounding box center [66, 12] width 133 height 11
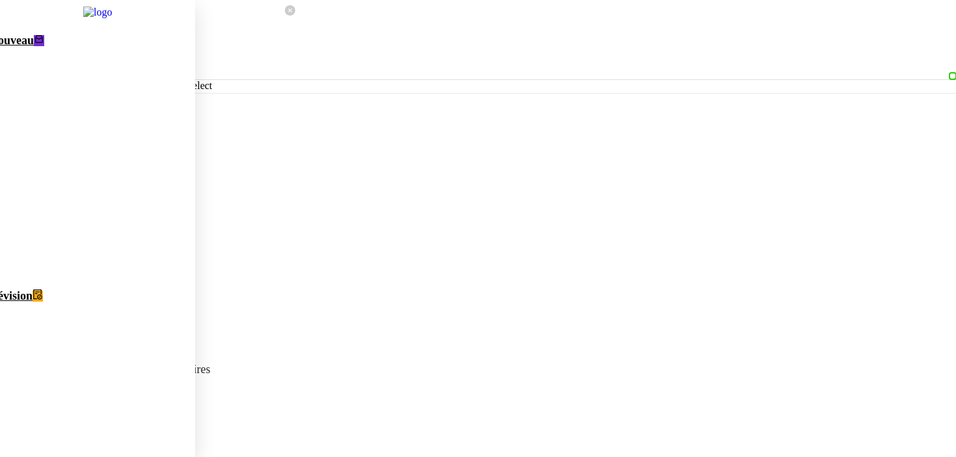
click at [34, 47] on span "Nouveau" at bounding box center [12, 40] width 44 height 13
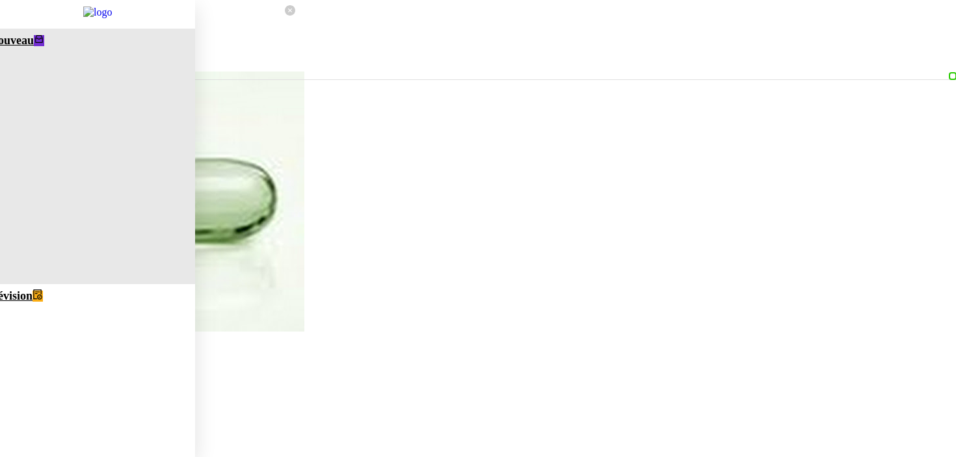
click at [21, 289] on span "Révision" at bounding box center [11, 295] width 43 height 13
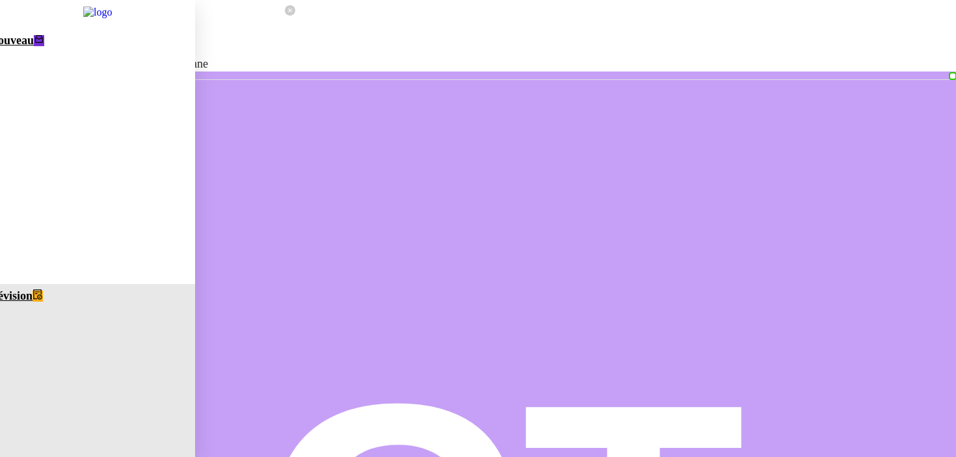
click at [34, 47] on span "Nouveau" at bounding box center [12, 40] width 44 height 13
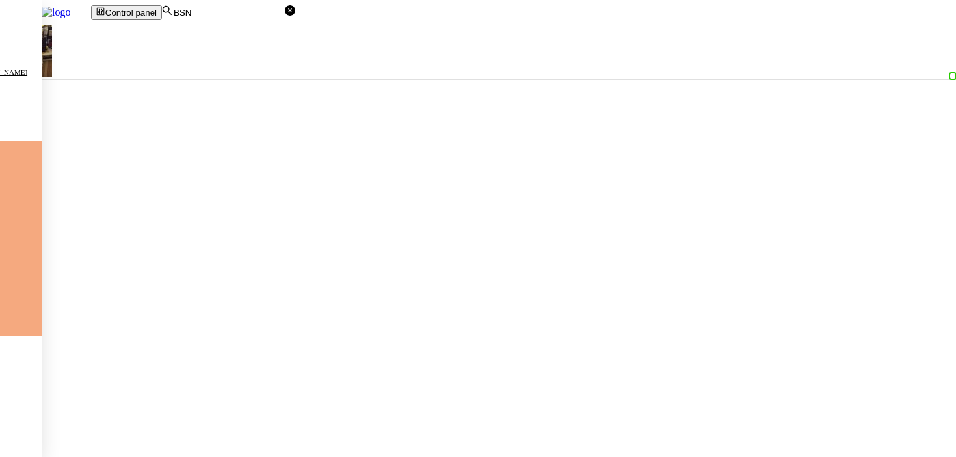
click at [295, 16] on icon at bounding box center [290, 10] width 10 height 10
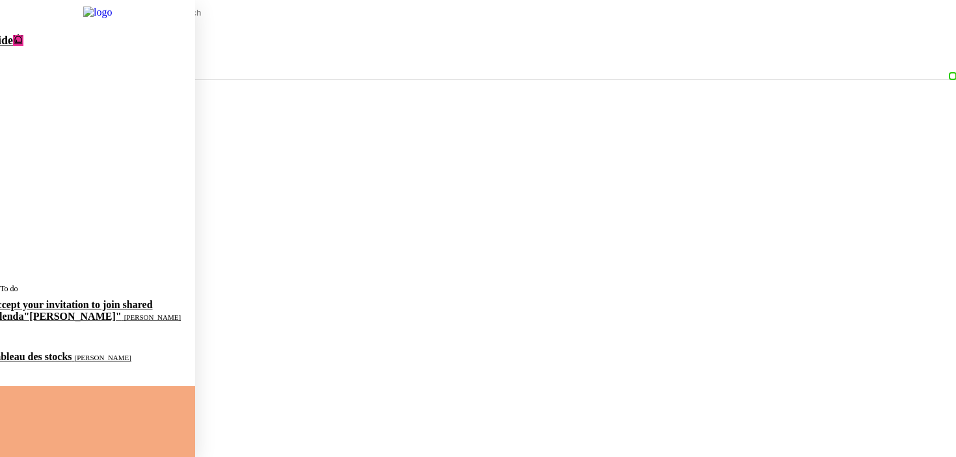
click at [88, 18] on img at bounding box center [87, 12] width 91 height 25
click at [101, 19] on img at bounding box center [87, 12] width 91 height 25
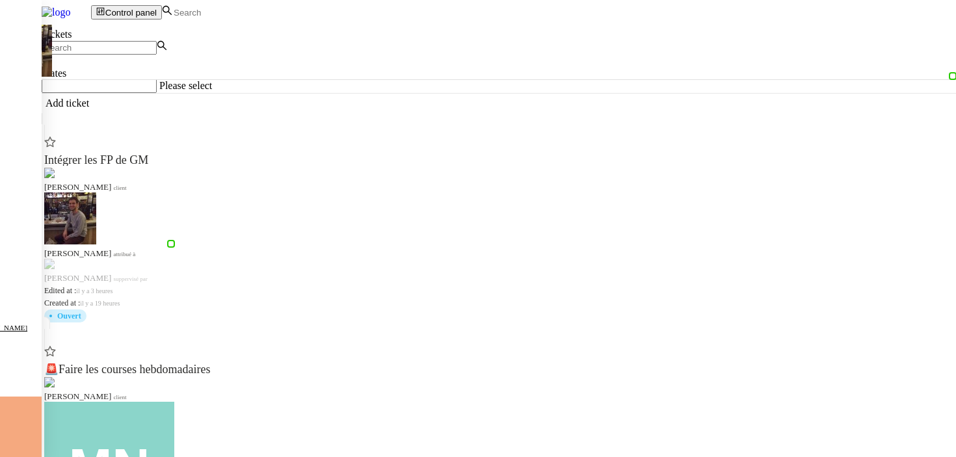
click at [91, 12] on img at bounding box center [45, 12] width 91 height 25
click at [77, 0] on img at bounding box center [45, 12] width 91 height 25
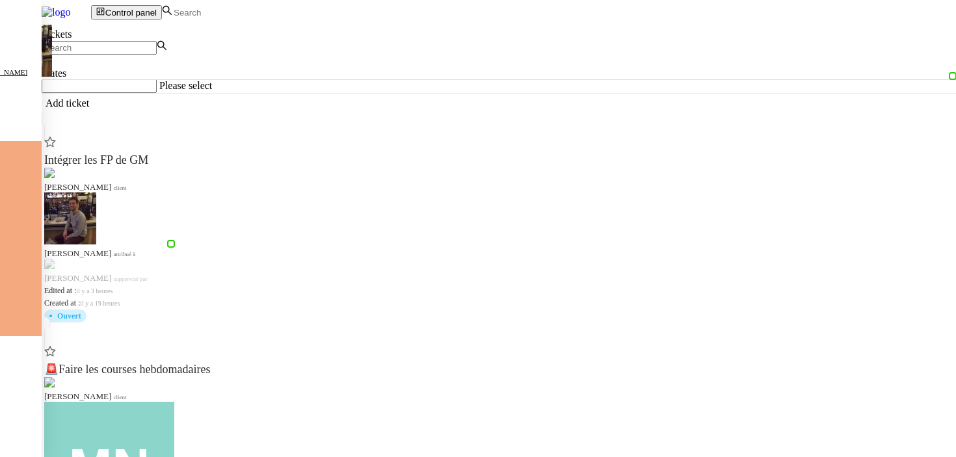
click at [157, 8] on span "Control panel" at bounding box center [130, 13] width 51 height 10
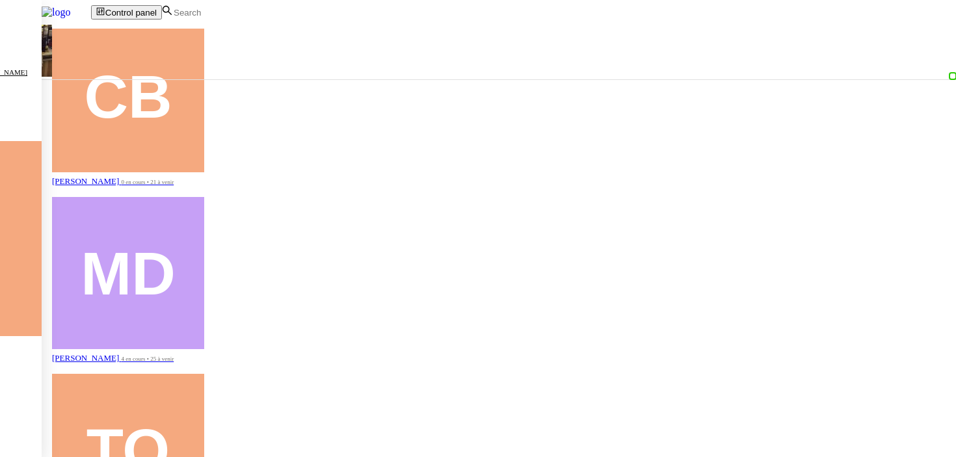
scroll to position [607, 0]
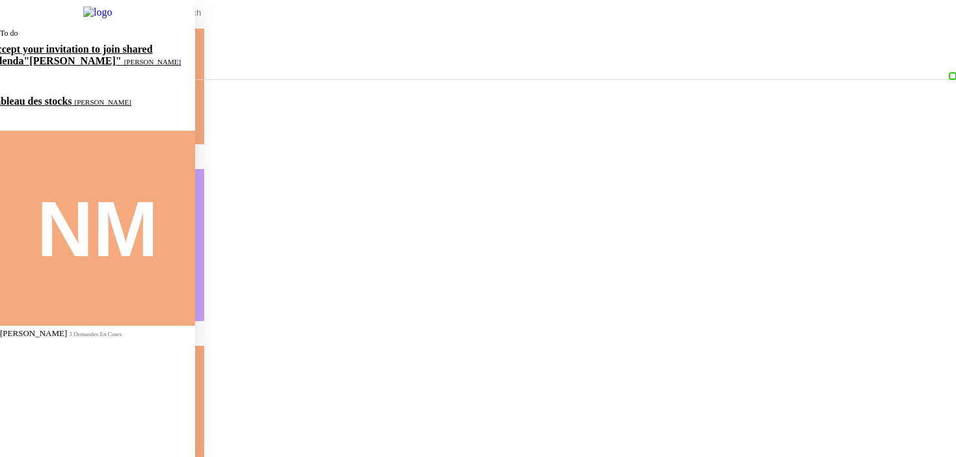
click at [96, 331] on span "3 demandes en cours" at bounding box center [96, 334] width 53 height 7
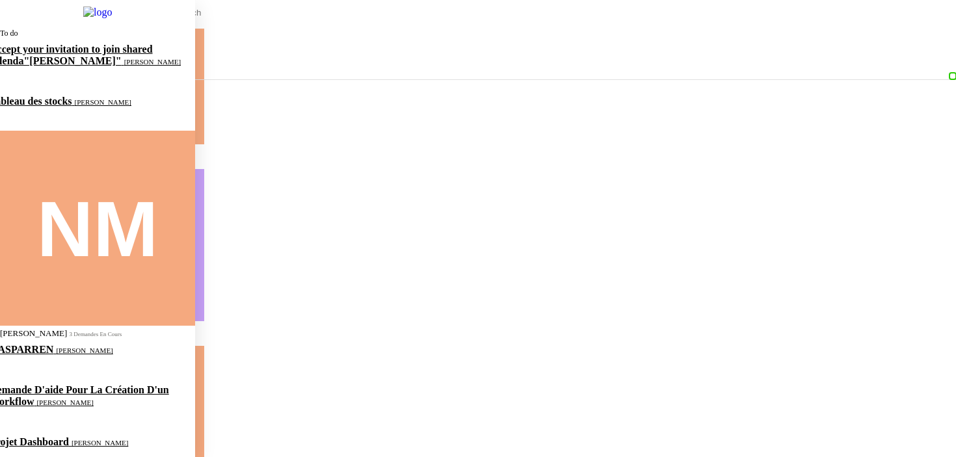
click at [77, 331] on span "3 demandes en cours" at bounding box center [96, 334] width 53 height 7
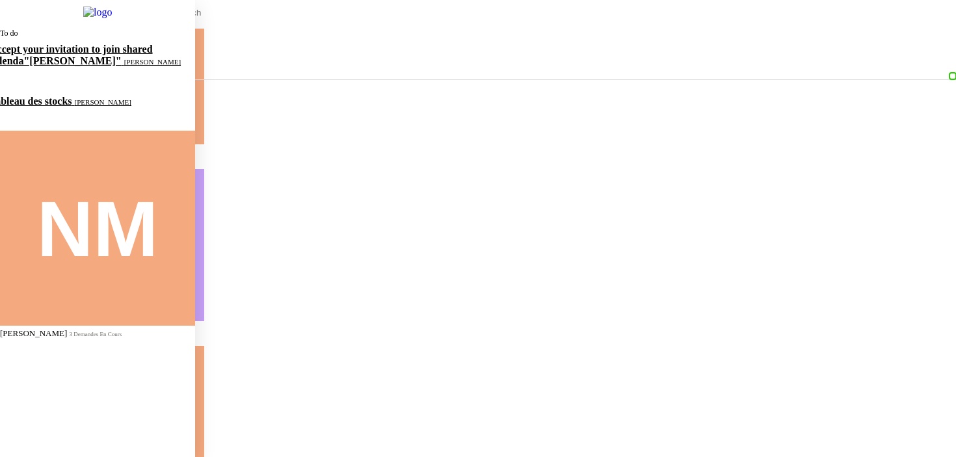
click at [85, 331] on span "3 demandes en cours" at bounding box center [96, 334] width 53 height 7
click at [124, 296] on div "To do Accept your invitation to join shared calenda"[PERSON_NAME]" [PERSON_NAME…" at bounding box center [97, 248] width 195 height 447
click at [102, 25] on img at bounding box center [87, 12] width 91 height 25
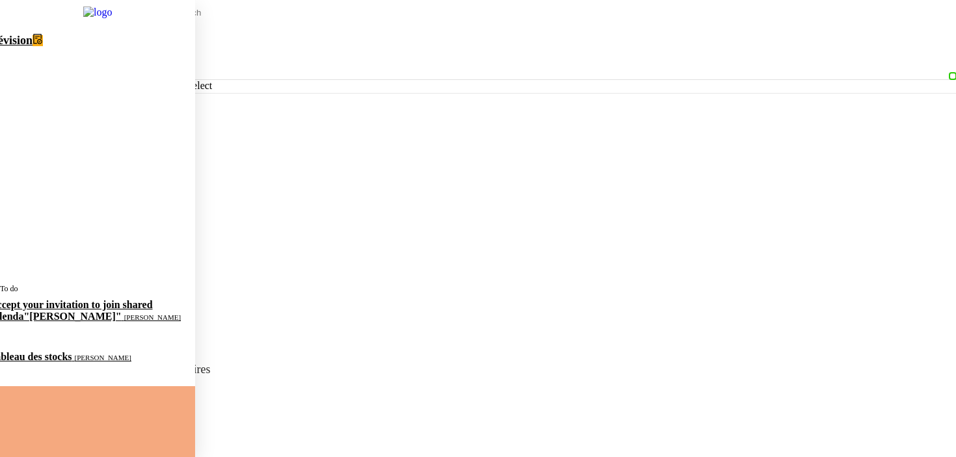
click at [30, 58] on link "Révision 0 1 2 3 4 5 6 7 8 9" at bounding box center [82, 156] width 226 height 255
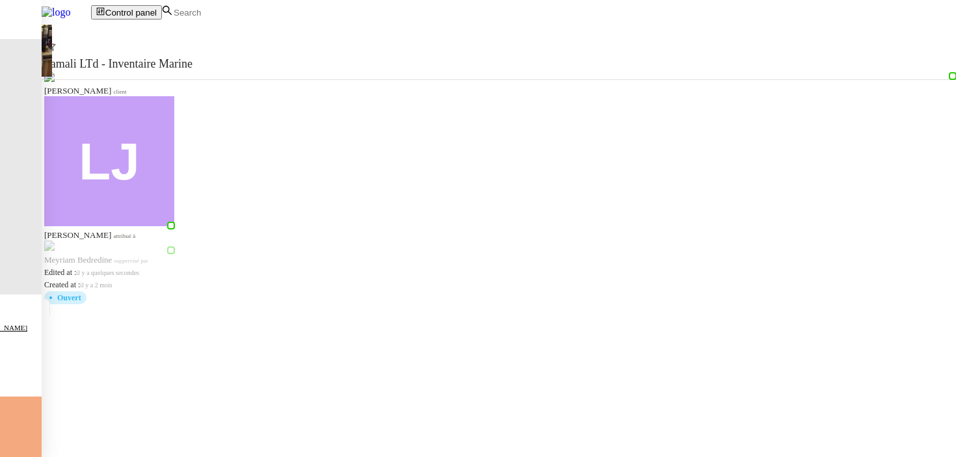
click at [309, 175] on cdk-virtual-scroll-viewport "Tamali LTd - Inventaire Marine [PERSON_NAME] client [PERSON_NAME] attribué à [P…" at bounding box center [499, 243] width 914 height 428
click at [251, 82] on cdk-virtual-scroll-viewport "Tamali LTd - Inventaire Marine [PERSON_NAME] client [PERSON_NAME] attribué à [P…" at bounding box center [499, 243] width 914 height 428
click at [250, 73] on link "Tamali LTd - Inventaire Marine [PERSON_NAME] client [PERSON_NAME] attribué à [P…" at bounding box center [501, 172] width 914 height 298
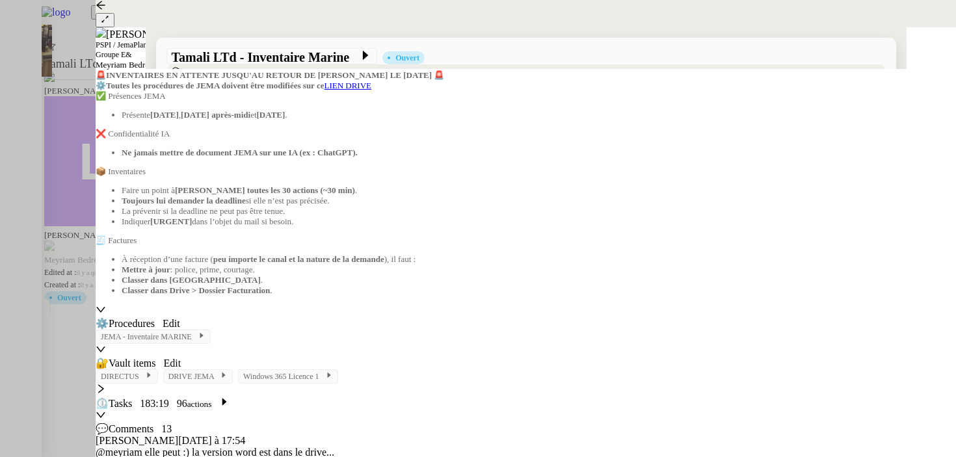
click at [21, 139] on div at bounding box center [478, 228] width 956 height 457
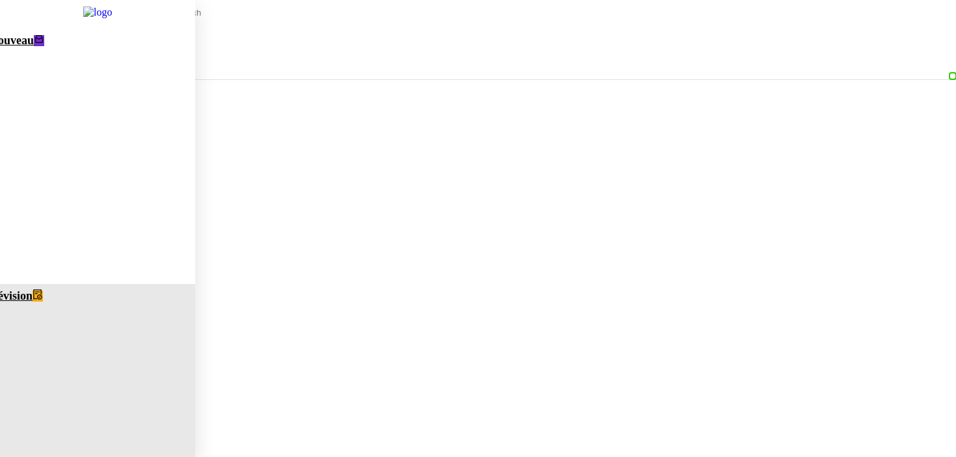
click at [97, 47] on link "Nouveau 0 1 2 3 4 5 6 7 8 9" at bounding box center [82, 156] width 226 height 255
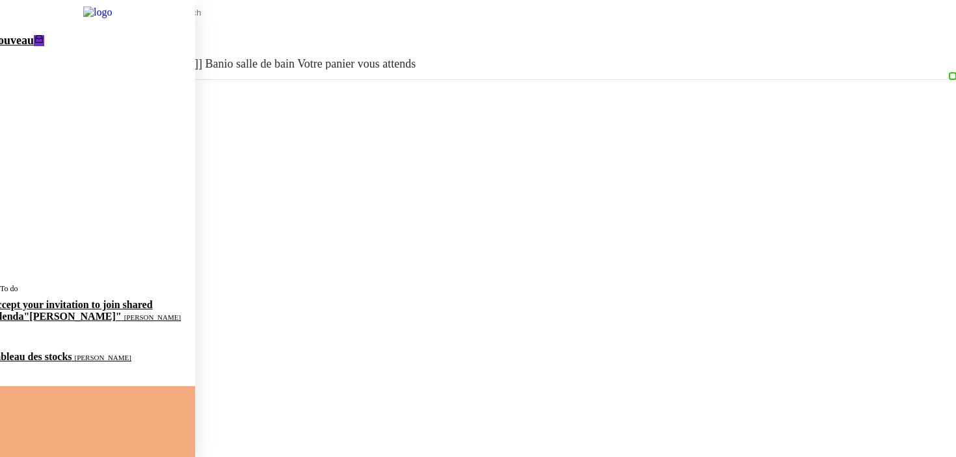
click at [114, 42] on link "Nouveau 0 1 2 3 4 5 6 7 8 9" at bounding box center [82, 156] width 226 height 255
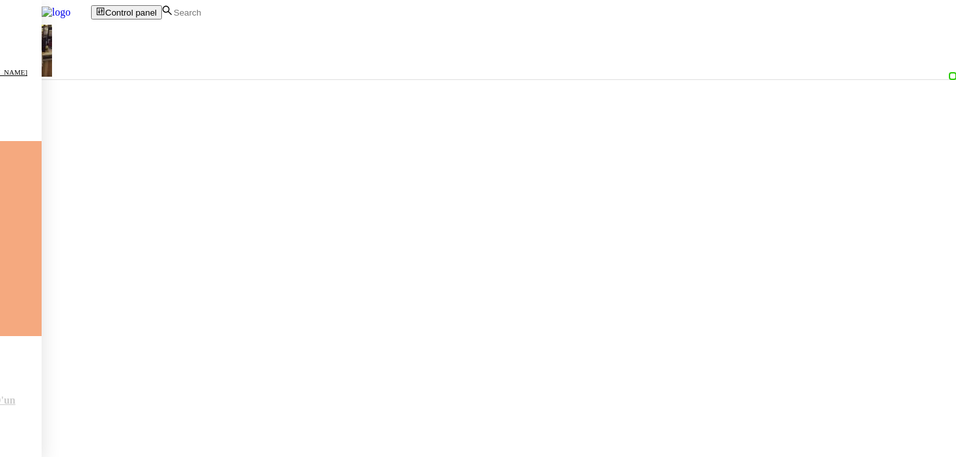
click at [89, 25] on img at bounding box center [45, 12] width 91 height 25
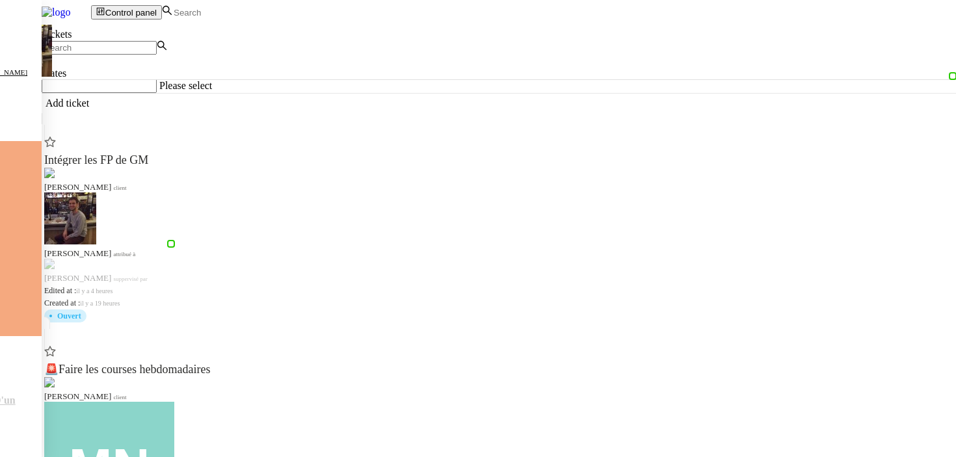
click at [89, 25] on img at bounding box center [45, 12] width 91 height 25
click at [131, 93] on app-tickets-filter "States Please select" at bounding box center [499, 66] width 914 height 53
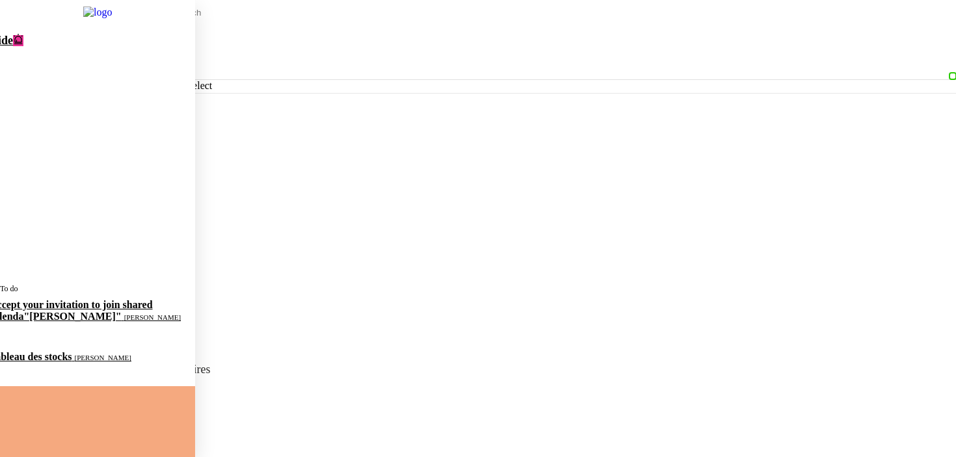
click at [124, 313] on span "[PERSON_NAME]" at bounding box center [152, 317] width 57 height 8
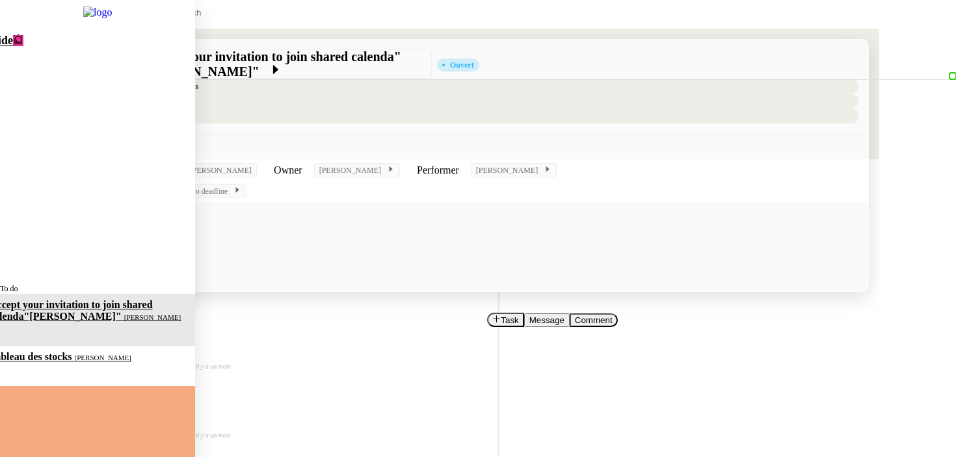
click at [75, 351] on span "Tableau des stocks" at bounding box center [32, 356] width 85 height 11
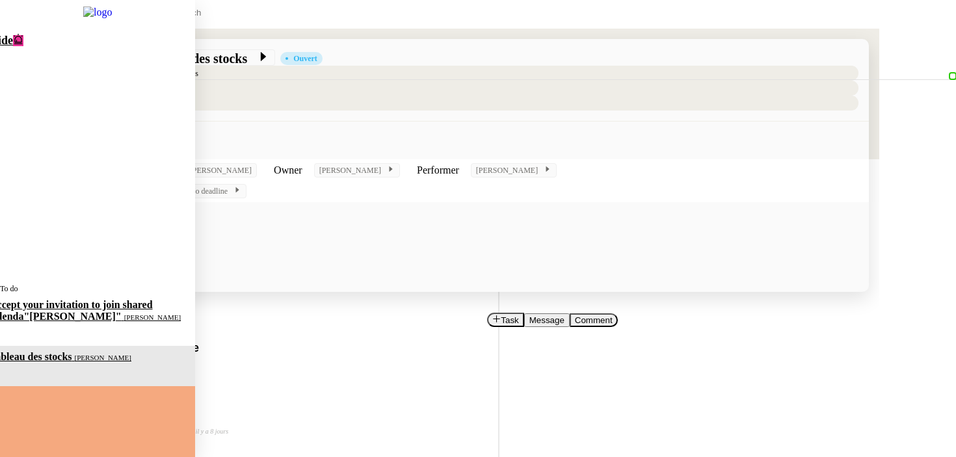
click at [150, 33] on link "Aide 0 1 2 3 4 5 6 7 8 9" at bounding box center [82, 156] width 226 height 255
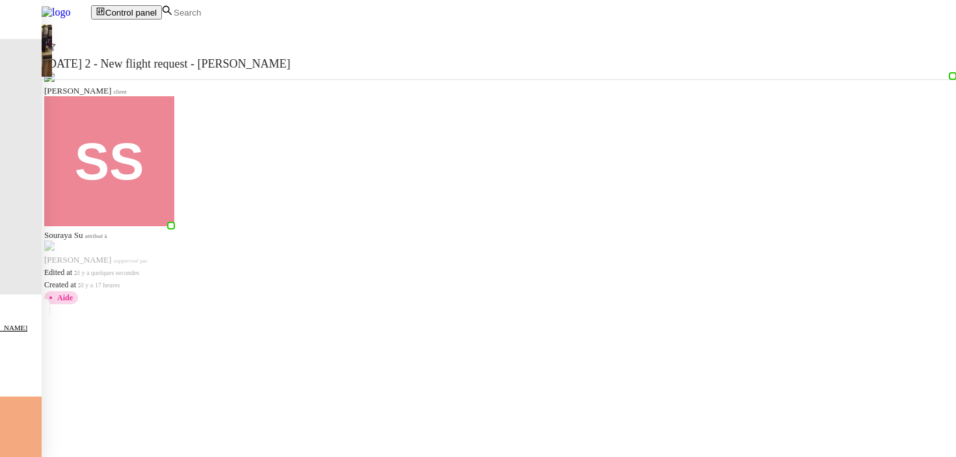
click at [91, 14] on img at bounding box center [45, 12] width 91 height 25
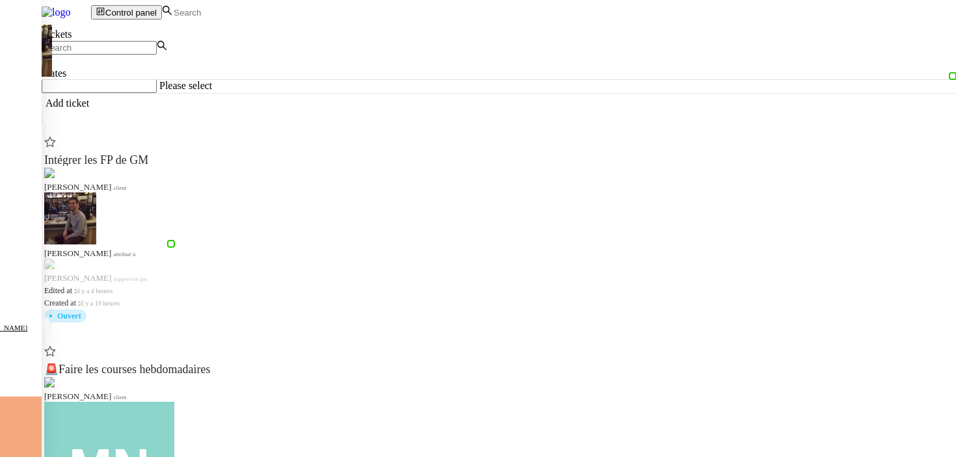
click at [141, 93] on app-tickets-filter "States Please select" at bounding box center [499, 66] width 914 height 53
click at [168, 93] on app-tickets-filter "States Please select" at bounding box center [499, 66] width 914 height 53
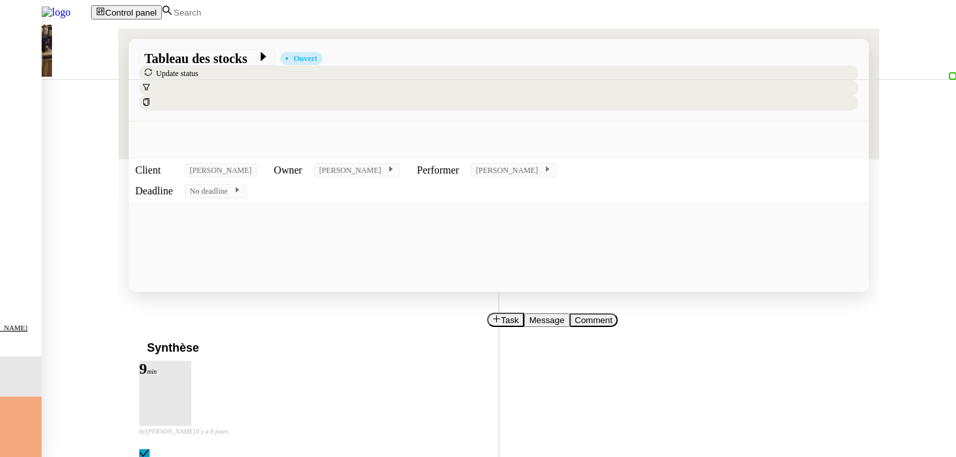
scroll to position [55, 0]
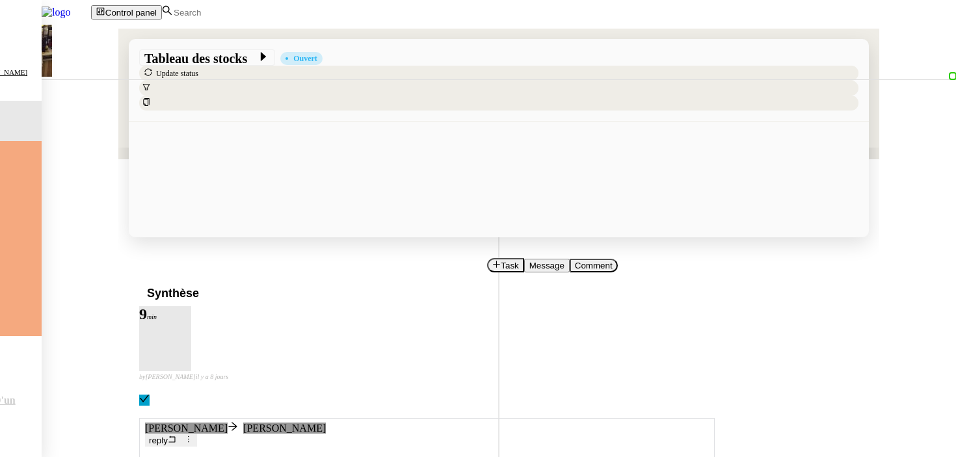
click at [264, 278] on div "Synthèse 9 min false by [PERSON_NAME] [DATE]" at bounding box center [498, 342] width 719 height 128
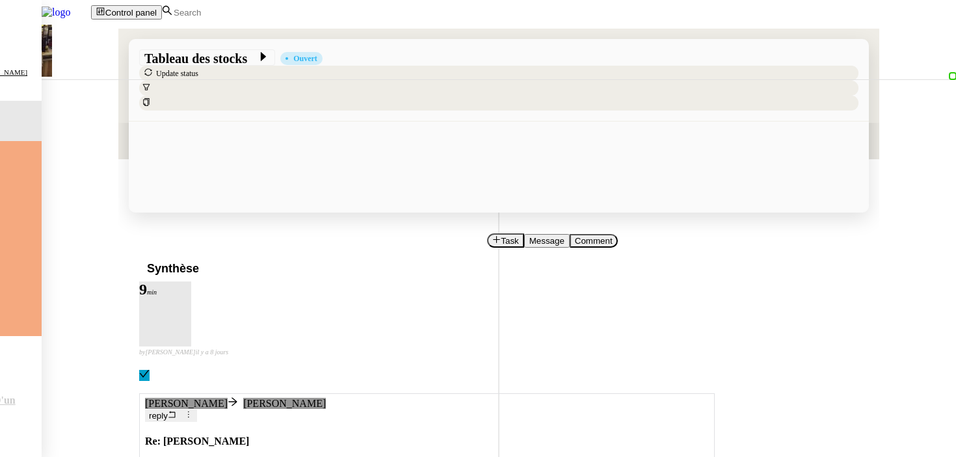
scroll to position [0, 0]
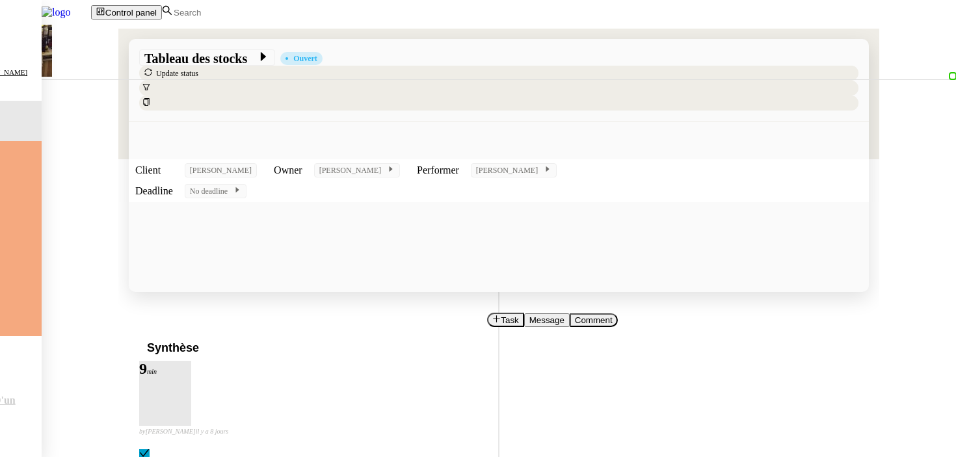
click at [91, 5] on img at bounding box center [45, 12] width 91 height 25
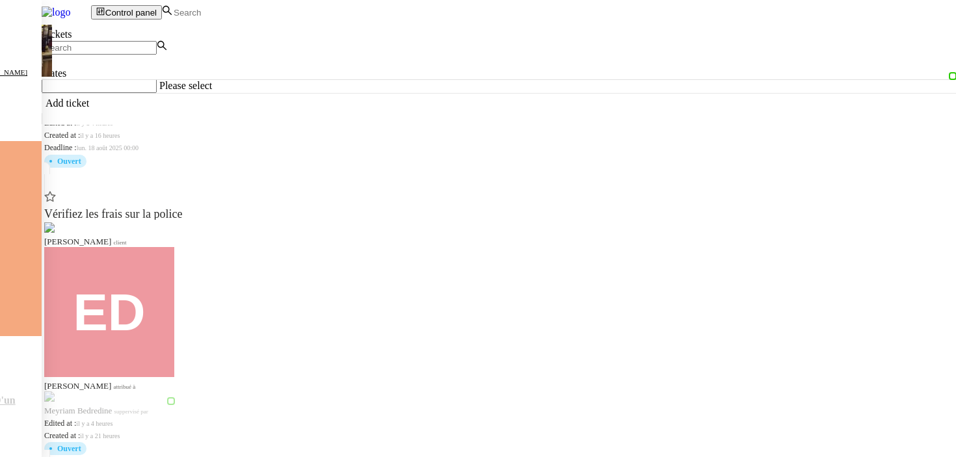
scroll to position [1408, 0]
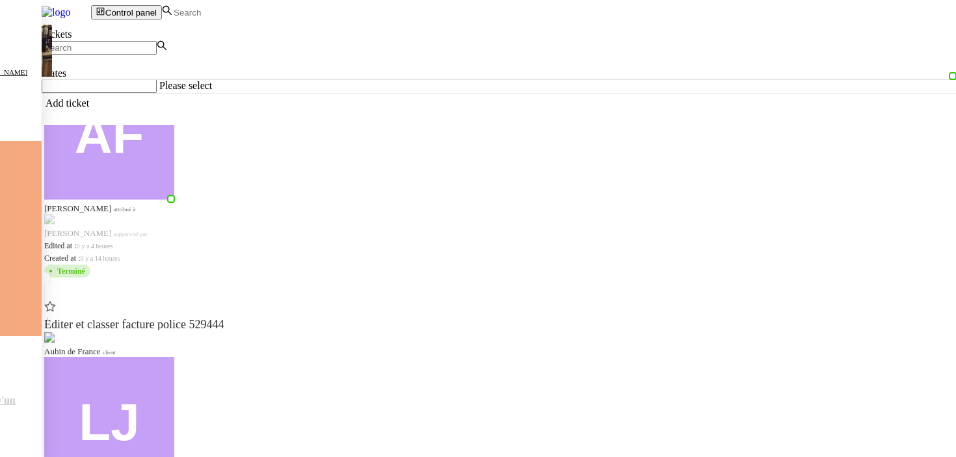
click at [91, 18] on img at bounding box center [45, 12] width 91 height 25
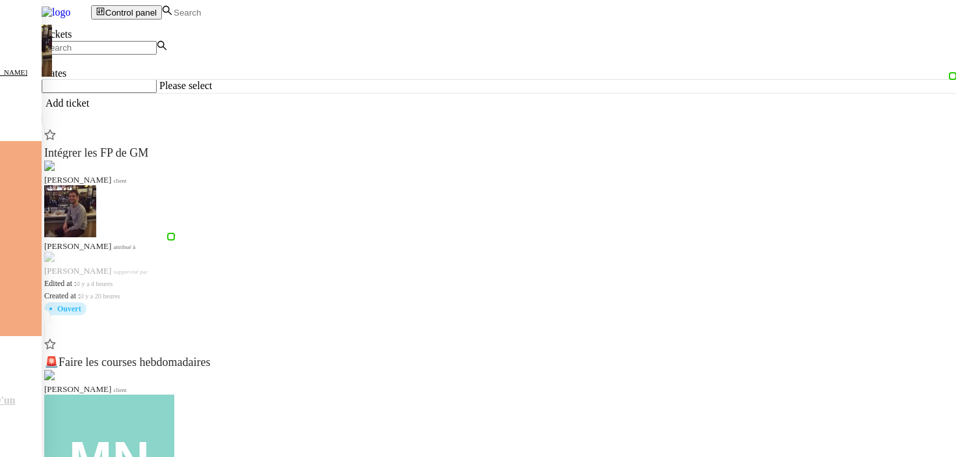
scroll to position [0, 0]
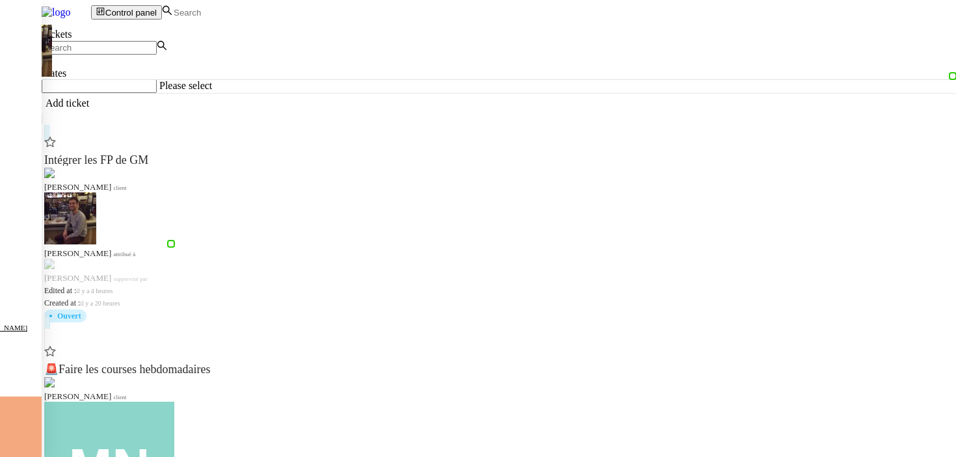
click at [338, 151] on div "Intégrer les FP de GM" at bounding box center [501, 159] width 914 height 16
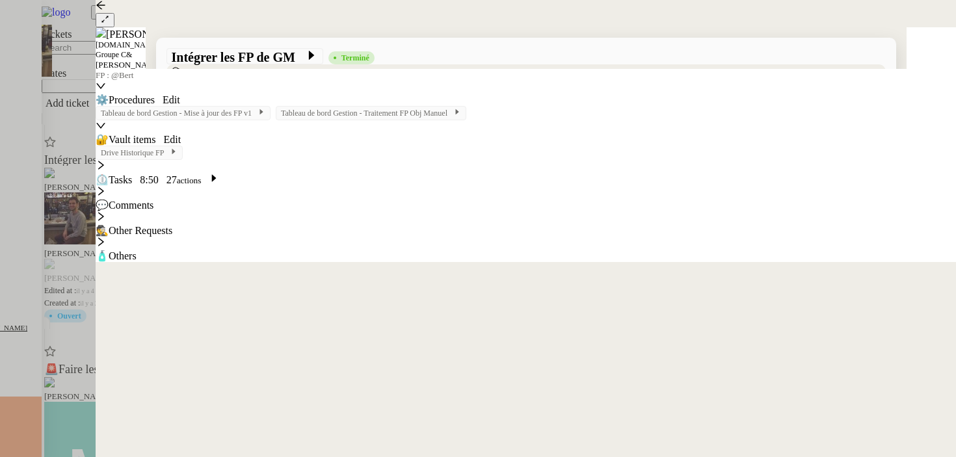
click at [3, 260] on div at bounding box center [478, 228] width 956 height 457
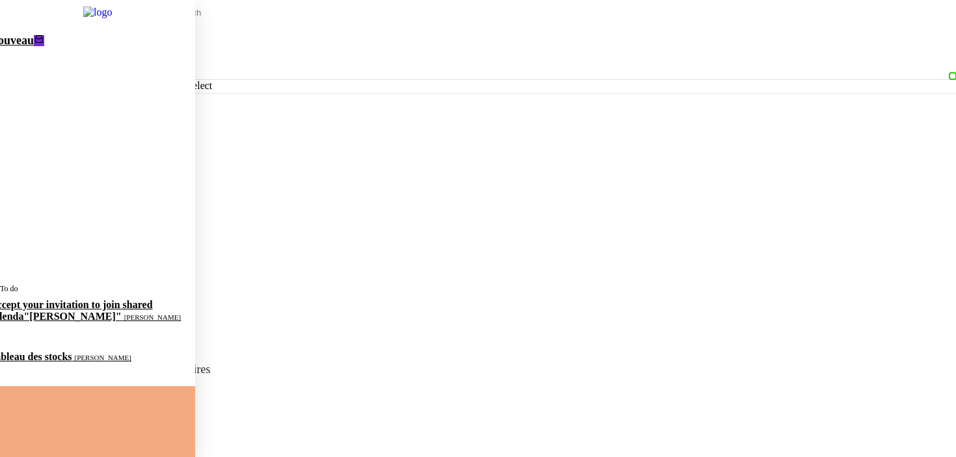
click at [155, 53] on link "Nouveau 0 1 2 3 4 5 6 7 8 9" at bounding box center [82, 156] width 226 height 255
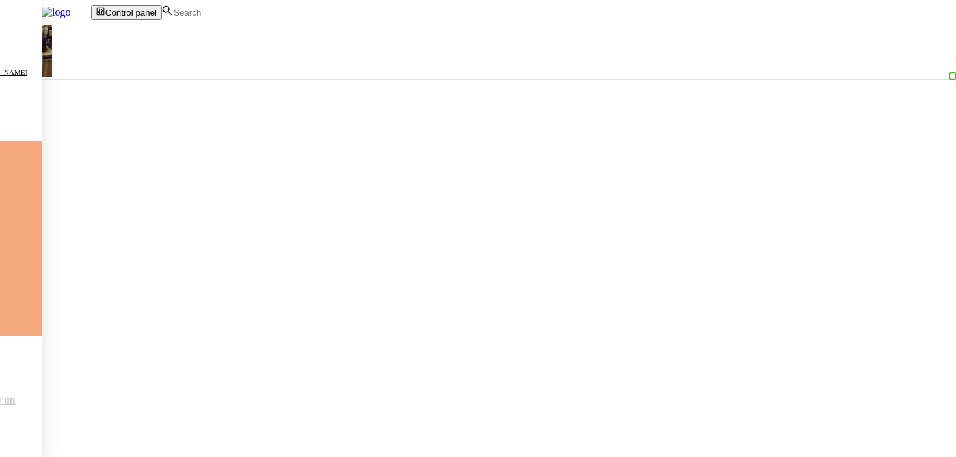
click at [425, 286] on cdk-virtual-scroll-viewport at bounding box center [499, 243] width 914 height 428
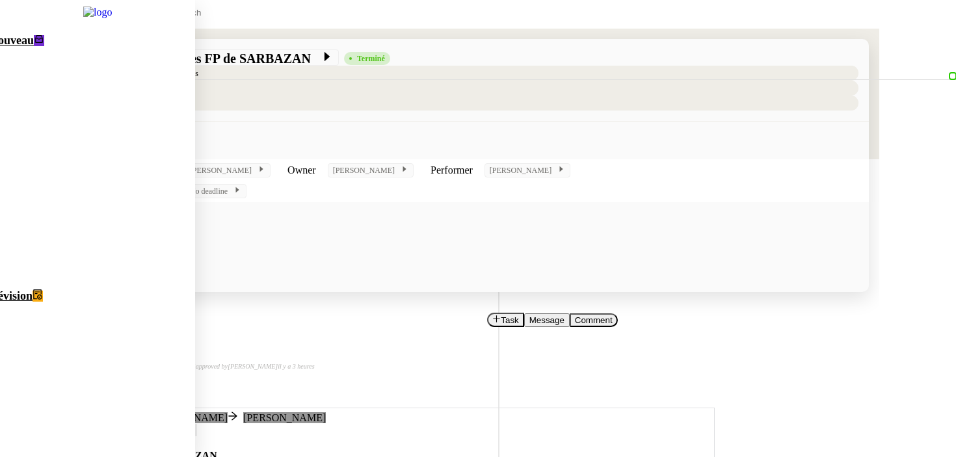
click at [34, 47] on span "Nouveau" at bounding box center [12, 40] width 44 height 13
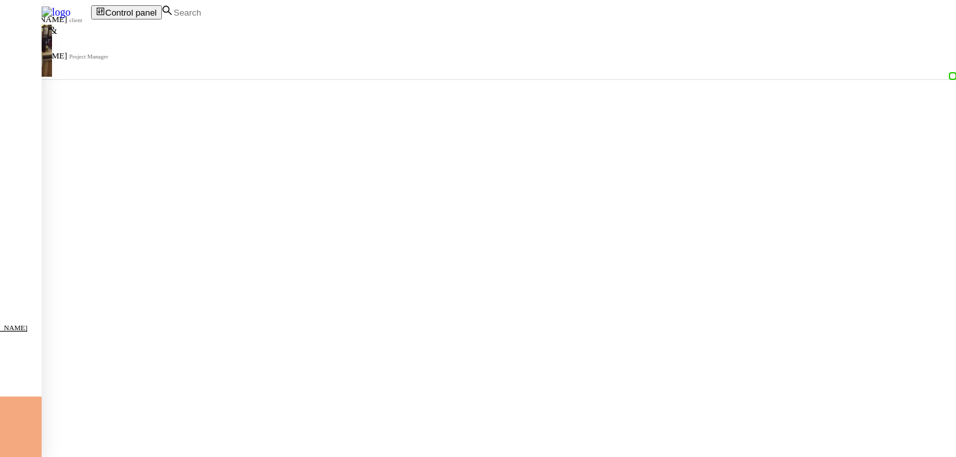
click at [473, 242] on cdk-virtual-scroll-viewport at bounding box center [499, 243] width 914 height 428
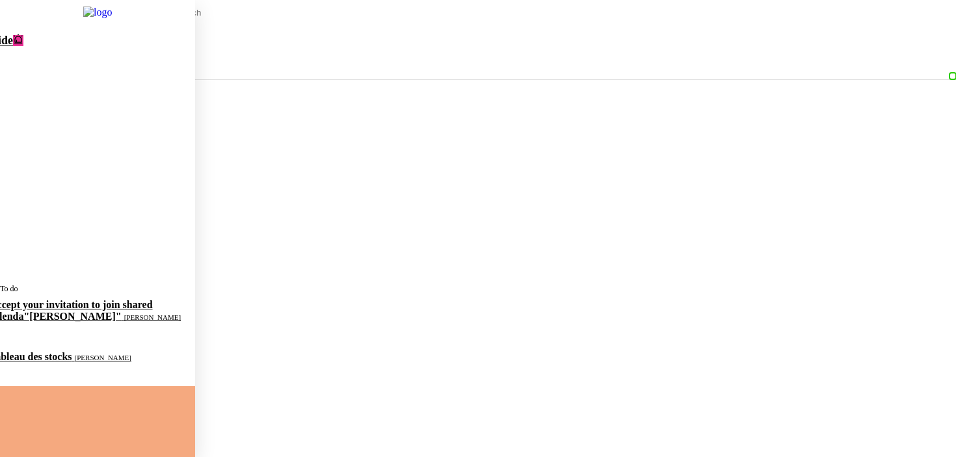
click at [103, 12] on img at bounding box center [87, 12] width 91 height 25
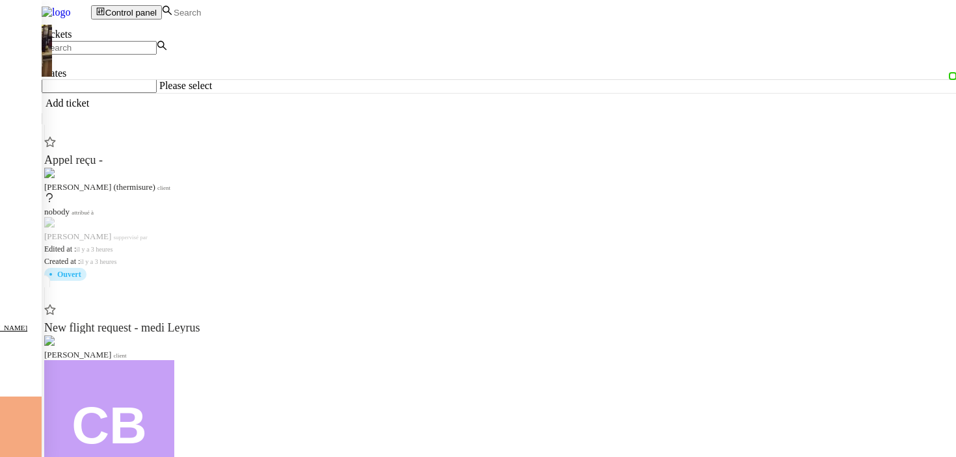
click at [92, 93] on app-tickets-filter "States Please select" at bounding box center [499, 66] width 914 height 53
